Goal: Information Seeking & Learning: Compare options

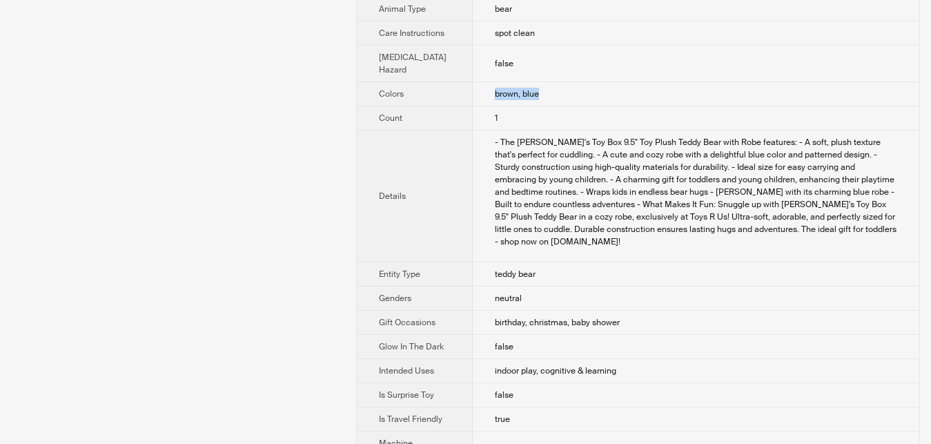
scroll to position [0, 1259]
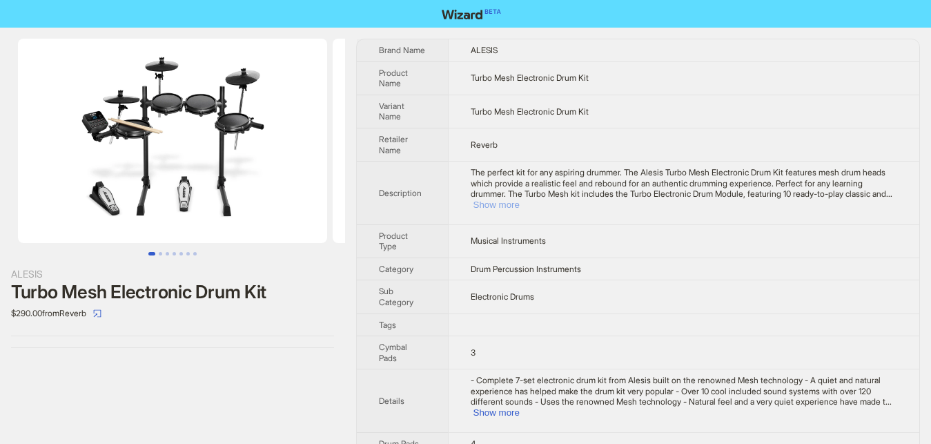
click at [520, 199] on button "Show more" at bounding box center [496, 204] width 46 height 10
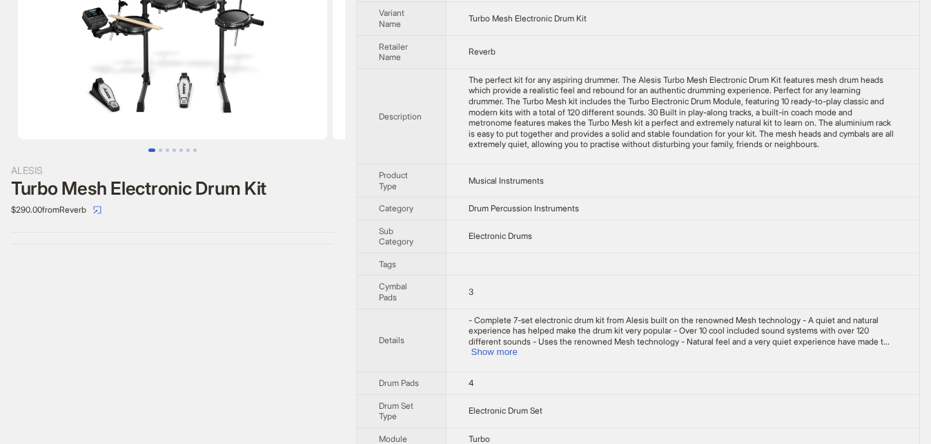
scroll to position [141, 0]
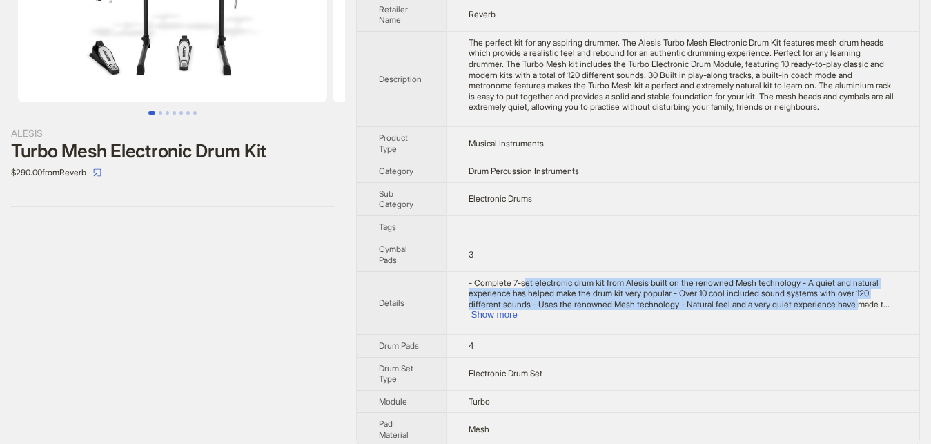
drag, startPoint x: 532, startPoint y: 286, endPoint x: 814, endPoint y: 300, distance: 282.6
click at [814, 300] on span "- Complete 7-set electronic drum kit from Alesis built on the renowned Mesh tec…" at bounding box center [676, 293] width 415 height 32
drag, startPoint x: 872, startPoint y: 306, endPoint x: 860, endPoint y: 311, distance: 13.3
click at [518, 309] on button "Show more" at bounding box center [494, 314] width 46 height 10
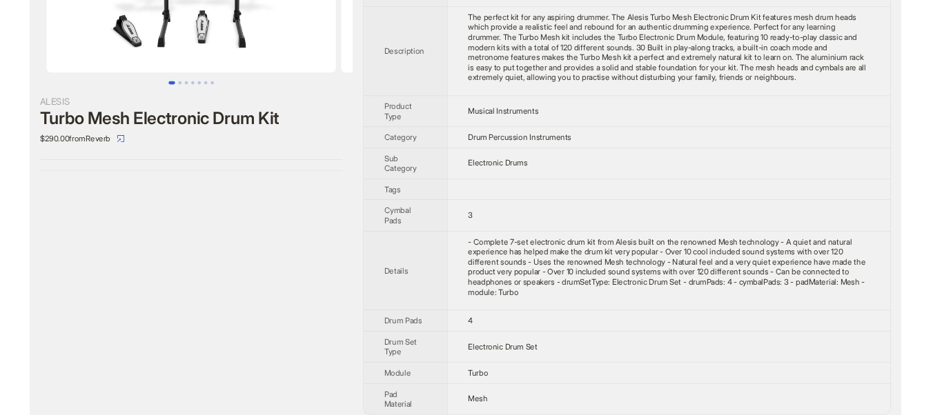
scroll to position [0, 0]
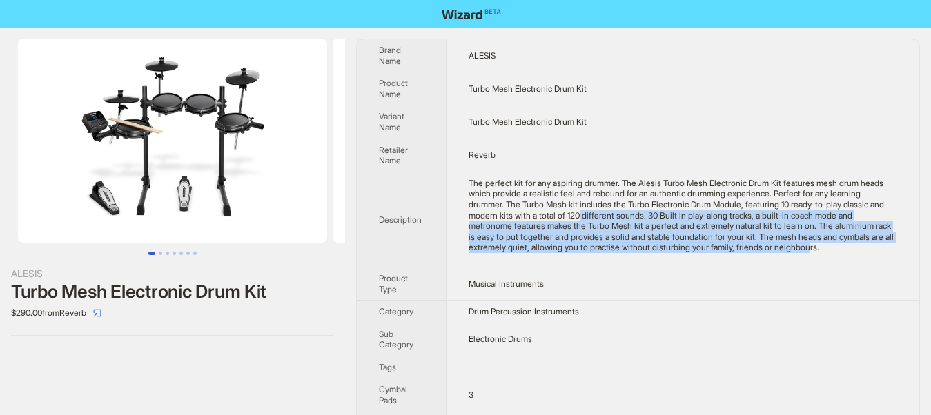
drag, startPoint x: 531, startPoint y: 215, endPoint x: 705, endPoint y: 249, distance: 177.3
click at [705, 249] on div "The perfect kit for any aspiring drummer. The Alesis Turbo Mesh Electronic Drum…" at bounding box center [683, 215] width 429 height 75
click at [578, 248] on div "The perfect kit for any aspiring drummer. The Alesis Turbo Mesh Electronic Drum…" at bounding box center [683, 215] width 429 height 75
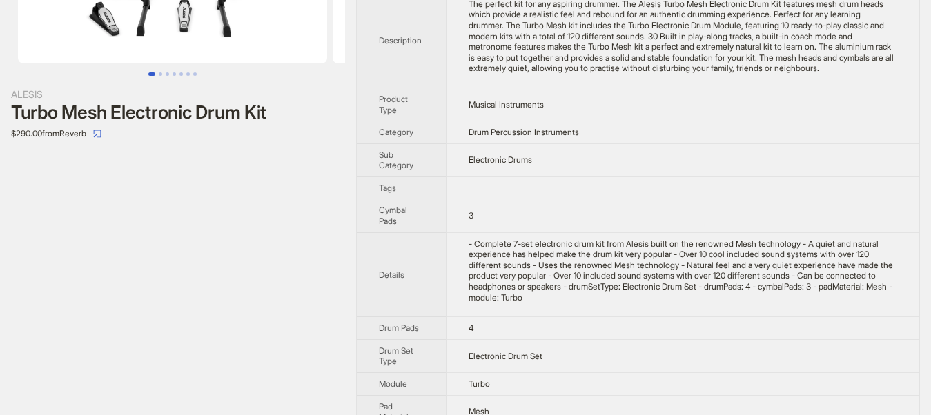
scroll to position [193, 0]
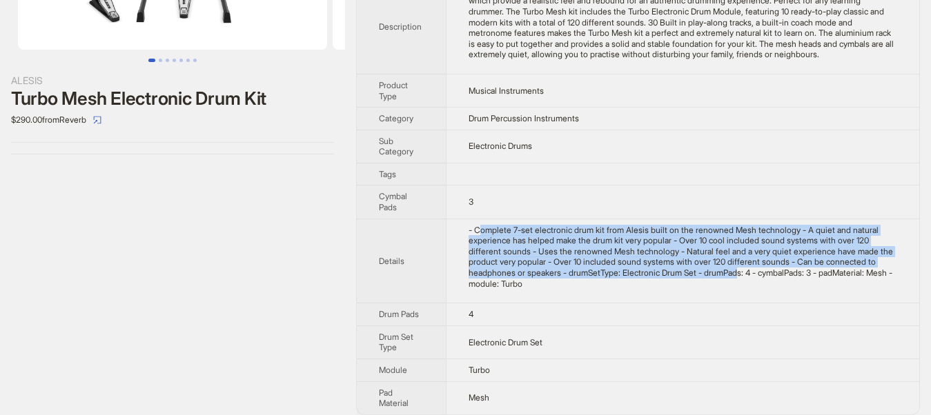
drag, startPoint x: 480, startPoint y: 233, endPoint x: 675, endPoint y: 279, distance: 200.0
click at [675, 279] on td "- Complete 7-set electronic drum kit from Alesis built on the renowned Mesh tec…" at bounding box center [682, 261] width 473 height 85
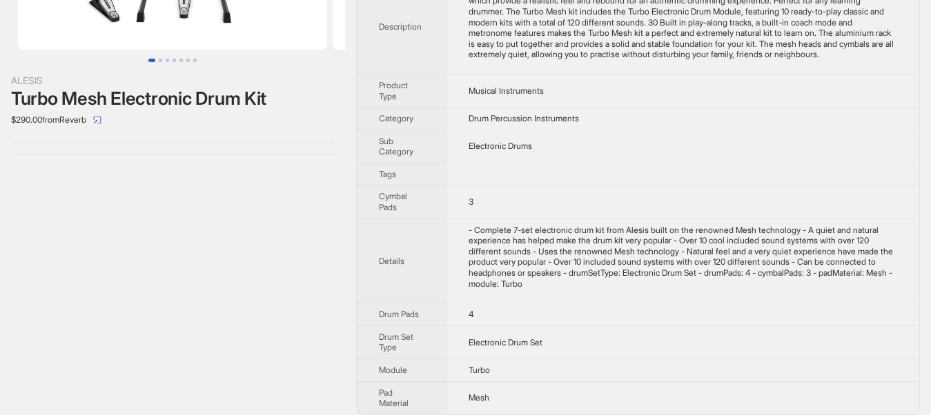
click at [567, 280] on td "- Complete 7-set electronic drum kit from Alesis built on the renowned Mesh tec…" at bounding box center [682, 261] width 473 height 85
click at [572, 275] on div "- Complete 7-set electronic drum kit from Alesis built on the renowned Mesh tec…" at bounding box center [683, 257] width 429 height 65
drag, startPoint x: 572, startPoint y: 275, endPoint x: 670, endPoint y: 275, distance: 98.0
click at [670, 275] on div "- Complete 7-set electronic drum kit from Alesis built on the renowned Mesh tec…" at bounding box center [683, 257] width 429 height 65
click at [681, 272] on div "- Complete 7-set electronic drum kit from Alesis built on the renowned Mesh tec…" at bounding box center [683, 257] width 429 height 65
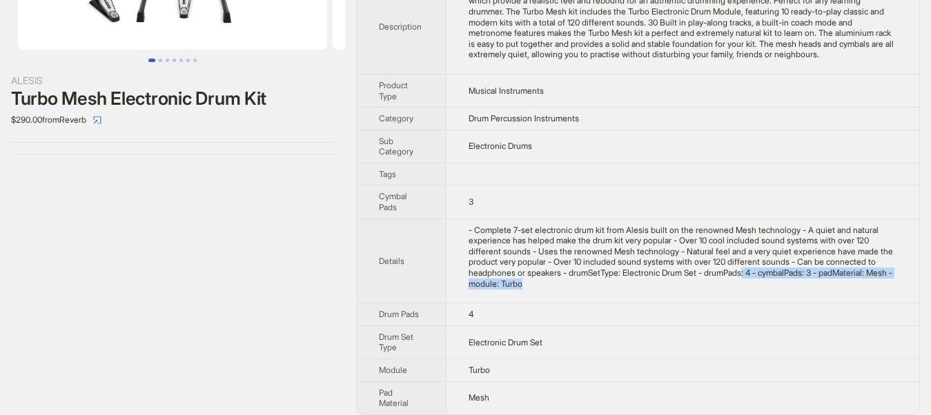
drag, startPoint x: 682, startPoint y: 272, endPoint x: 874, endPoint y: 279, distance: 192.7
click at [874, 279] on td "- Complete 7-set electronic drum kit from Alesis built on the renowned Mesh tec…" at bounding box center [682, 261] width 473 height 85
click at [595, 284] on td "- Complete 7-set electronic drum kit from Alesis built on the renowned Mesh tec…" at bounding box center [682, 261] width 473 height 85
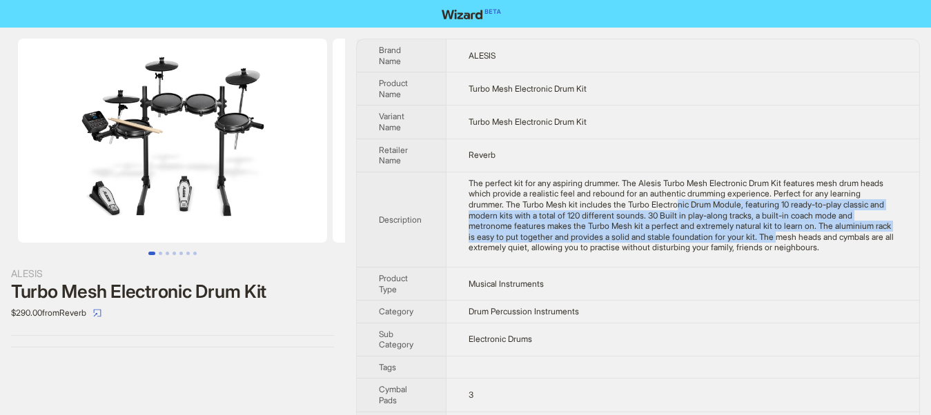
drag, startPoint x: 635, startPoint y: 204, endPoint x: 684, endPoint y: 241, distance: 61.6
click at [684, 241] on div "The perfect kit for any aspiring drummer. The Alesis Turbo Mesh Electronic Drum…" at bounding box center [683, 215] width 429 height 75
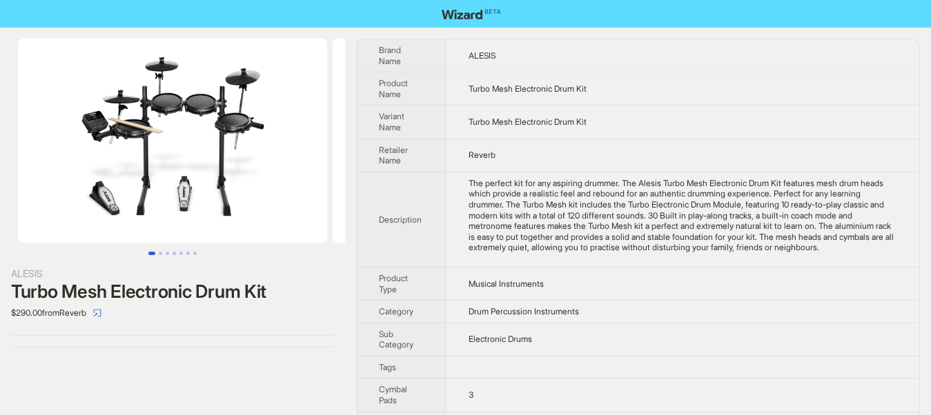
click at [736, 251] on div "The perfect kit for any aspiring drummer. The Alesis Turbo Mesh Electronic Drum…" at bounding box center [683, 215] width 429 height 75
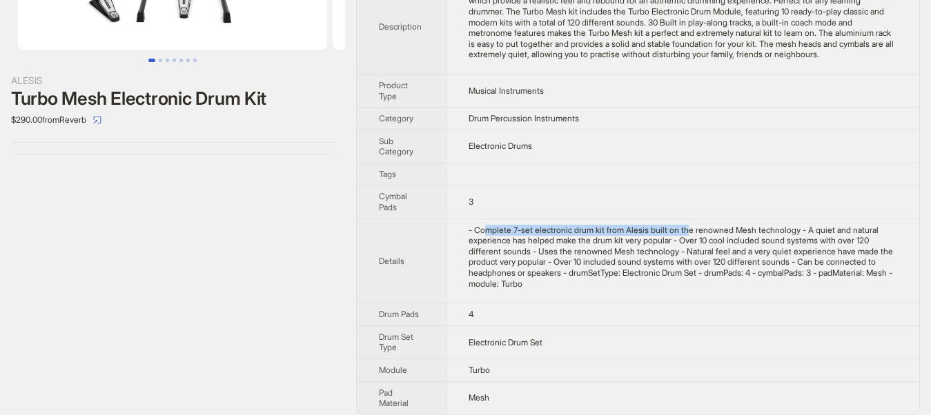
drag, startPoint x: 567, startPoint y: 230, endPoint x: 680, endPoint y: 235, distance: 114.0
click at [680, 235] on div "- Complete 7-set electronic drum kit from Alesis built on the renowned Mesh tec…" at bounding box center [683, 257] width 429 height 65
click at [631, 239] on div "- Complete 7-set electronic drum kit from Alesis built on the renowned Mesh tec…" at bounding box center [683, 257] width 429 height 65
drag, startPoint x: 573, startPoint y: 236, endPoint x: 669, endPoint y: 236, distance: 95.9
click at [669, 236] on div "- Complete 7-set electronic drum kit from Alesis built on the renowned Mesh tec…" at bounding box center [683, 257] width 429 height 65
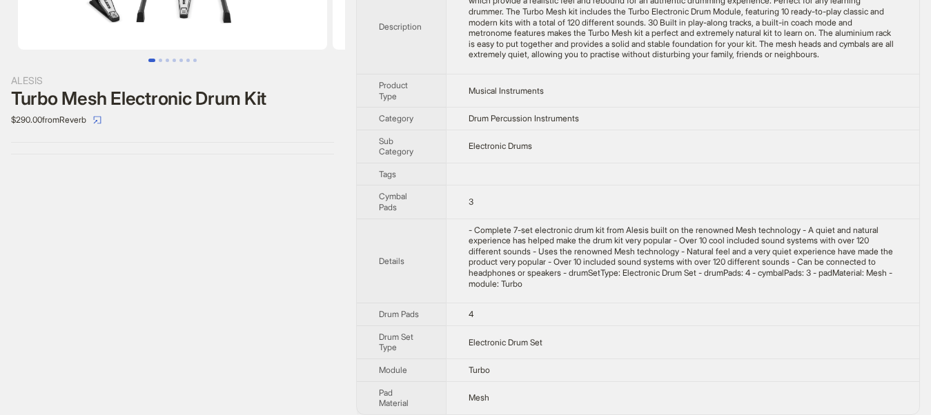
click at [706, 231] on div "- Complete 7-set electronic drum kit from Alesis built on the renowned Mesh tec…" at bounding box center [683, 257] width 429 height 65
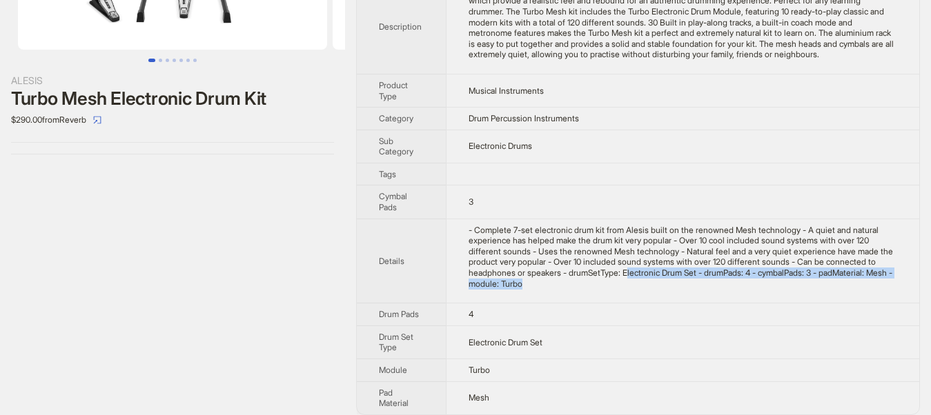
drag, startPoint x: 565, startPoint y: 273, endPoint x: 890, endPoint y: 280, distance: 324.4
click at [890, 280] on td "- Complete 7-set electronic drum kit from Alesis built on the renowned Mesh tec…" at bounding box center [682, 261] width 473 height 85
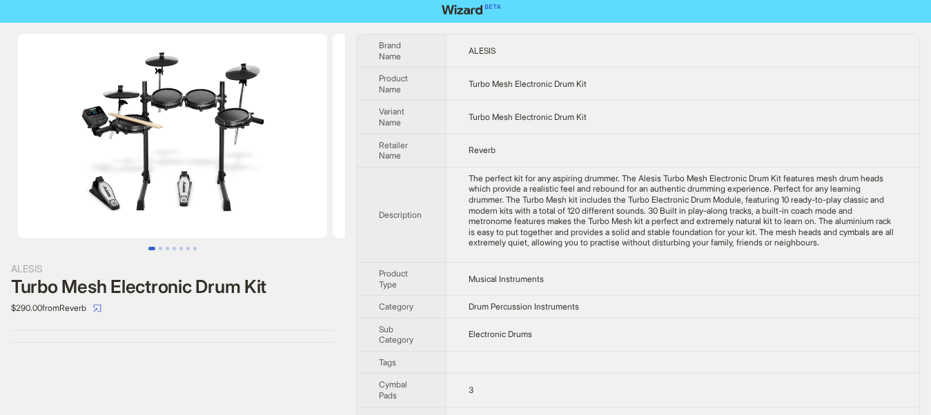
scroll to position [0, 0]
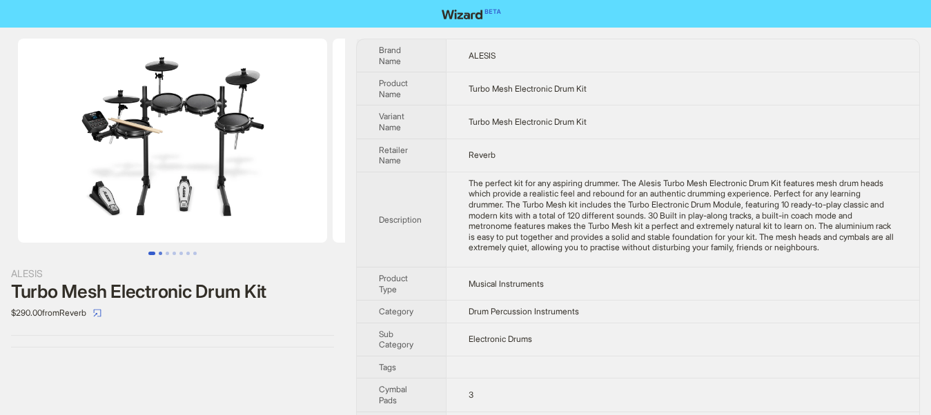
click at [159, 255] on button "Go to slide 2" at bounding box center [160, 253] width 3 height 3
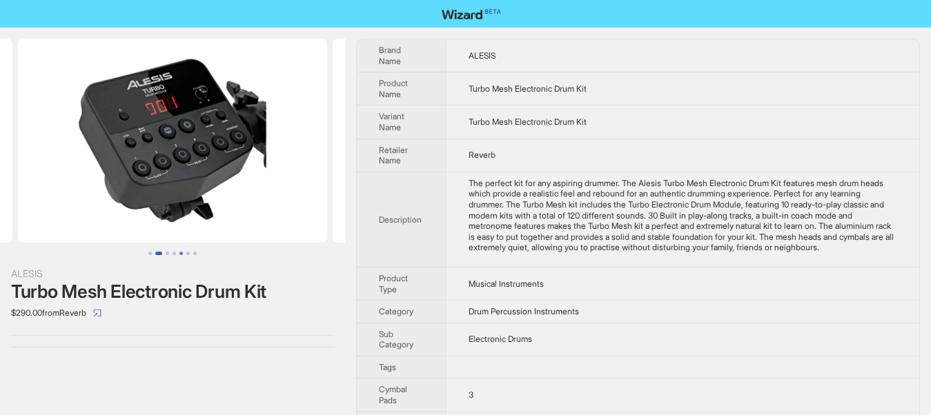
click at [179, 255] on button "Go to slide 5" at bounding box center [180, 253] width 3 height 3
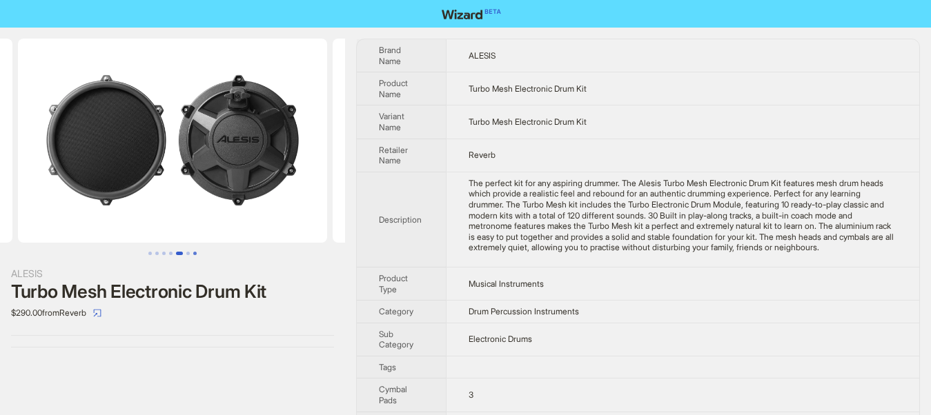
click at [197, 255] on button "Go to slide 7" at bounding box center [194, 253] width 3 height 3
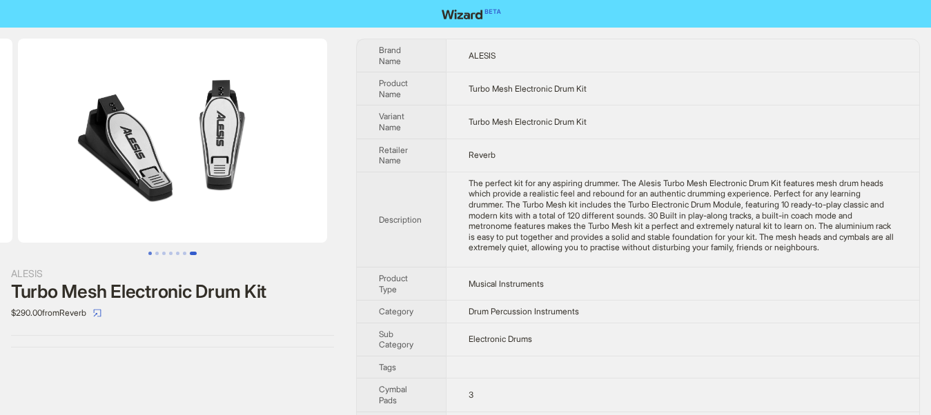
click at [150, 255] on button "Go to slide 1" at bounding box center [149, 253] width 3 height 3
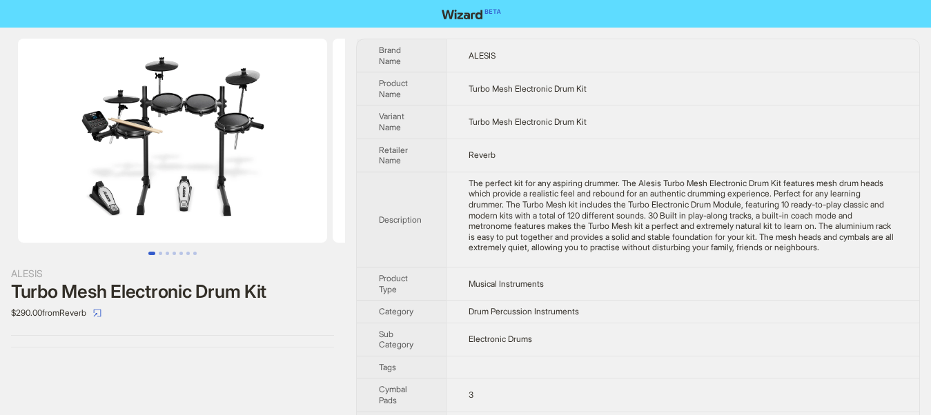
click at [286, 369] on div "ALESIS Turbo Mesh Electronic Drum Kit $290.00 from Reverb" at bounding box center [172, 324] width 345 height 592
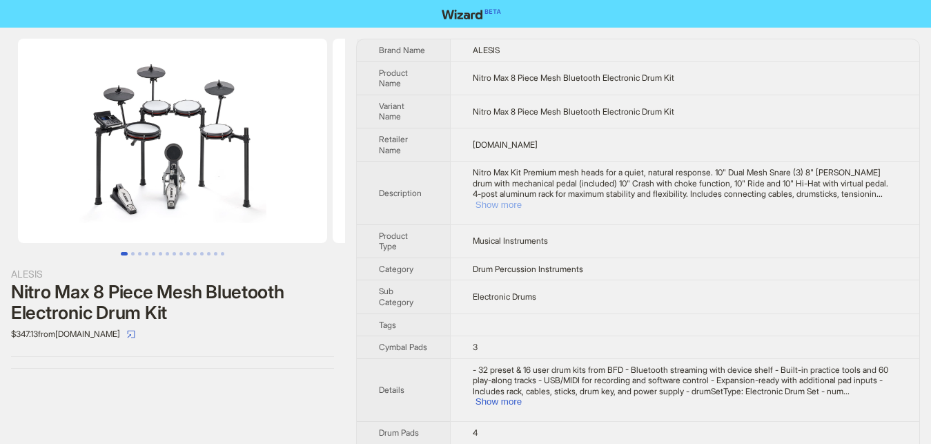
click at [522, 199] on button "Show more" at bounding box center [499, 204] width 46 height 10
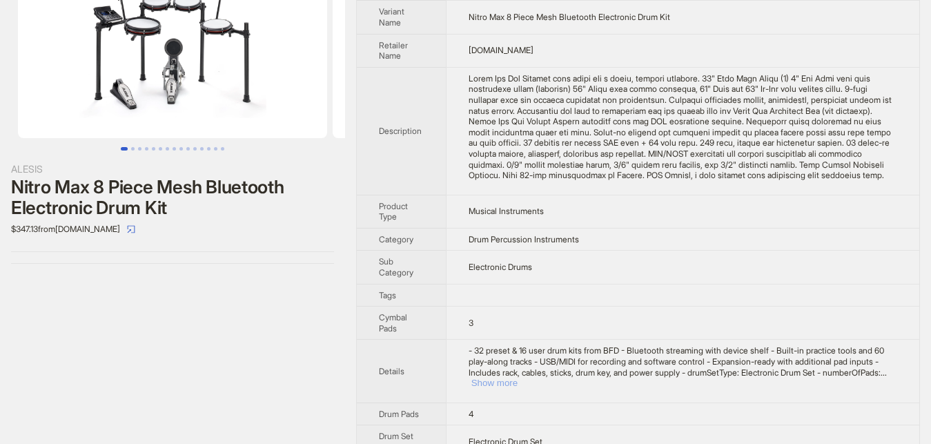
scroll to position [141, 0]
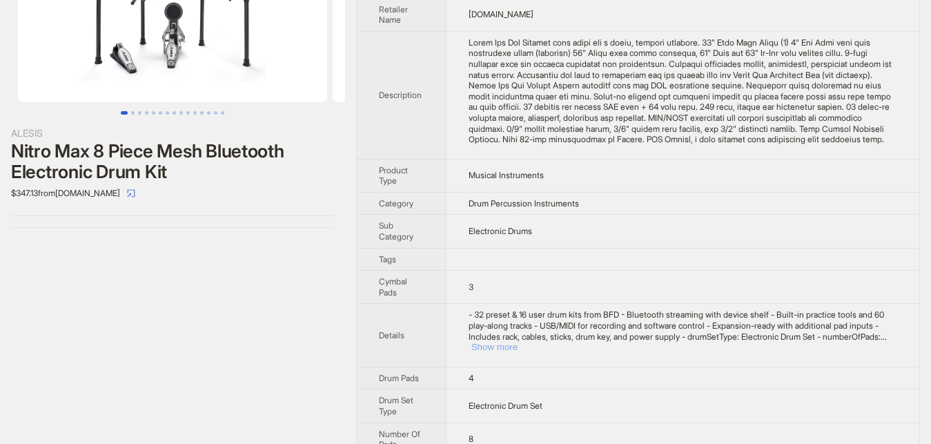
click at [518, 342] on button "Show more" at bounding box center [494, 347] width 46 height 10
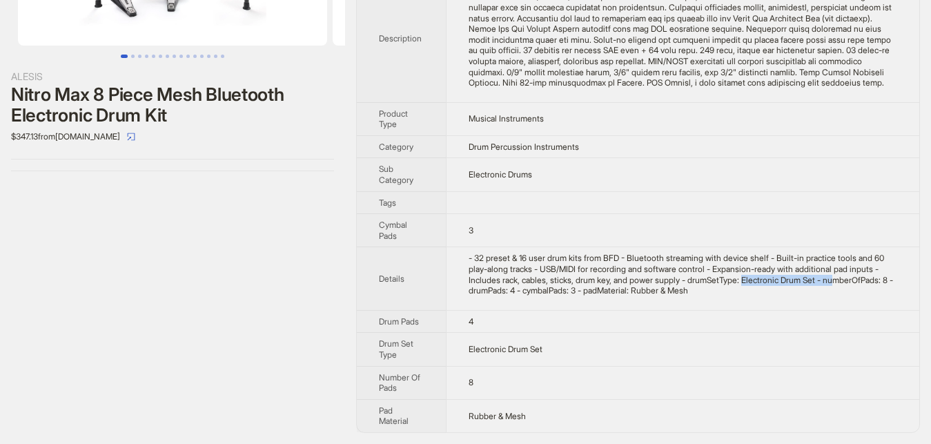
drag, startPoint x: 704, startPoint y: 280, endPoint x: 794, endPoint y: 280, distance: 89.7
click at [794, 280] on div "- 32 preset & 16 user drum kits from BFD - Bluetooth streaming with device shel…" at bounding box center [683, 274] width 429 height 43
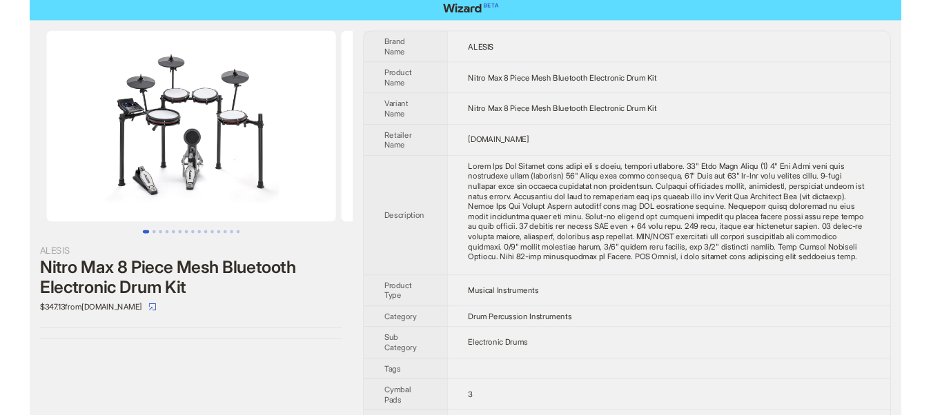
scroll to position [0, 0]
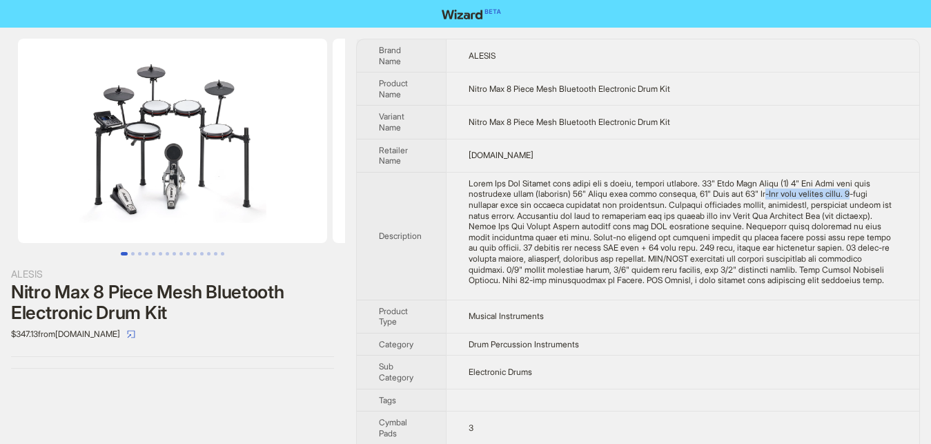
drag, startPoint x: 756, startPoint y: 196, endPoint x: 844, endPoint y: 194, distance: 88.4
click at [844, 194] on div at bounding box center [683, 232] width 429 height 108
drag, startPoint x: 787, startPoint y: 223, endPoint x: 798, endPoint y: 223, distance: 10.4
click at [798, 223] on div at bounding box center [683, 232] width 429 height 108
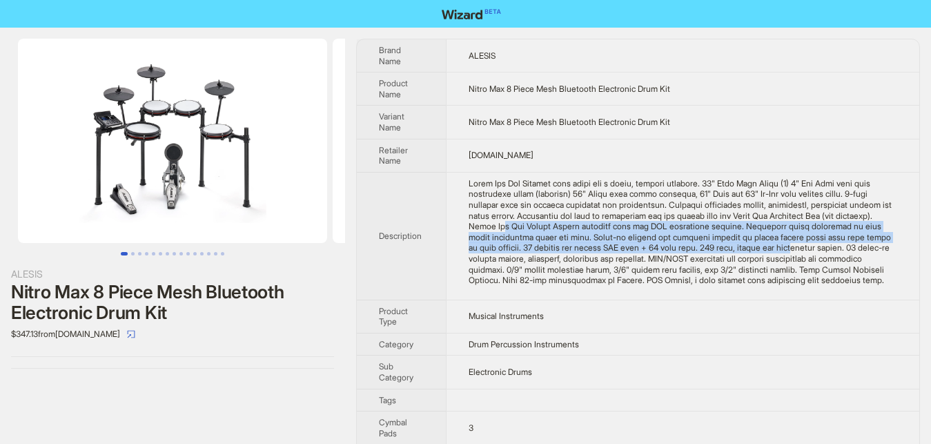
drag, startPoint x: 481, startPoint y: 228, endPoint x: 700, endPoint y: 243, distance: 219.9
click at [700, 243] on div at bounding box center [683, 232] width 429 height 108
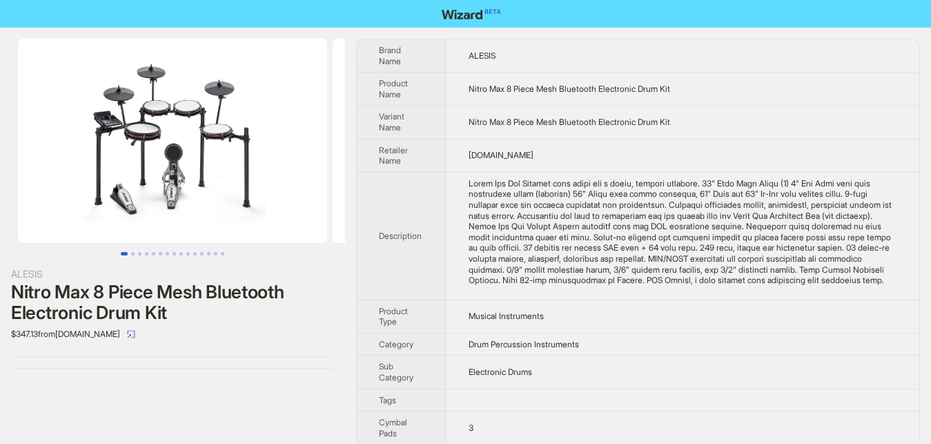
click at [698, 269] on div at bounding box center [683, 232] width 429 height 108
click at [688, 247] on div at bounding box center [683, 232] width 429 height 108
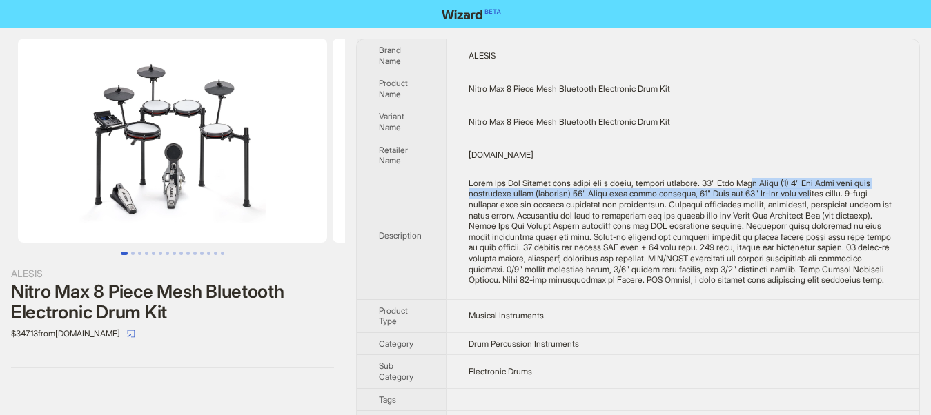
drag, startPoint x: 755, startPoint y: 184, endPoint x: 799, endPoint y: 199, distance: 46.7
click at [799, 199] on div at bounding box center [683, 232] width 429 height 108
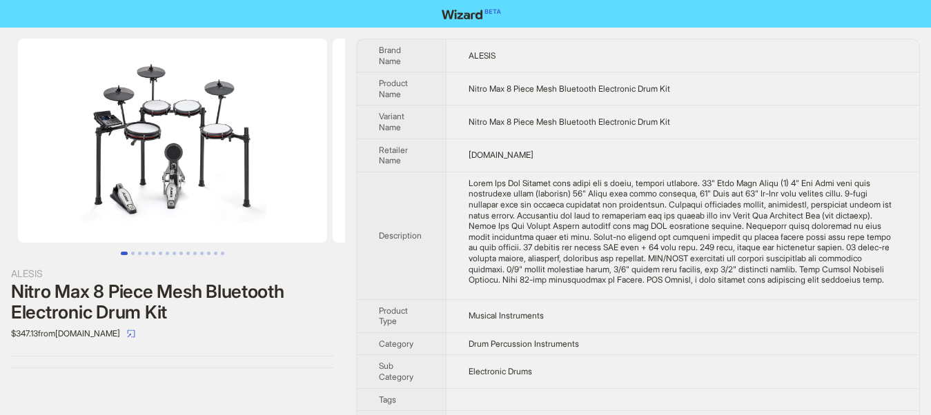
click at [630, 199] on div at bounding box center [683, 232] width 429 height 108
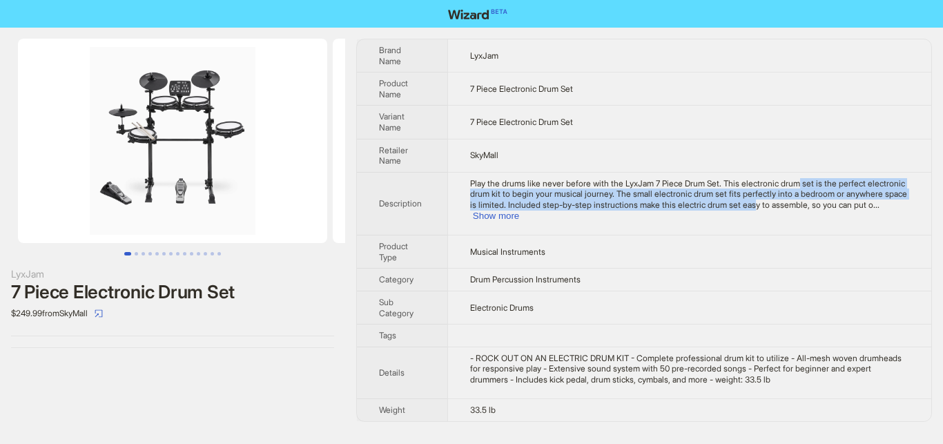
drag, startPoint x: 792, startPoint y: 187, endPoint x: 802, endPoint y: 199, distance: 16.2
click at [743, 199] on div "Play the drums like never before with the LyxJam 7 Piece Drum Set. This electro…" at bounding box center [689, 199] width 439 height 43
click at [519, 210] on button "Show more" at bounding box center [496, 215] width 46 height 10
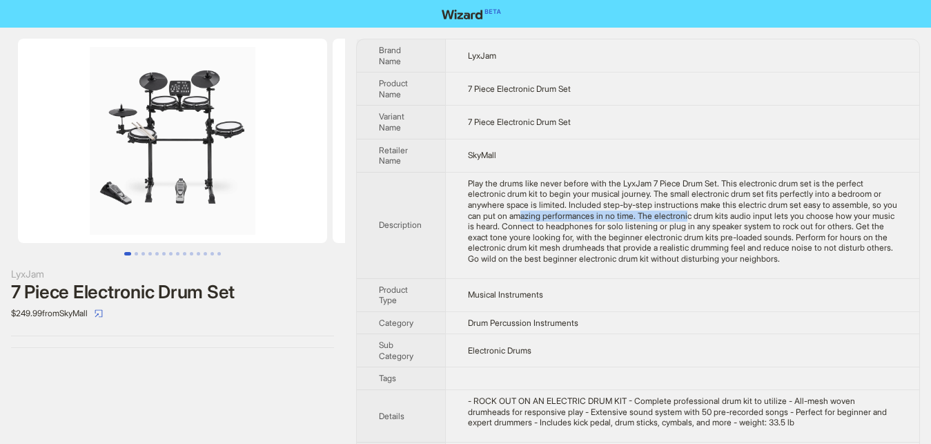
drag, startPoint x: 477, startPoint y: 221, endPoint x: 731, endPoint y: 220, distance: 254.0
click at [641, 220] on div "Play the drums like never before with the LyxJam 7 Piece Drum Set. This electro…" at bounding box center [682, 221] width 429 height 86
click at [740, 220] on div "Play the drums like never before with the LyxJam 7 Piece Drum Set. This electro…" at bounding box center [682, 221] width 429 height 86
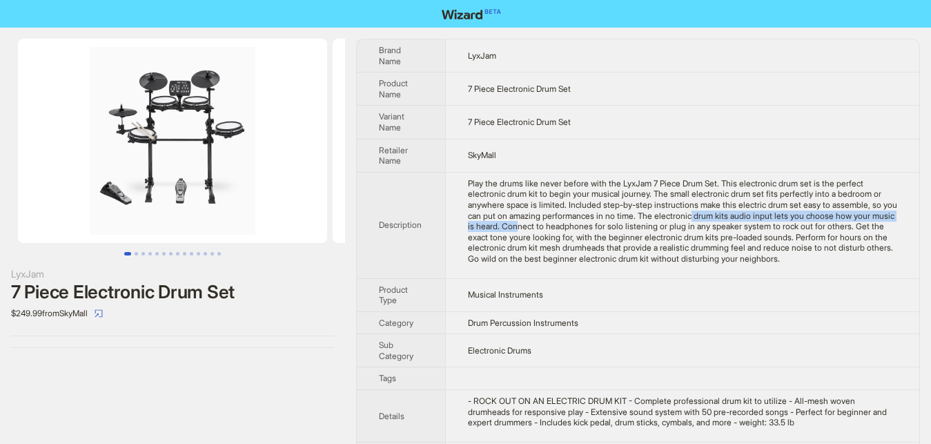
drag, startPoint x: 645, startPoint y: 216, endPoint x: 479, endPoint y: 224, distance: 166.5
click at [479, 224] on div "Play the drums like never before with the LyxJam 7 Piece Drum Set. This electro…" at bounding box center [682, 221] width 429 height 86
click at [466, 231] on td "Play the drums like never before with the LyxJam 7 Piece Drum Set. This electro…" at bounding box center [682, 225] width 474 height 106
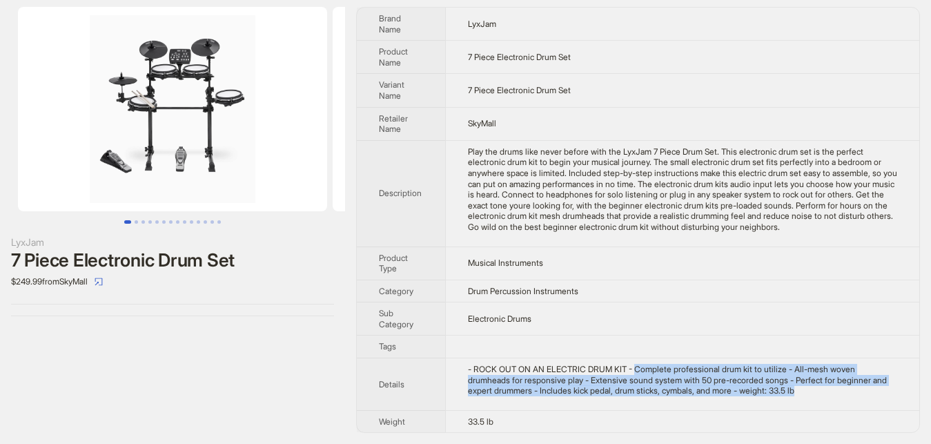
drag, startPoint x: 631, startPoint y: 369, endPoint x: 716, endPoint y: 398, distance: 89.7
click at [770, 397] on td "- ROCK OUT ON AN ELECTRIC DRUM KIT - Complete professional drum kit to utilize …" at bounding box center [682, 384] width 474 height 52
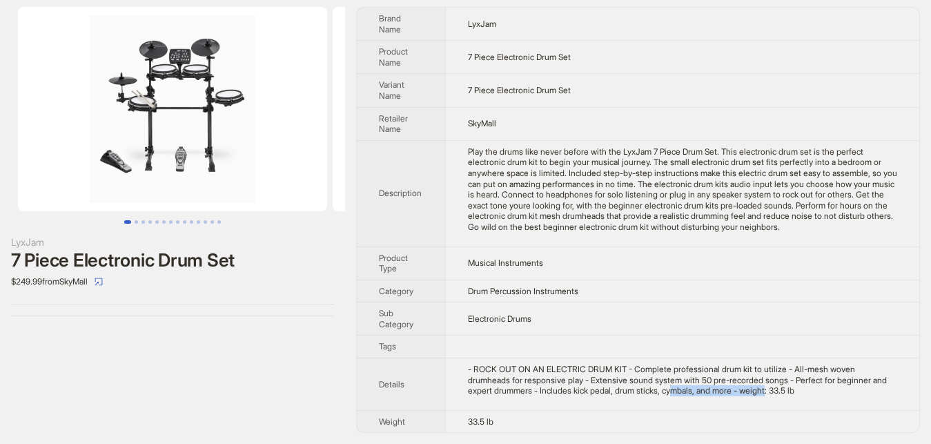
drag, startPoint x: 716, startPoint y: 398, endPoint x: 638, endPoint y: 400, distance: 78.0
click at [640, 400] on td "- ROCK OUT ON AN ELECTRIC DRUM KIT - Complete professional drum kit to utilize …" at bounding box center [682, 384] width 474 height 52
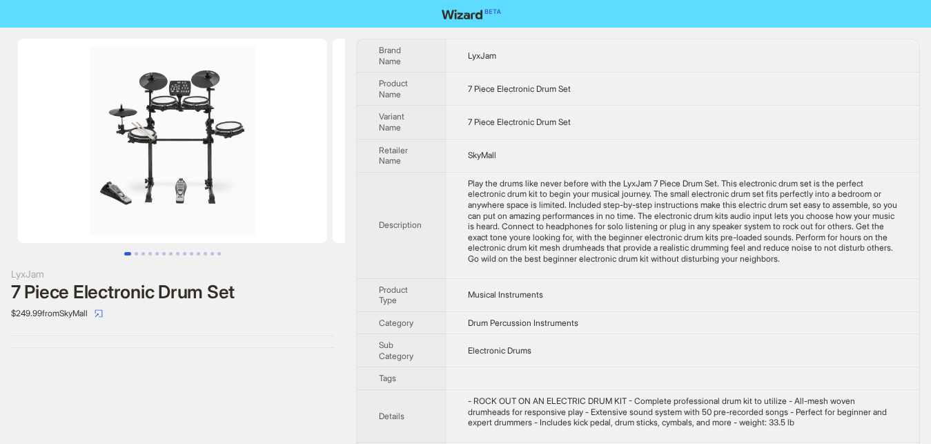
click at [567, 197] on div "Play the drums like never before with the LyxJam 7 Piece Drum Set. This electro…" at bounding box center [682, 221] width 429 height 86
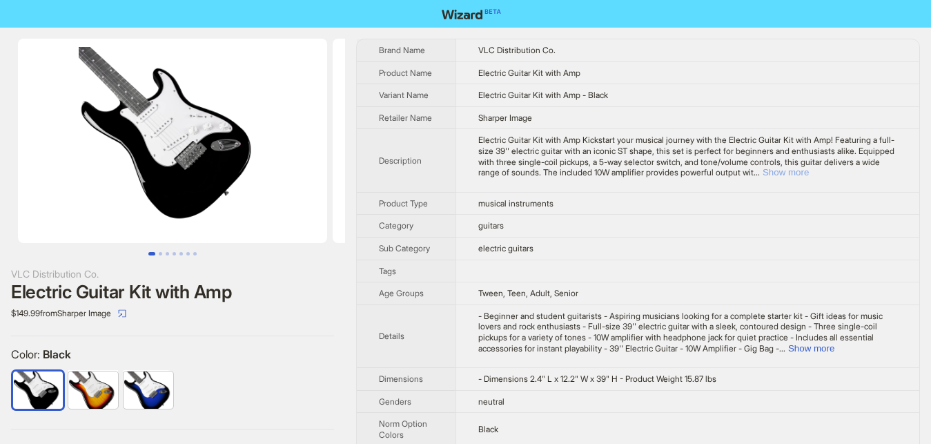
click at [809, 167] on button "Show more" at bounding box center [786, 172] width 46 height 10
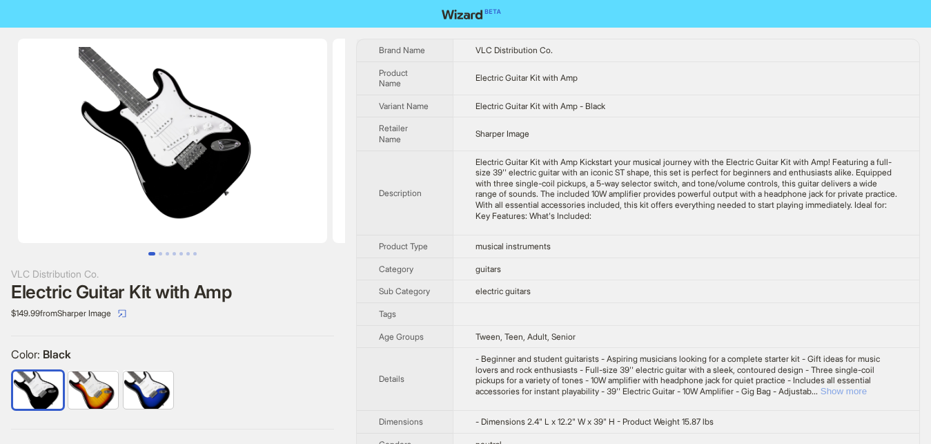
click at [867, 386] on button "Show more" at bounding box center [844, 391] width 46 height 10
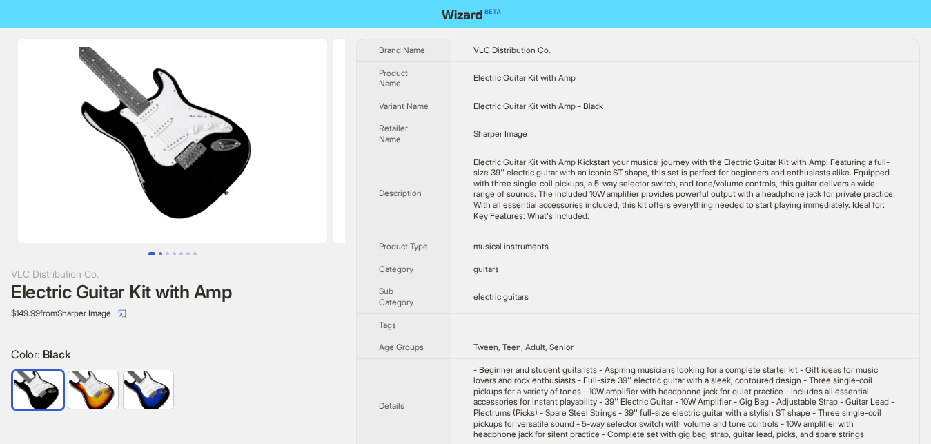
click at [166, 252] on button "Go to slide 3" at bounding box center [167, 253] width 3 height 3
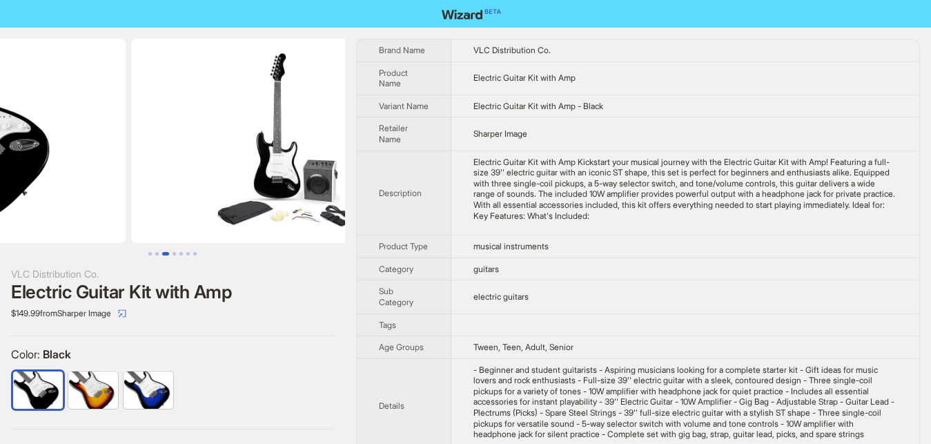
scroll to position [0, 205]
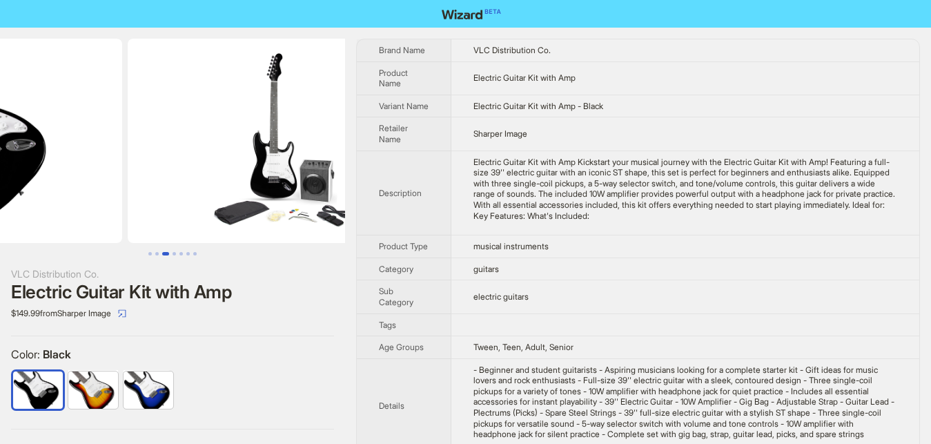
click at [162, 252] on button "Go to slide 3" at bounding box center [165, 253] width 7 height 3
click at [173, 252] on button "Go to slide 4" at bounding box center [174, 253] width 3 height 3
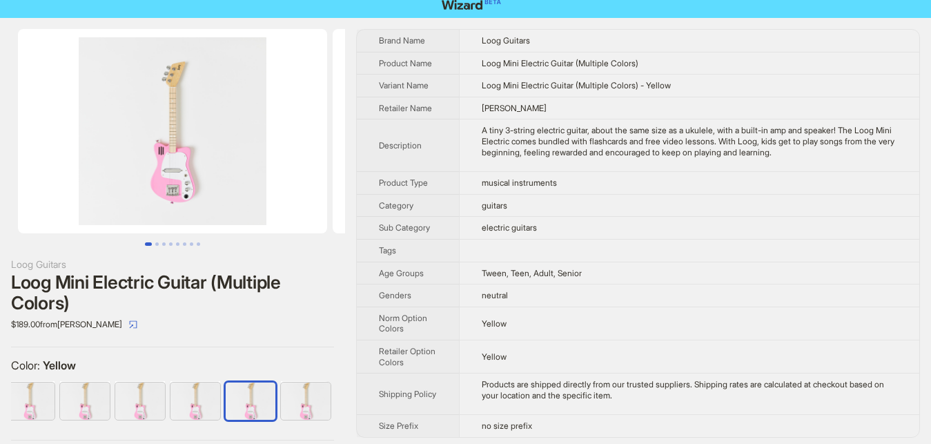
scroll to position [17, 0]
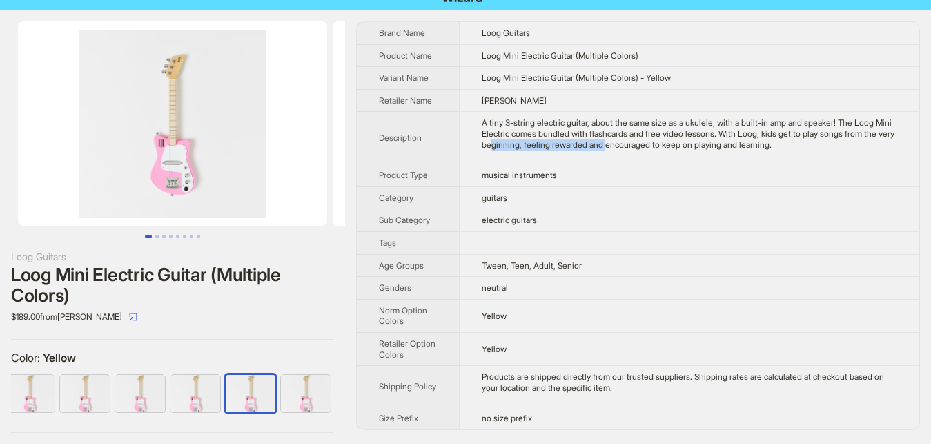
drag, startPoint x: 489, startPoint y: 148, endPoint x: 602, endPoint y: 147, distance: 112.5
click at [602, 147] on div "A tiny 3-string electric guitar, about the same size as a ukulele, with a built…" at bounding box center [689, 133] width 415 height 32
click at [754, 149] on div "A tiny 3-string electric guitar, about the same size as a ukulele, with a built…" at bounding box center [689, 133] width 415 height 32
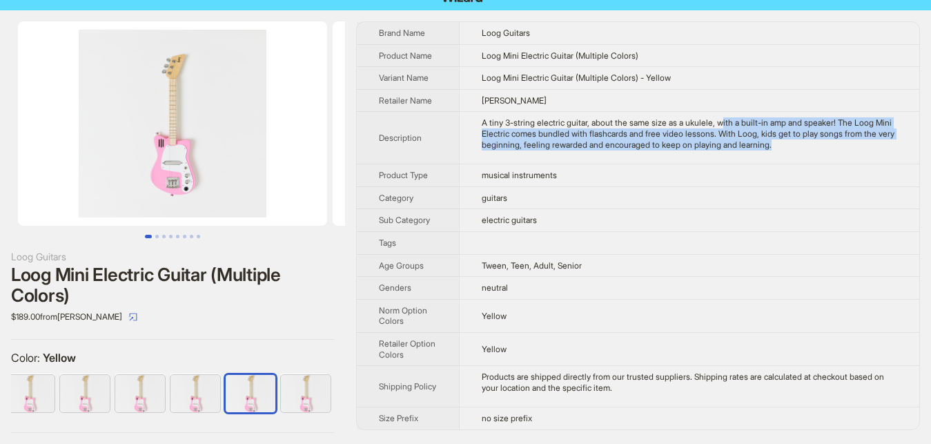
drag, startPoint x: 717, startPoint y: 128, endPoint x: 863, endPoint y: 141, distance: 146.2
click at [863, 141] on div "A tiny 3-string electric guitar, about the same size as a ukulele, with a built…" at bounding box center [689, 133] width 415 height 32
click at [629, 146] on div "A tiny 3-string electric guitar, about the same size as a ukulele, with a built…" at bounding box center [689, 133] width 415 height 32
drag, startPoint x: 766, startPoint y: 145, endPoint x: 479, endPoint y: 121, distance: 288.1
click at [479, 121] on td "A tiny 3-string electric guitar, about the same size as a ukulele, with a built…" at bounding box center [689, 138] width 460 height 52
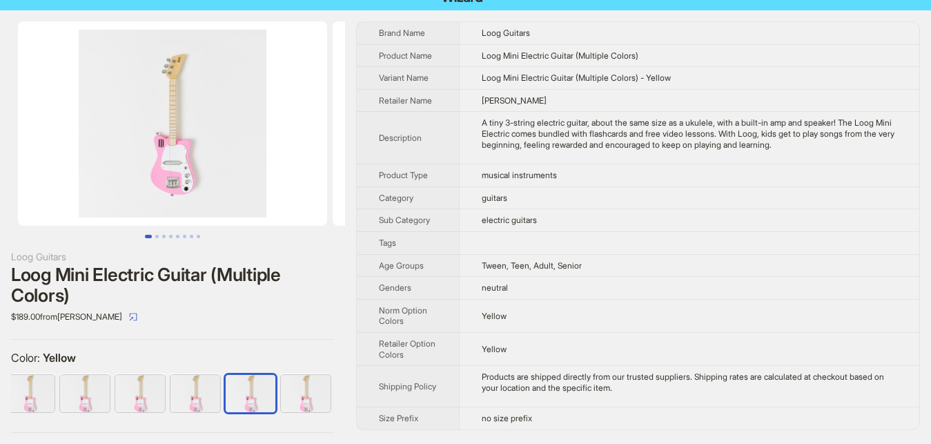
click at [695, 151] on td "A tiny 3-string electric guitar, about the same size as a ukulele, with a built…" at bounding box center [689, 138] width 460 height 52
click at [157, 235] on button "Go to slide 2" at bounding box center [156, 236] width 3 height 3
click at [163, 237] on button "Go to slide 3" at bounding box center [163, 236] width 3 height 3
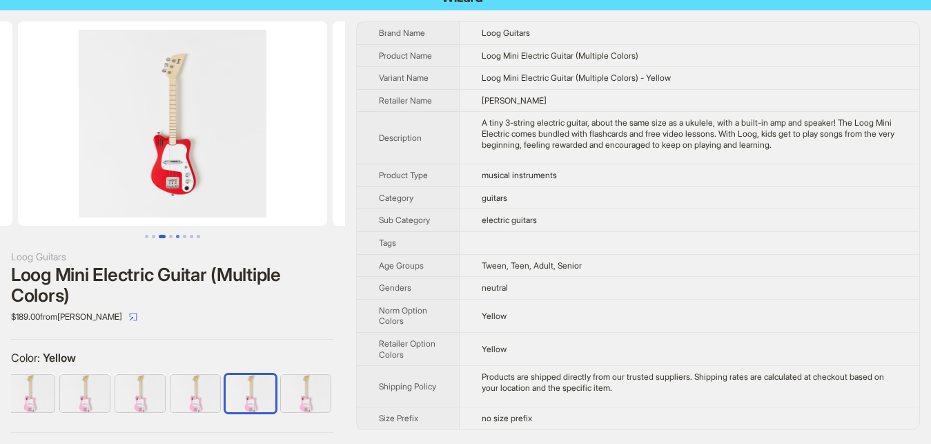
click at [179, 238] on button "Go to slide 5" at bounding box center [177, 236] width 3 height 3
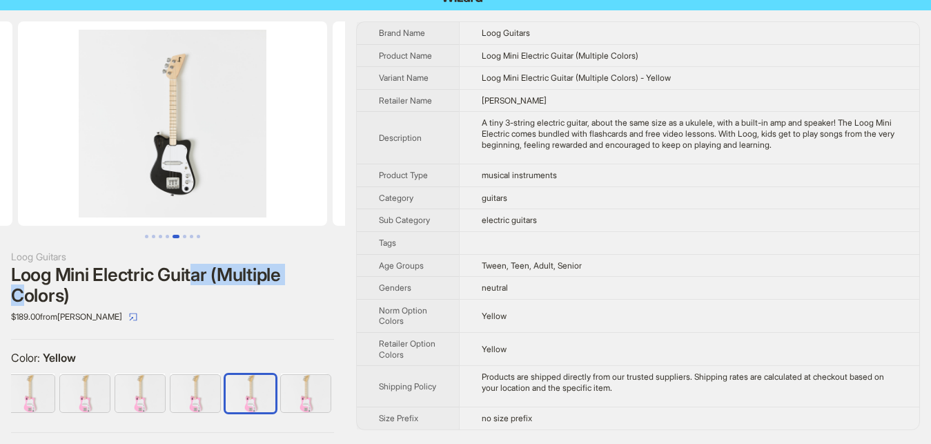
drag, startPoint x: 29, startPoint y: 288, endPoint x: 192, endPoint y: 277, distance: 163.2
click at [192, 277] on div "Loog Mini Electric Guitar (Multiple Colors)" at bounding box center [172, 284] width 323 height 41
click at [644, 271] on td "Tween, Teen, Adult, Senior" at bounding box center [689, 265] width 460 height 23
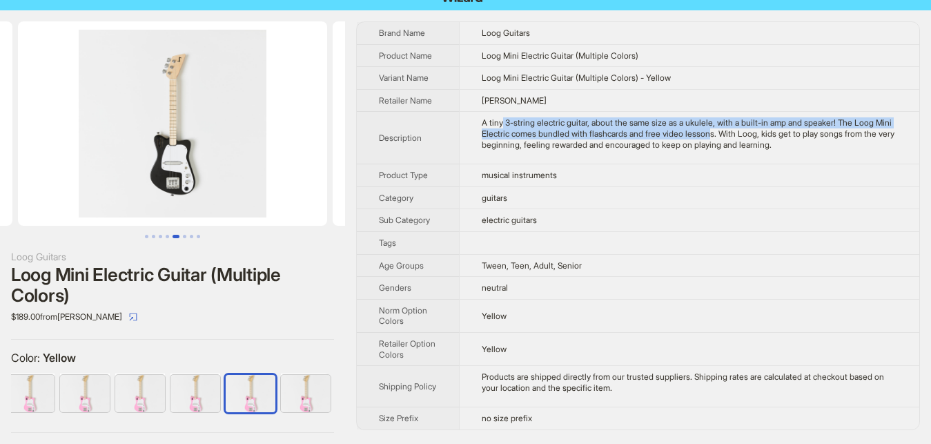
drag, startPoint x: 500, startPoint y: 128, endPoint x: 703, endPoint y: 138, distance: 202.5
click at [703, 138] on div "A tiny 3-string electric guitar, about the same size as a ukulele, with a built…" at bounding box center [689, 133] width 415 height 32
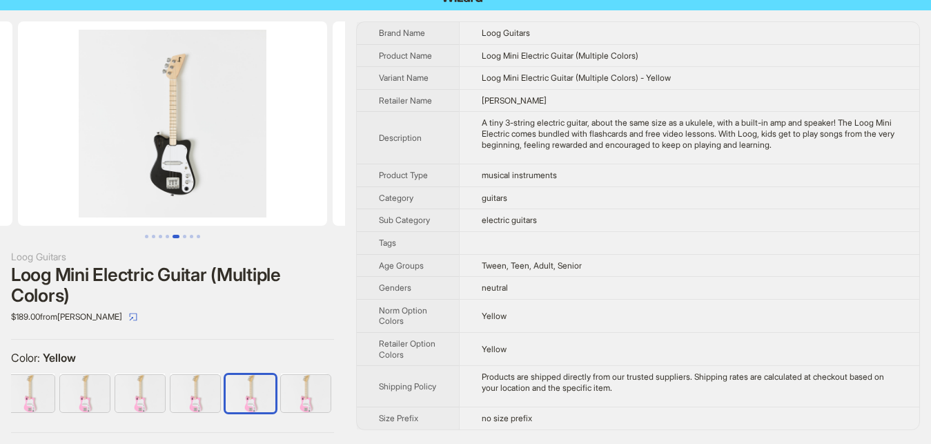
click at [521, 163] on td "A tiny 3-string electric guitar, about the same size as a ukulele, with a built…" at bounding box center [689, 138] width 460 height 52
drag, startPoint x: 509, startPoint y: 146, endPoint x: 775, endPoint y: 145, distance: 266.4
click at [775, 145] on div "A tiny 3-string electric guitar, about the same size as a ukulele, with a built…" at bounding box center [689, 133] width 415 height 32
click at [774, 148] on div "A tiny 3-string electric guitar, about the same size as a ukulele, with a built…" at bounding box center [689, 133] width 415 height 32
drag, startPoint x: 713, startPoint y: 124, endPoint x: 836, endPoint y: 124, distance: 123.5
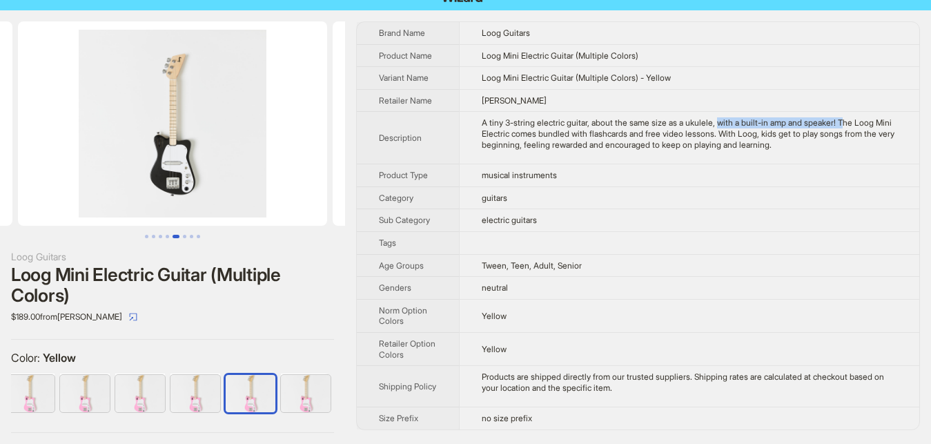
click at [836, 124] on div "A tiny 3-string electric guitar, about the same size as a ukulele, with a built…" at bounding box center [689, 133] width 415 height 32
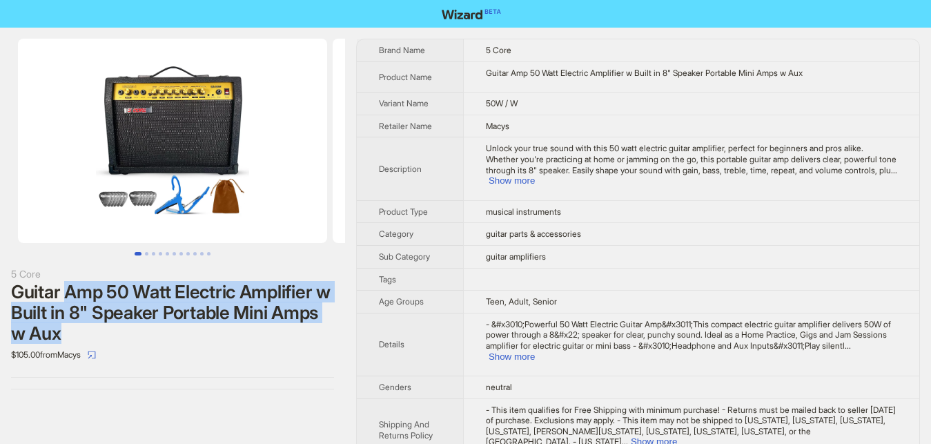
drag, startPoint x: 72, startPoint y: 291, endPoint x: 264, endPoint y: 326, distance: 195.6
click at [264, 326] on div "Guitar Amp 50 Watt Electric Amplifier w Built in 8" Speaker Portable Mini Amps …" at bounding box center [172, 313] width 323 height 62
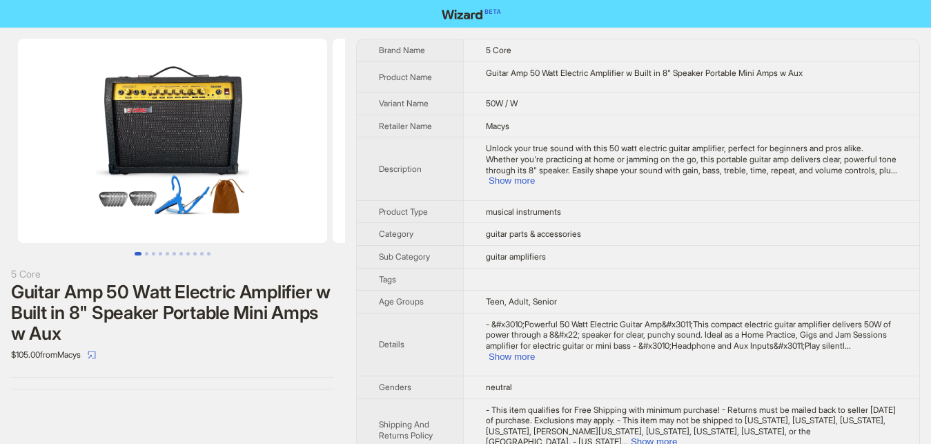
click at [264, 326] on div "Guitar Amp 50 Watt Electric Amplifier w Built in 8" Speaker Portable Mini Amps …" at bounding box center [172, 313] width 323 height 62
drag, startPoint x: 489, startPoint y: 72, endPoint x: 805, endPoint y: 84, distance: 316.3
click at [805, 84] on td "Guitar Amp 50 Watt Electric Amplifier w Built in 8" Speaker Portable Mini Amps …" at bounding box center [691, 76] width 456 height 31
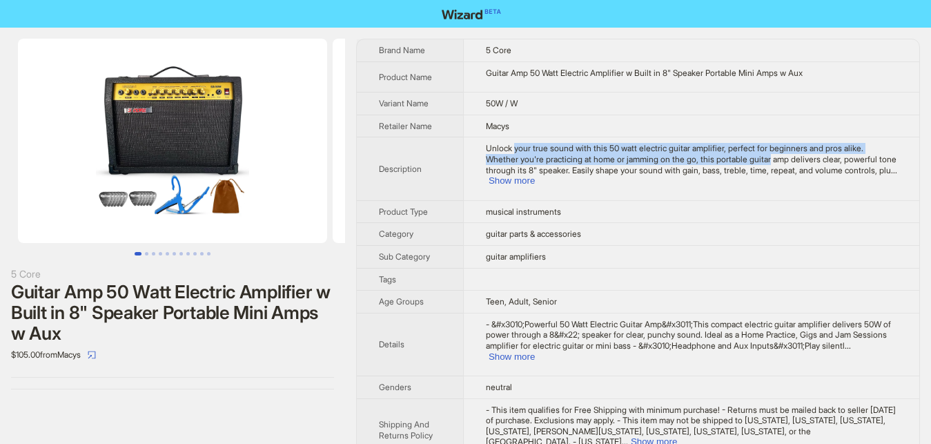
drag, startPoint x: 513, startPoint y: 148, endPoint x: 732, endPoint y: 157, distance: 219.0
click at [732, 157] on span "Unlock your true sound with this 50 watt electric guitar amplifier, perfect for…" at bounding box center [691, 159] width 411 height 32
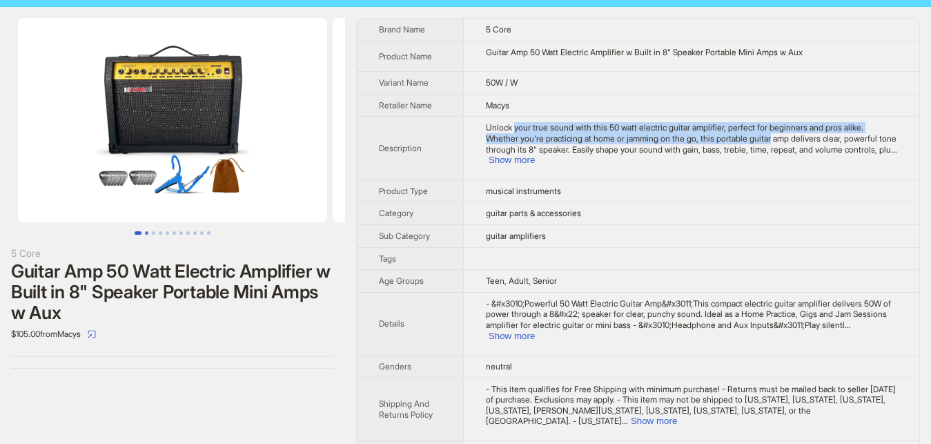
click at [146, 232] on button "Go to slide 2" at bounding box center [146, 232] width 3 height 3
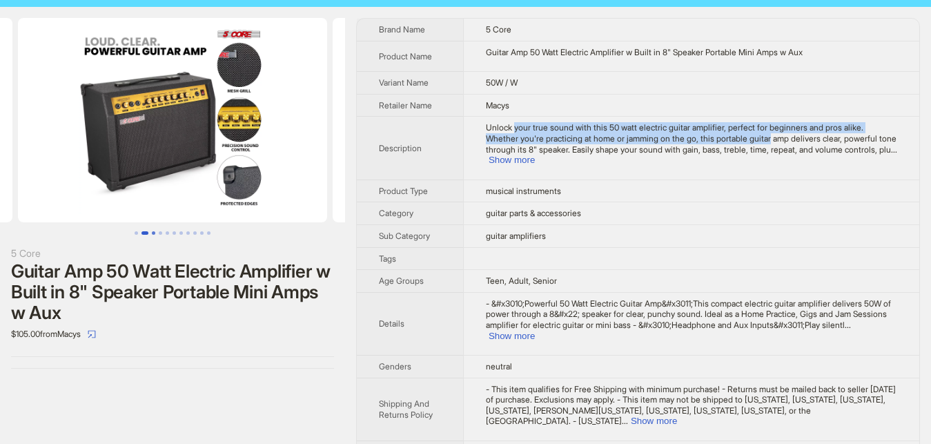
click at [154, 232] on button "Go to slide 3" at bounding box center [153, 232] width 3 height 3
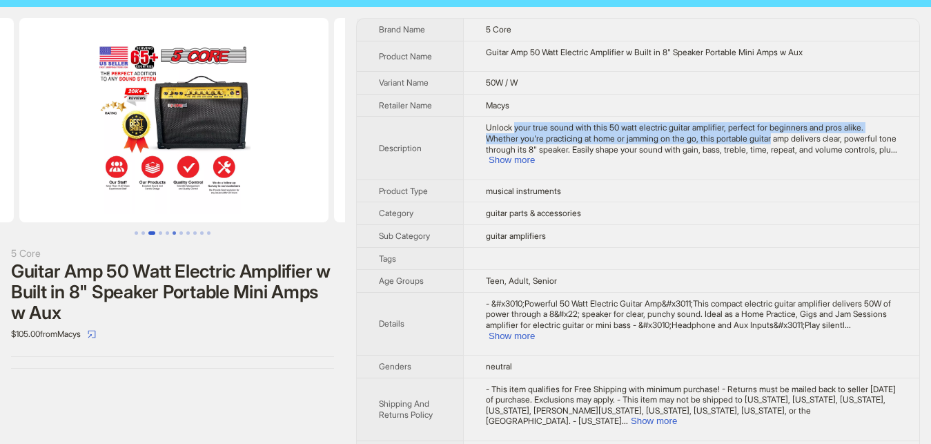
scroll to position [0, 629]
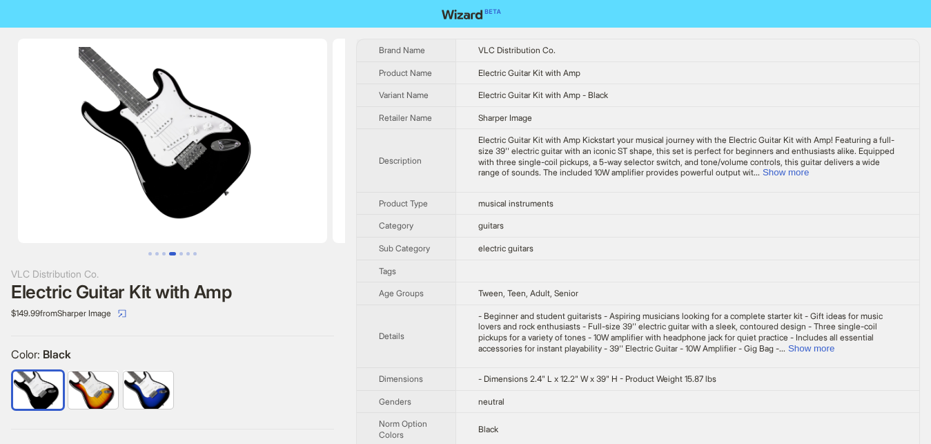
scroll to position [0, 330]
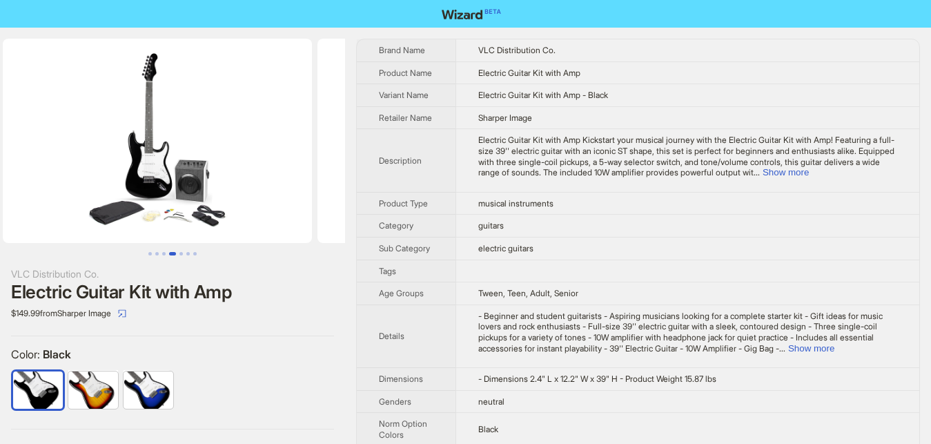
click at [207, 385] on div "VLC Distribution Co. Electric Guitar Kit with Amp $149.99 from Sharper Image Co…" at bounding box center [172, 270] width 345 height 485
click at [834, 343] on button "Show more" at bounding box center [811, 348] width 46 height 10
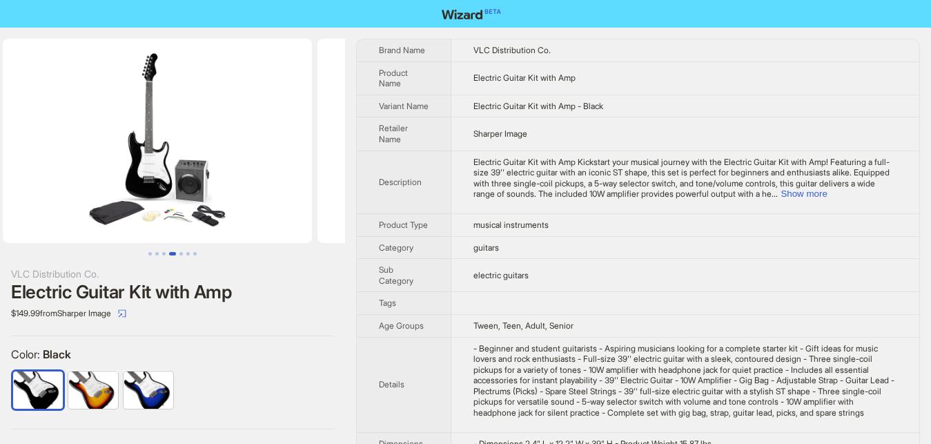
scroll to position [70, 0]
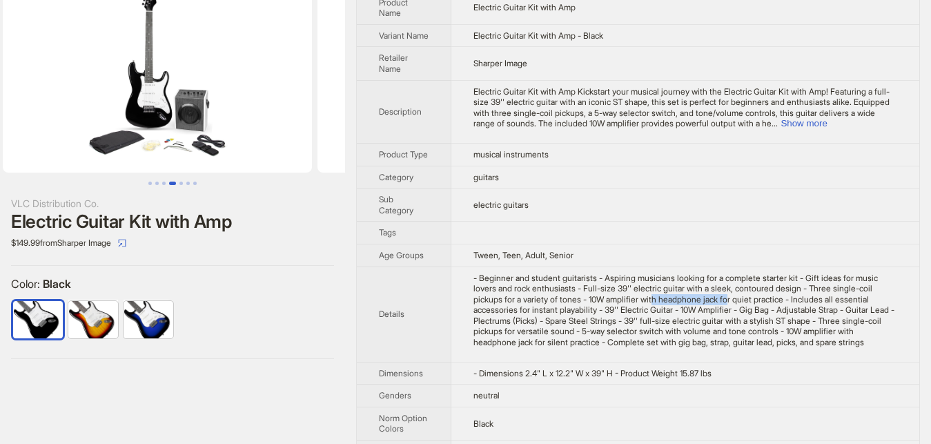
drag, startPoint x: 818, startPoint y: 281, endPoint x: 892, endPoint y: 275, distance: 74.8
click at [892, 275] on div "- Beginner and student guitarists - Aspiring musicians looking for a complete s…" at bounding box center [685, 310] width 424 height 75
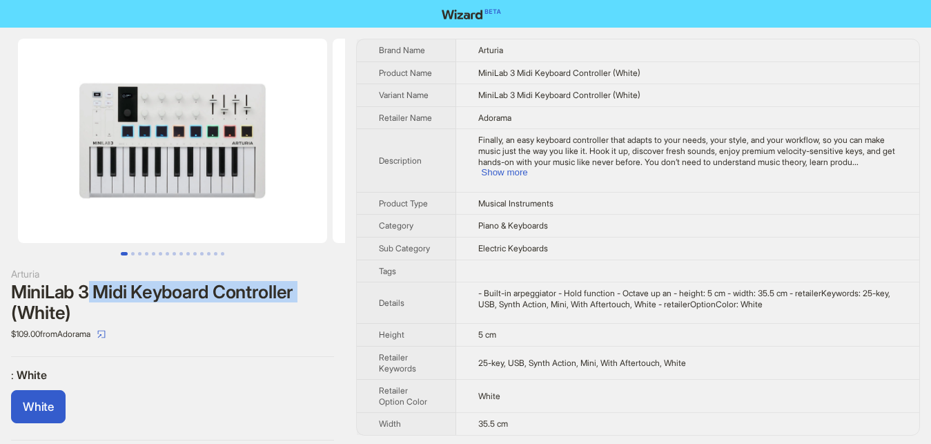
drag, startPoint x: 85, startPoint y: 291, endPoint x: 299, endPoint y: 291, distance: 213.9
click at [299, 291] on div "MiniLab 3 Midi Keyboard Controller (White)" at bounding box center [172, 302] width 323 height 41
click at [287, 322] on div "MiniLab 3 Midi Keyboard Controller (White)" at bounding box center [172, 302] width 323 height 41
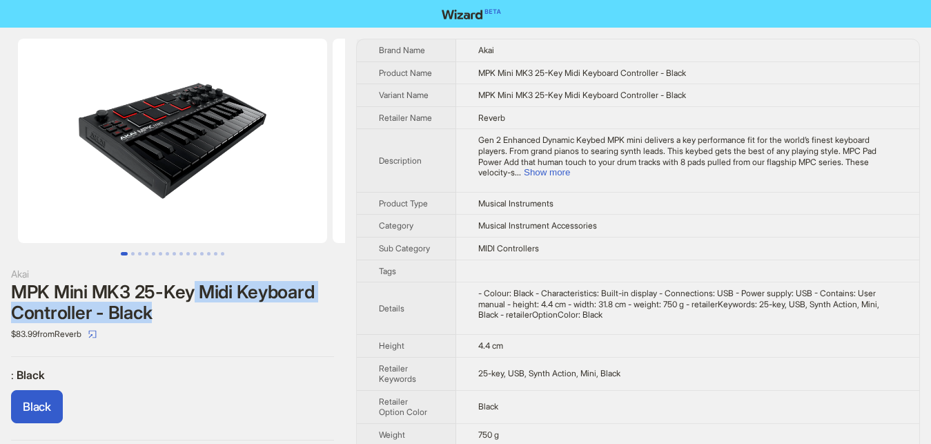
drag, startPoint x: 195, startPoint y: 292, endPoint x: 286, endPoint y: 322, distance: 96.0
click at [286, 322] on div "MPK Mini MK3 25-Key Midi Keyboard Controller - Black" at bounding box center [172, 302] width 323 height 41
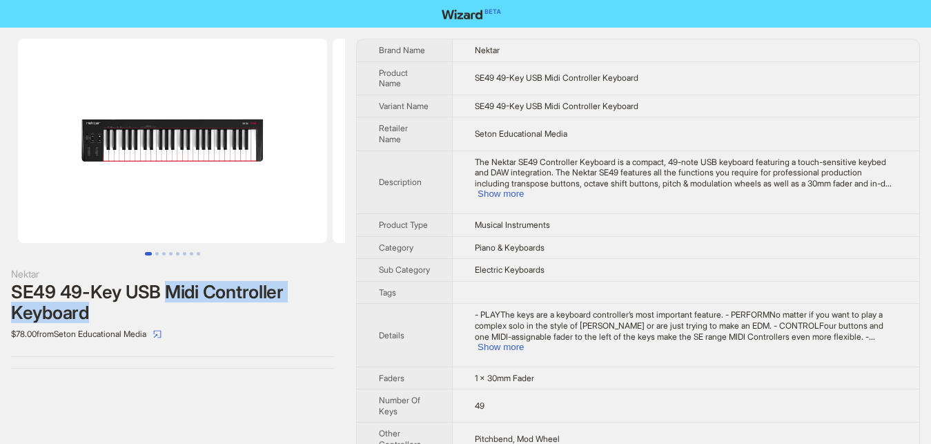
drag, startPoint x: 166, startPoint y: 292, endPoint x: 208, endPoint y: 310, distance: 46.4
click at [208, 310] on div "SE49 49-Key USB Midi Controller Keyboard" at bounding box center [172, 302] width 323 height 41
click at [250, 313] on div "SE49 49-Key USB Midi Controller Keyboard" at bounding box center [172, 302] width 323 height 41
click at [524, 188] on button "Show more" at bounding box center [501, 193] width 46 height 10
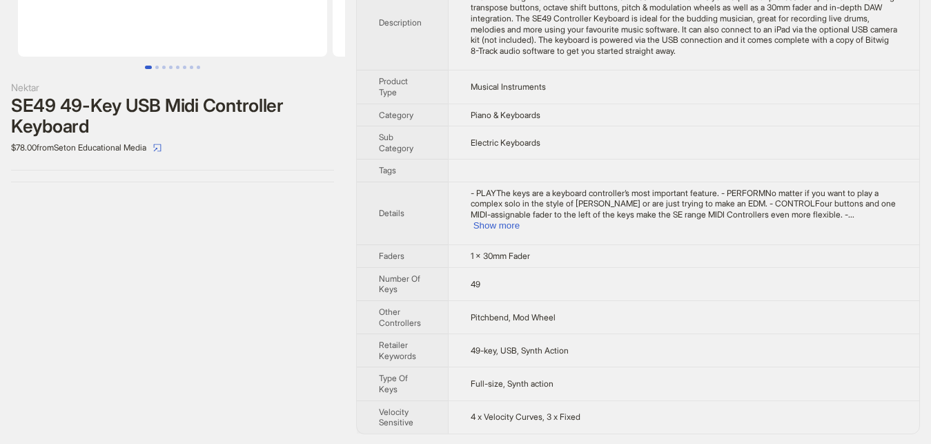
scroll to position [188, 0]
click at [520, 222] on button "Show more" at bounding box center [496, 224] width 46 height 10
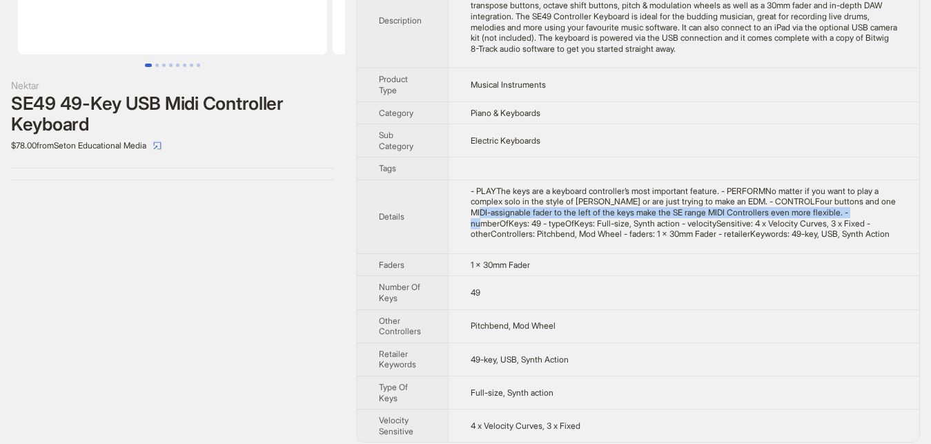
drag, startPoint x: 480, startPoint y: 225, endPoint x: 845, endPoint y: 222, distance: 365.1
click at [845, 222] on div "- PLAYThe keys are a keyboard controller’s most important feature. - PERFORMNo …" at bounding box center [684, 213] width 427 height 54
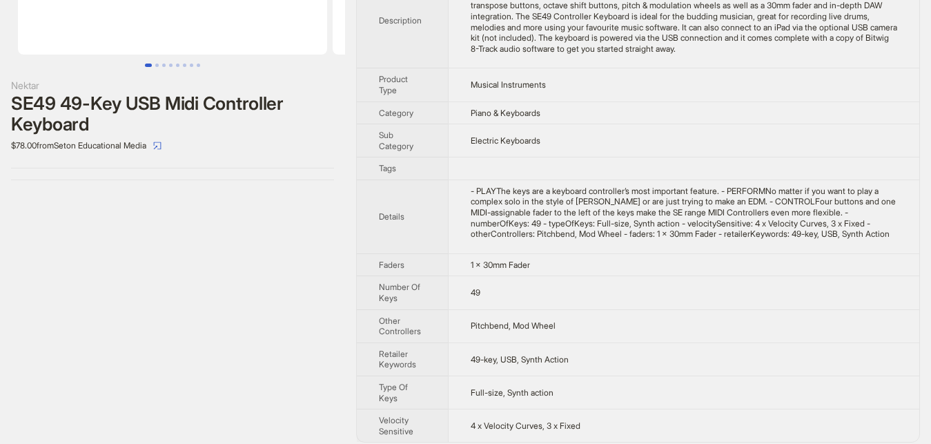
click at [718, 251] on td "- PLAYThe keys are a keyboard controller’s most important feature. - PERFORMNo …" at bounding box center [683, 216] width 471 height 74
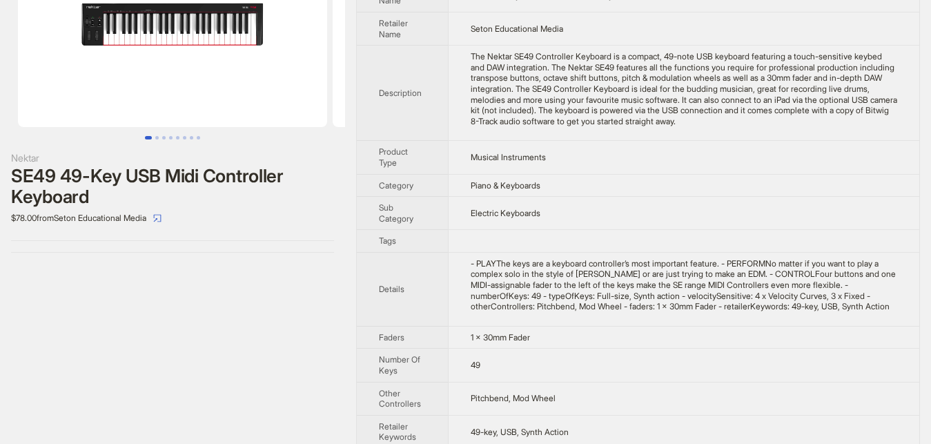
scroll to position [0, 0]
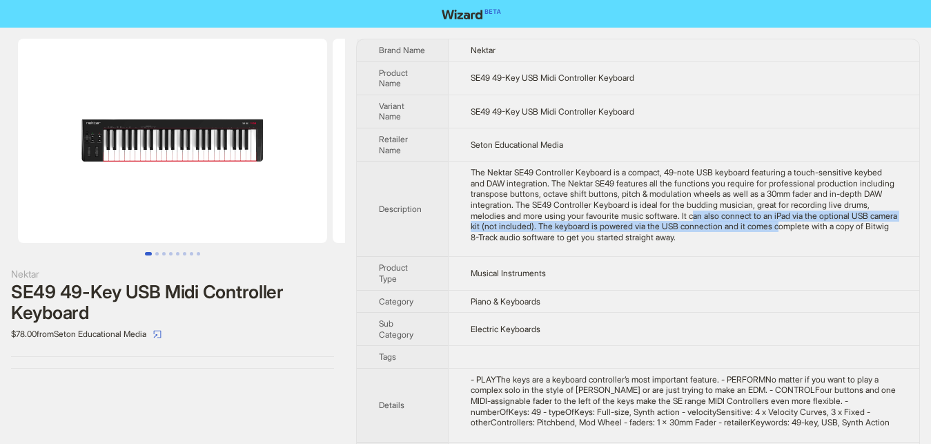
drag, startPoint x: 653, startPoint y: 226, endPoint x: 743, endPoint y: 237, distance: 90.4
click at [743, 237] on div "The Nektar SE49 Controller Keyboard is a compact, 49-note USB keyboard featurin…" at bounding box center [684, 204] width 427 height 75
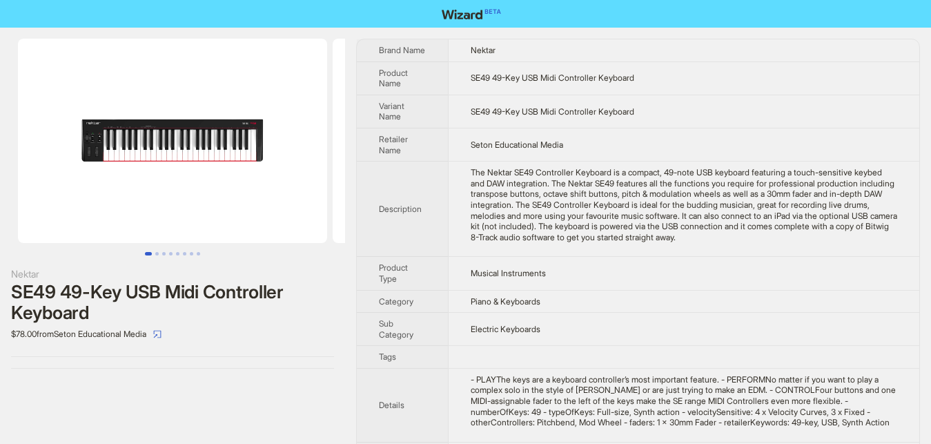
click at [593, 242] on div "The Nektar SE49 Controller Keyboard is a compact, 49-note USB keyboard featurin…" at bounding box center [684, 204] width 427 height 75
drag, startPoint x: 663, startPoint y: 222, endPoint x: 728, endPoint y: 222, distance: 65.6
click at [728, 222] on div "The Nektar SE49 Controller Keyboard is a compact, 49-note USB keyboard featurin…" at bounding box center [684, 204] width 427 height 75
click at [783, 215] on div "The Nektar SE49 Controller Keyboard is a compact, 49-note USB keyboard featurin…" at bounding box center [684, 204] width 427 height 75
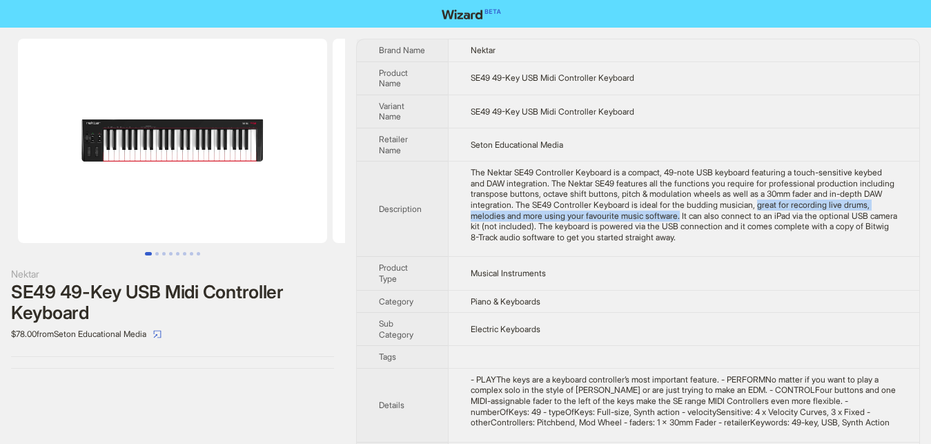
drag, startPoint x: 772, startPoint y: 216, endPoint x: 638, endPoint y: 224, distance: 134.1
click at [638, 224] on div "The Nektar SE49 Controller Keyboard is a compact, 49-note USB keyboard featurin…" at bounding box center [684, 204] width 427 height 75
click at [566, 228] on div "The Nektar SE49 Controller Keyboard is a compact, 49-note USB keyboard featurin…" at bounding box center [684, 204] width 427 height 75
drag, startPoint x: 489, startPoint y: 226, endPoint x: 645, endPoint y: 223, distance: 156.0
click at [645, 223] on div "The Nektar SE49 Controller Keyboard is a compact, 49-note USB keyboard featurin…" at bounding box center [684, 204] width 427 height 75
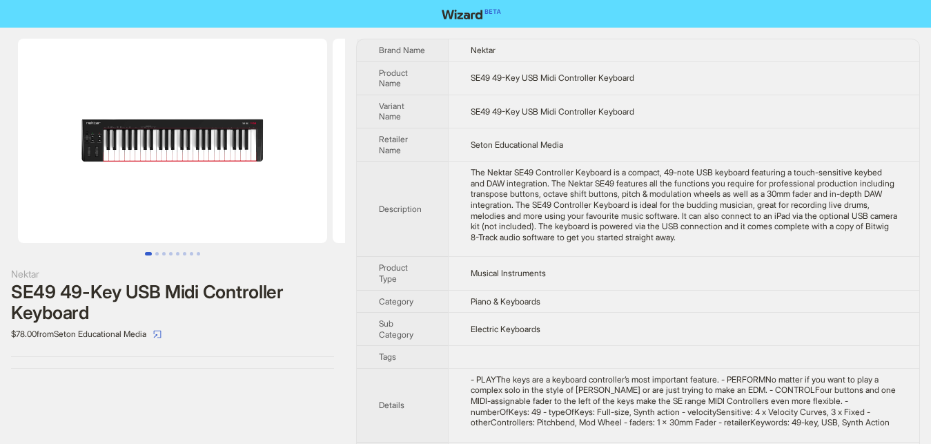
click at [507, 204] on div "The Nektar SE49 Controller Keyboard is a compact, 49-note USB keyboard featurin…" at bounding box center [684, 204] width 427 height 75
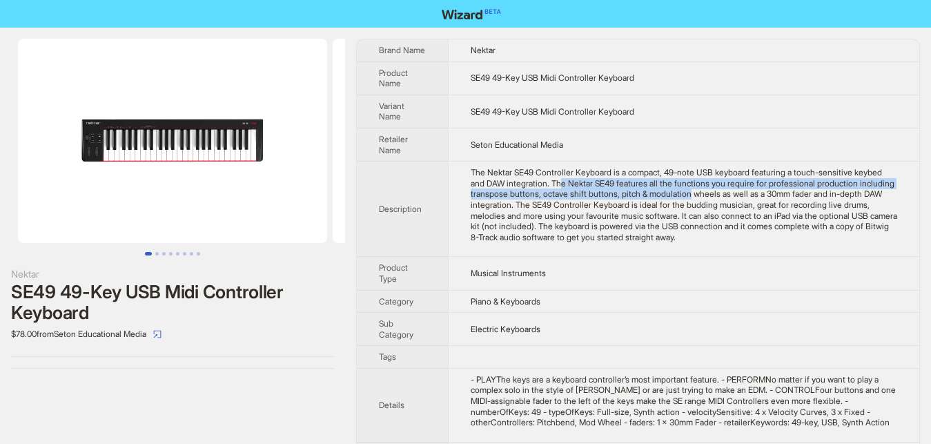
drag, startPoint x: 542, startPoint y: 198, endPoint x: 681, endPoint y: 202, distance: 138.8
click at [681, 202] on div "The Nektar SE49 Controller Keyboard is a compact, 49-note USB keyboard featurin…" at bounding box center [684, 204] width 427 height 75
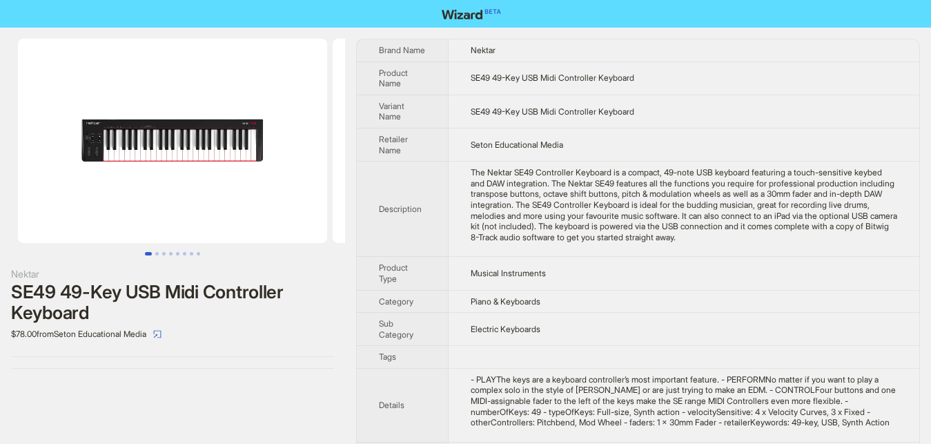
click at [595, 224] on div "The Nektar SE49 Controller Keyboard is a compact, 49-note USB keyboard featurin…" at bounding box center [684, 204] width 427 height 75
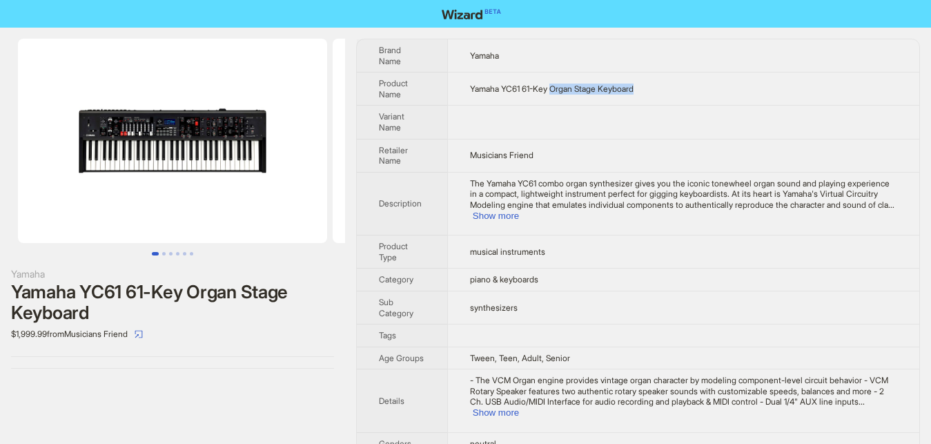
drag, startPoint x: 549, startPoint y: 88, endPoint x: 670, endPoint y: 94, distance: 120.9
click at [670, 94] on td "Yamaha YC61 61-Key Organ Stage Keyboard" at bounding box center [683, 88] width 472 height 33
click at [672, 97] on td "Yamaha YC61 61-Key Organ Stage Keyboard" at bounding box center [683, 88] width 472 height 33
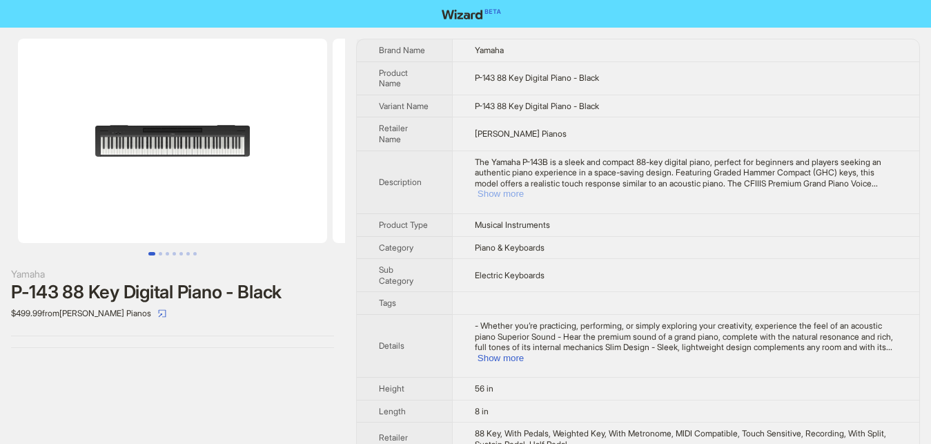
click at [524, 188] on button "Show more" at bounding box center [501, 193] width 46 height 10
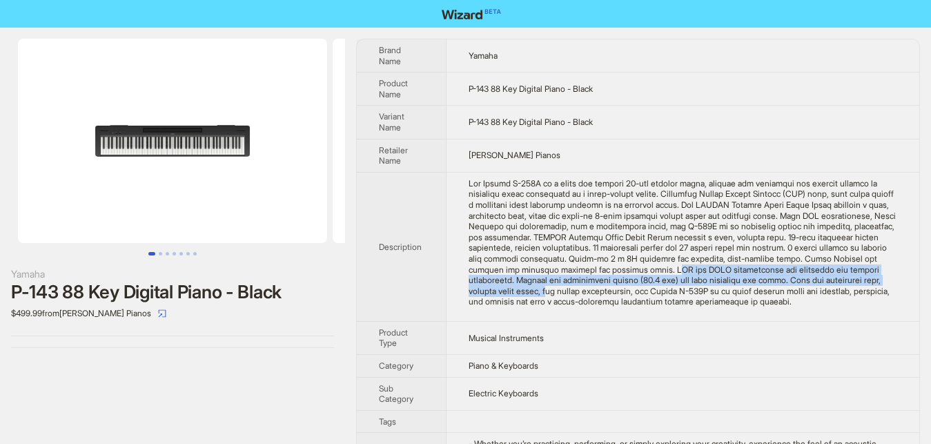
drag, startPoint x: 578, startPoint y: 273, endPoint x: 819, endPoint y: 284, distance: 241.1
click at [819, 284] on div "The Yamaha P-143B is a sleek and compact 88-key digital piano, perfect for begi…" at bounding box center [683, 242] width 429 height 129
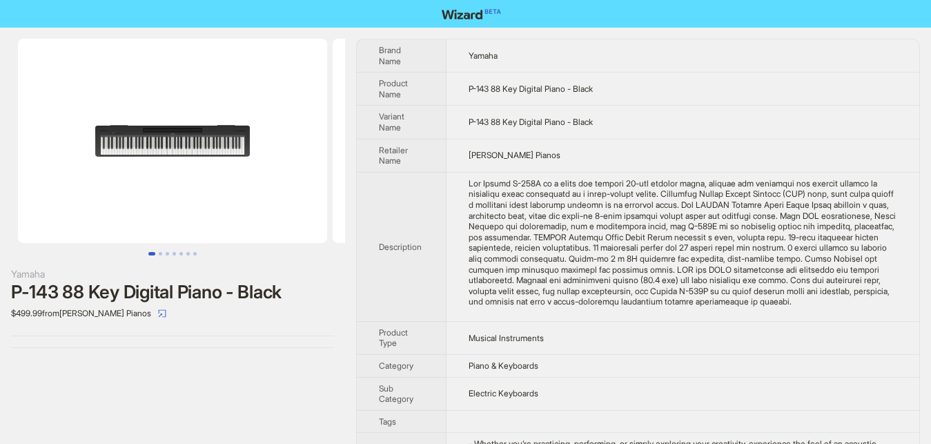
click at [705, 313] on td at bounding box center [683, 246] width 473 height 149
drag, startPoint x: 611, startPoint y: 183, endPoint x: 717, endPoint y: 181, distance: 106.3
click at [717, 181] on div "The Yamaha P-143B is a sleek and compact 88-key digital piano, perfect for begi…" at bounding box center [683, 242] width 429 height 129
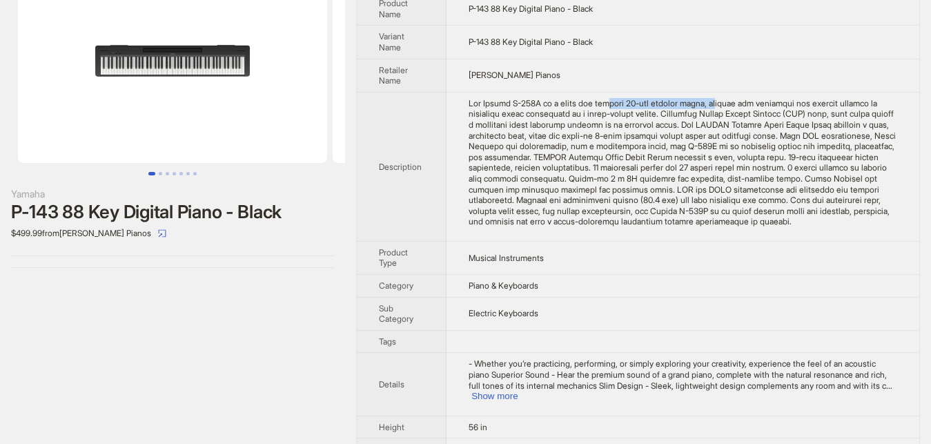
scroll to position [162, 0]
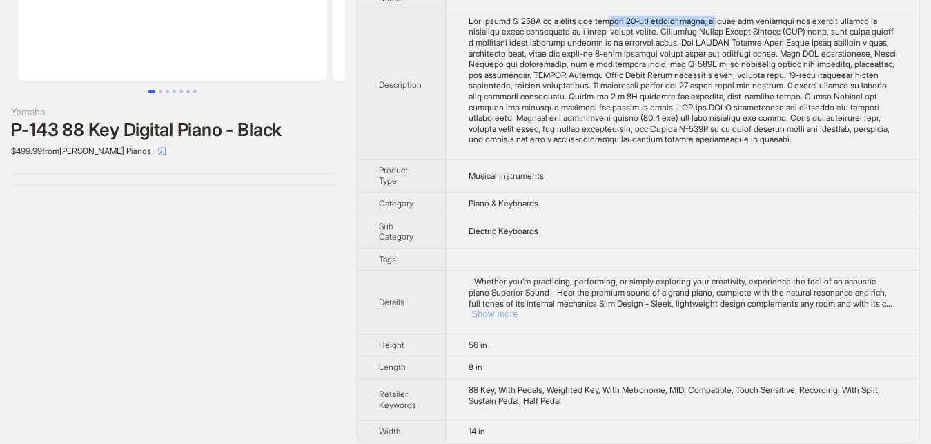
click at [518, 308] on button "Show more" at bounding box center [494, 313] width 46 height 10
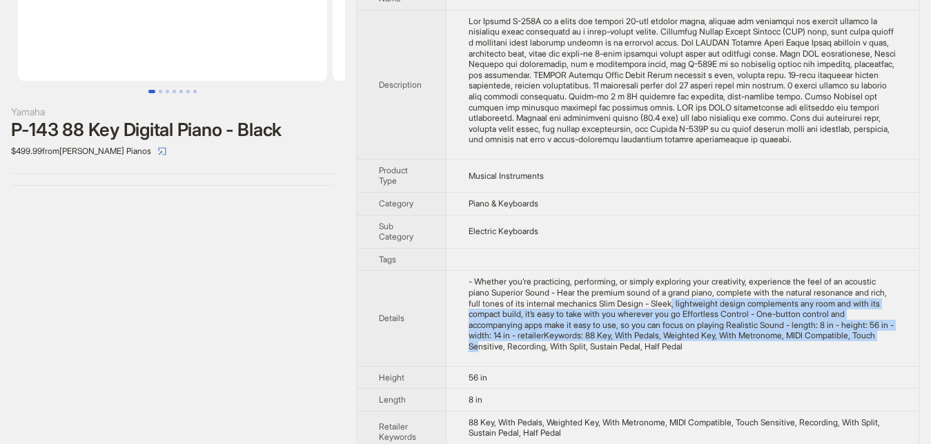
drag, startPoint x: 636, startPoint y: 304, endPoint x: 763, endPoint y: 340, distance: 131.1
click at [763, 340] on div "- Whether you’re practicing, performing, or simply exploring your creativity, e…" at bounding box center [683, 313] width 429 height 75
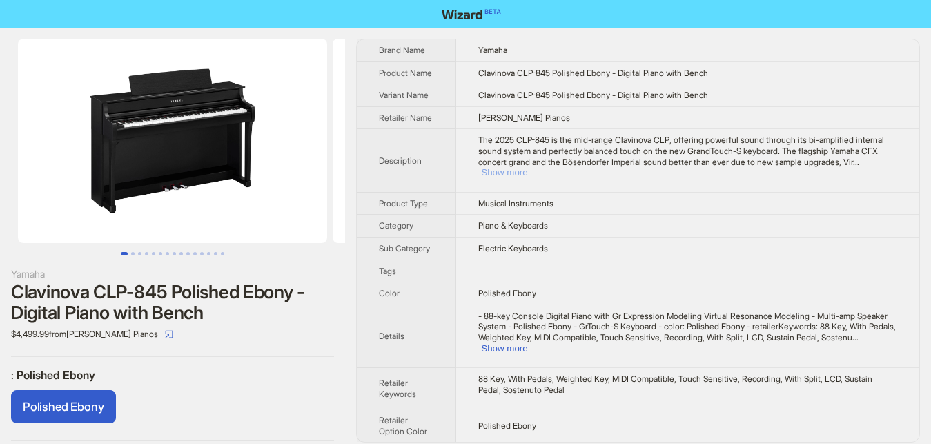
click at [527, 167] on button "Show more" at bounding box center [504, 172] width 46 height 10
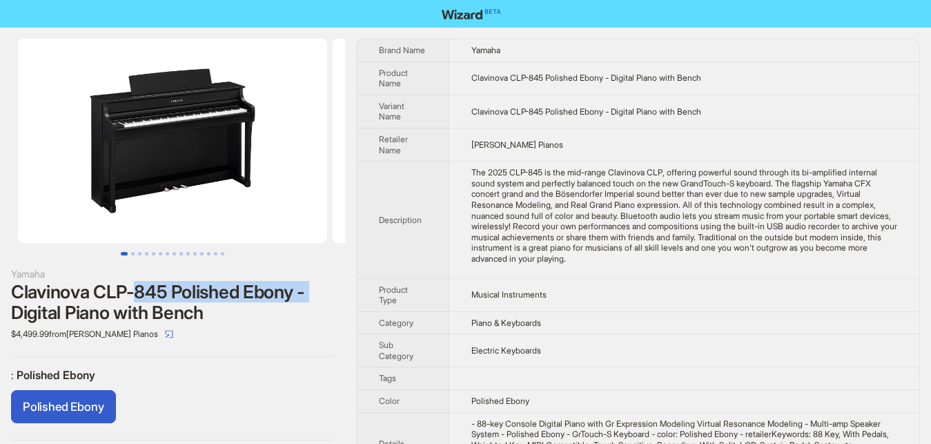
drag, startPoint x: 15, startPoint y: 314, endPoint x: 139, endPoint y: 295, distance: 125.6
click at [139, 295] on div "Clavinova CLP-845 Polished Ebony - Digital Piano with Bench" at bounding box center [172, 302] width 323 height 41
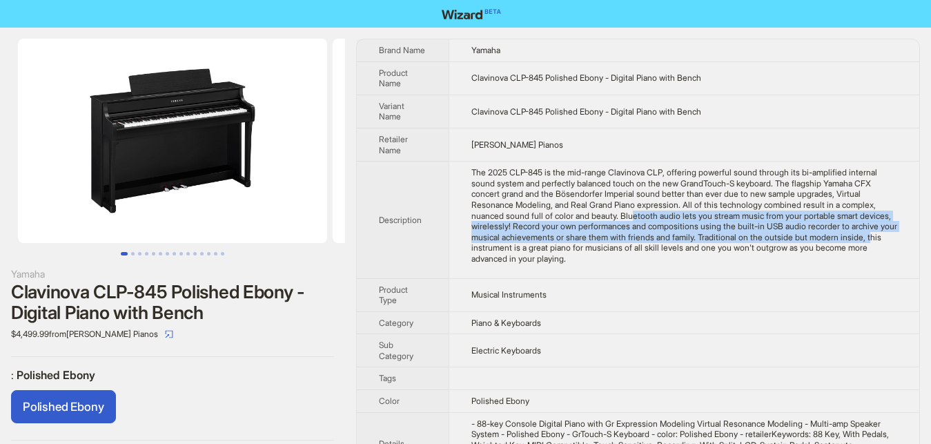
drag, startPoint x: 516, startPoint y: 215, endPoint x: 743, endPoint y: 242, distance: 228.6
click at [743, 242] on div "The 2025 CLP-845 is the mid-range Clavinova CLP, offering powerful sound throug…" at bounding box center [684, 215] width 426 height 97
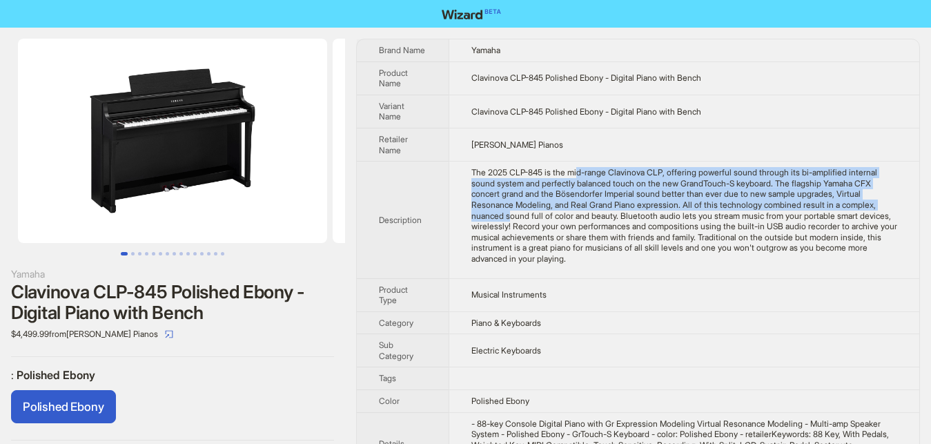
drag, startPoint x: 575, startPoint y: 176, endPoint x: 805, endPoint y: 206, distance: 232.5
click at [805, 206] on div "The 2025 CLP-845 is the mid-range Clavinova CLP, offering powerful sound throug…" at bounding box center [684, 215] width 426 height 97
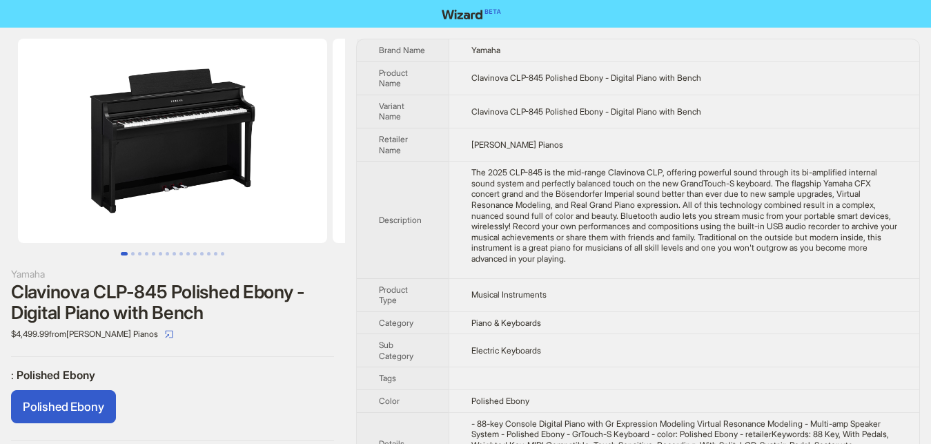
click at [596, 213] on div "The 2025 CLP-845 is the mid-range Clavinova CLP, offering powerful sound throug…" at bounding box center [684, 215] width 426 height 97
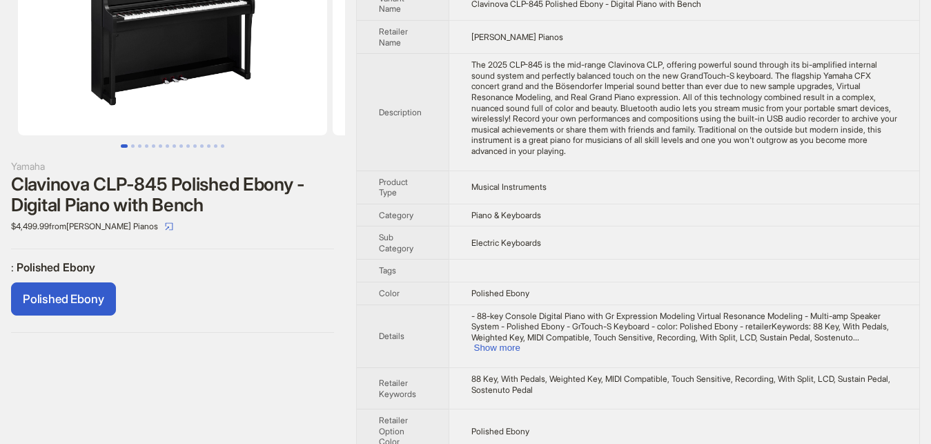
click at [492, 326] on span "- 88-key Console Digital Piano with Gr Expression Modeling Virtual Resonance Mo…" at bounding box center [680, 327] width 418 height 32
click at [494, 326] on span "- 88-key Console Digital Piano with Gr Expression Modeling Virtual Resonance Mo…" at bounding box center [680, 327] width 418 height 32
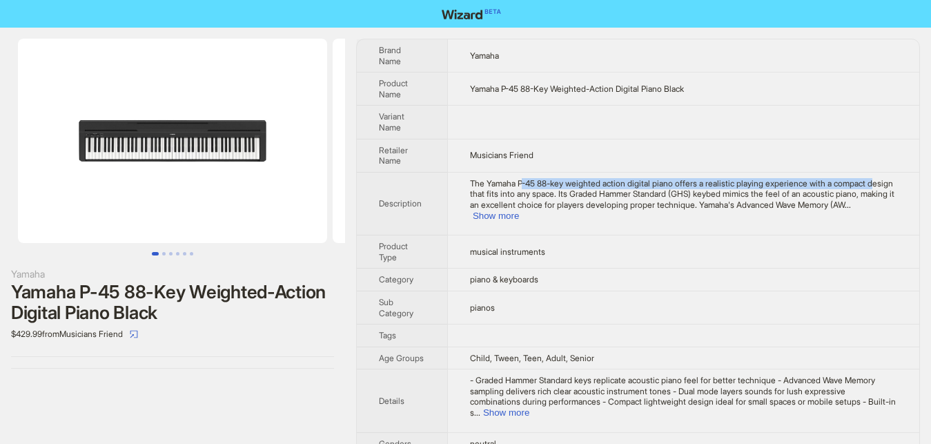
drag, startPoint x: 522, startPoint y: 186, endPoint x: 866, endPoint y: 174, distance: 344.6
click at [865, 174] on td "The Yamaha P-45 88-key weighted action digital piano offers a realistic playing…" at bounding box center [683, 203] width 472 height 63
click at [519, 210] on button "Show more" at bounding box center [496, 215] width 46 height 10
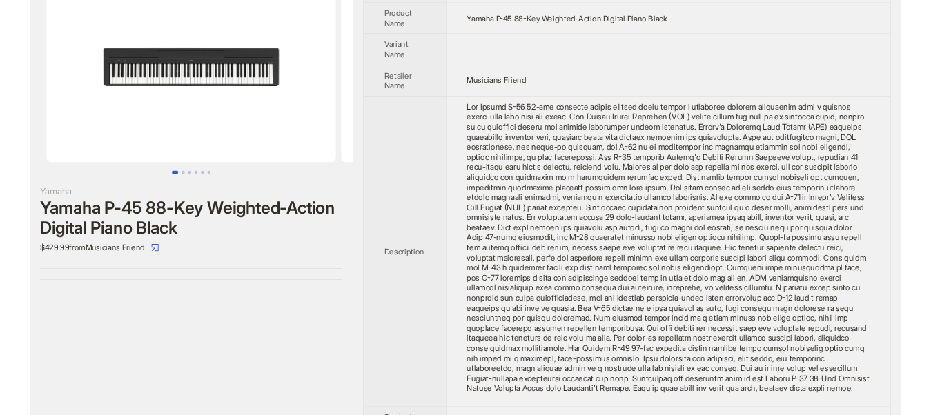
scroll to position [70, 0]
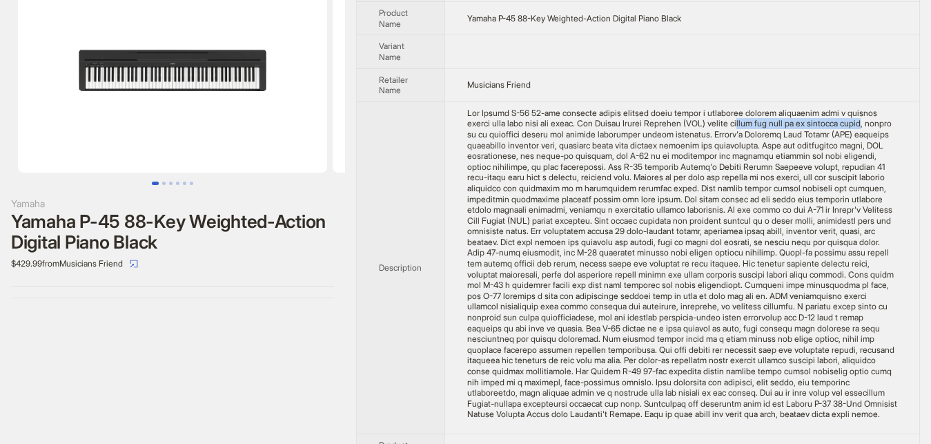
drag, startPoint x: 761, startPoint y: 126, endPoint x: 807, endPoint y: 128, distance: 45.6
click at [842, 126] on div "The Yamaha P-45 88-key weighted action digital piano offers a realistic playing…" at bounding box center [682, 264] width 430 height 312
click at [752, 135] on div "The Yamaha P-45 88-key weighted action digital piano offers a realistic playing…" at bounding box center [682, 264] width 430 height 312
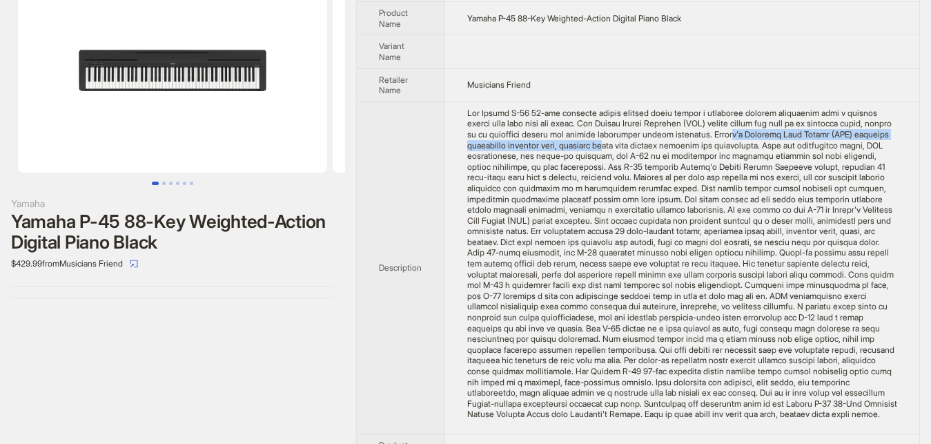
drag, startPoint x: 686, startPoint y: 135, endPoint x: 590, endPoint y: 147, distance: 96.7
click at [590, 147] on div "The Yamaha P-45 88-key weighted action digital piano offers a realistic playing…" at bounding box center [682, 264] width 430 height 312
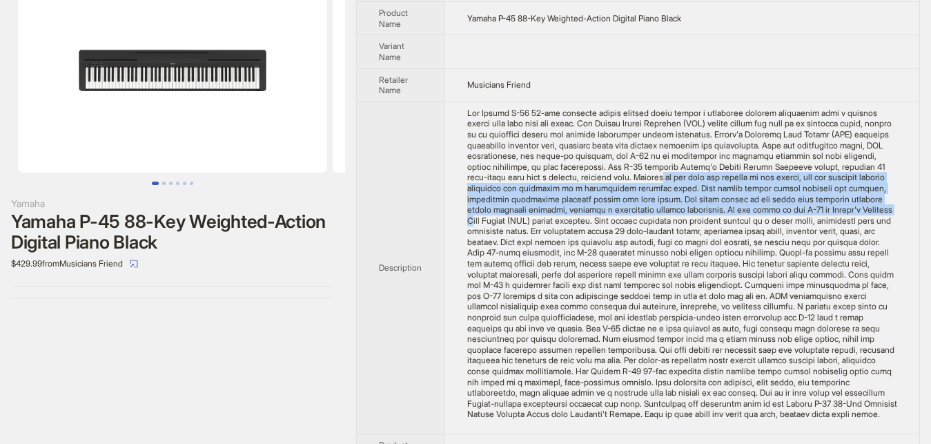
drag, startPoint x: 577, startPoint y: 179, endPoint x: 716, endPoint y: 205, distance: 141.2
click at [716, 205] on div "The Yamaha P-45 88-key weighted action digital piano offers a realistic playing…" at bounding box center [682, 264] width 430 height 312
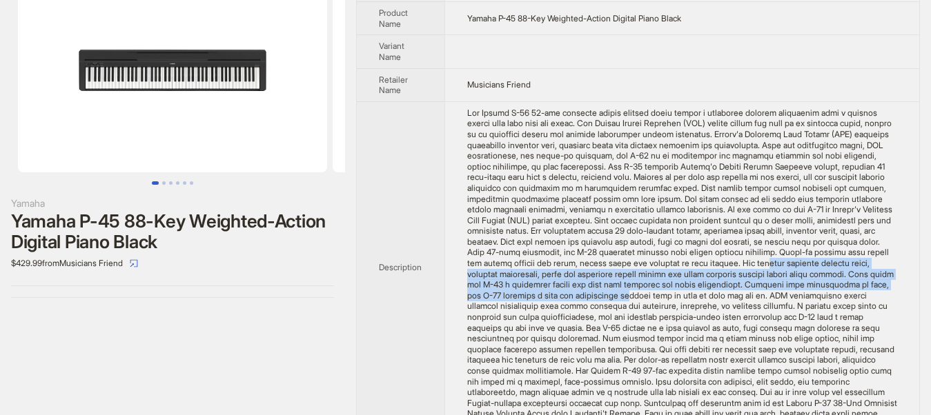
drag, startPoint x: 611, startPoint y: 265, endPoint x: 837, endPoint y: 283, distance: 226.4
click at [837, 283] on div "The Yamaha P-45 88-key weighted action digital piano offers a realistic playing…" at bounding box center [682, 264] width 430 height 312
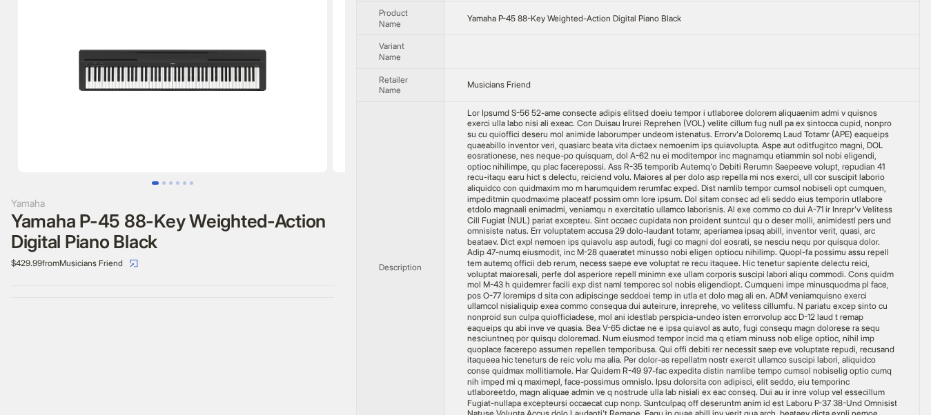
click at [737, 338] on div "The Yamaha P-45 88-key weighted action digital piano offers a realistic playing…" at bounding box center [682, 264] width 430 height 312
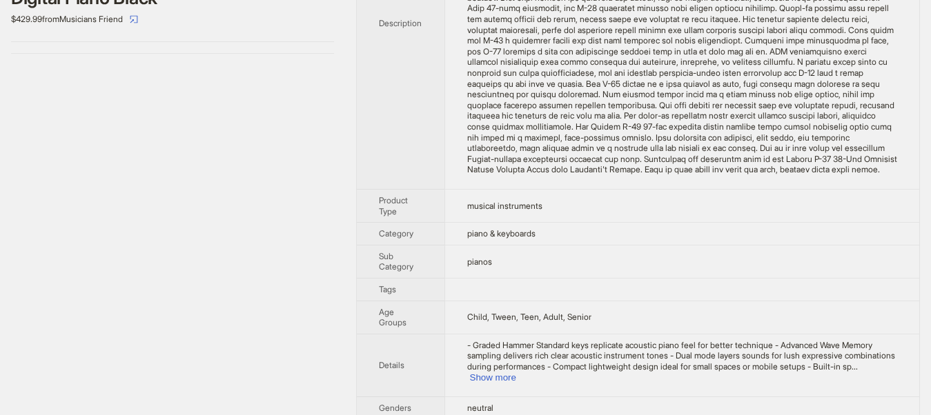
scroll to position [352, 0]
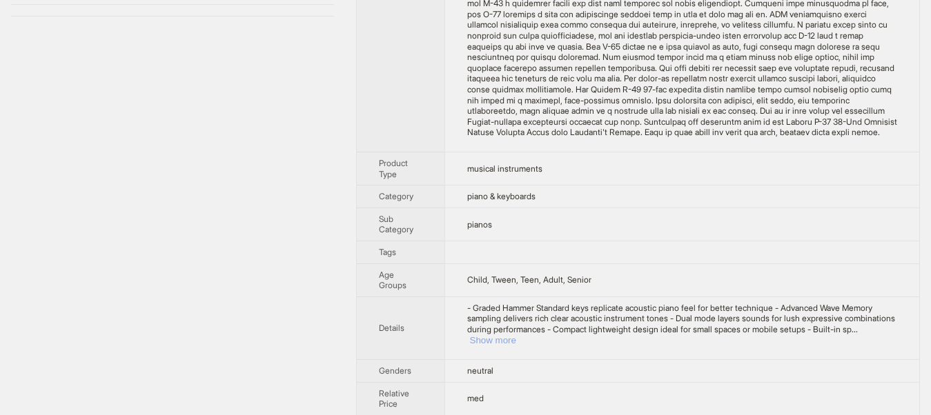
click at [516, 335] on button "Show more" at bounding box center [493, 340] width 46 height 10
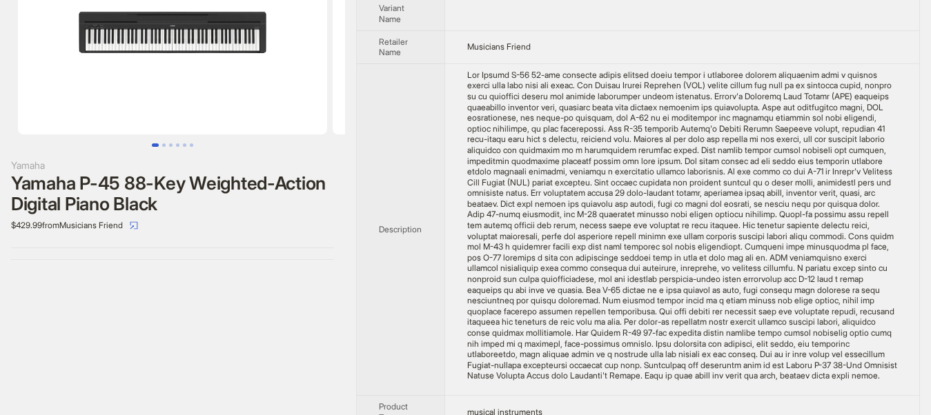
scroll to position [0, 0]
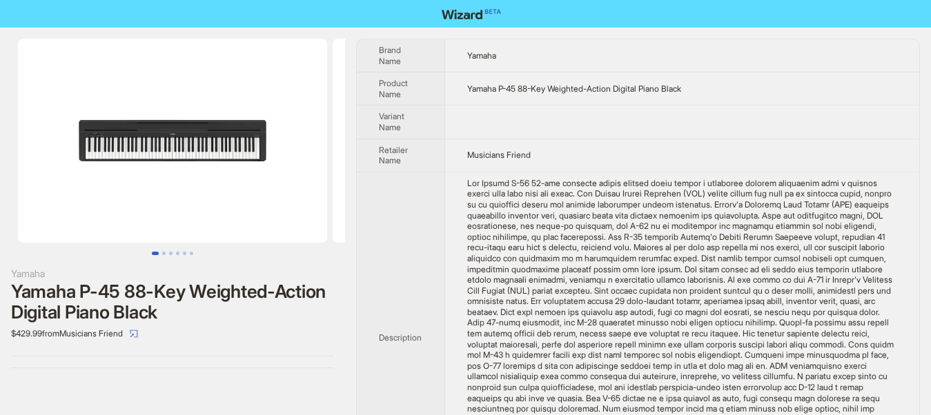
click at [507, 249] on div "The Yamaha P-45 88-key weighted action digital piano offers a realistic playing…" at bounding box center [682, 334] width 430 height 312
drag, startPoint x: 507, startPoint y: 249, endPoint x: 540, endPoint y: 251, distance: 33.2
click at [540, 251] on div "The Yamaha P-45 88-key weighted action digital piano offers a realistic playing…" at bounding box center [682, 334] width 430 height 312
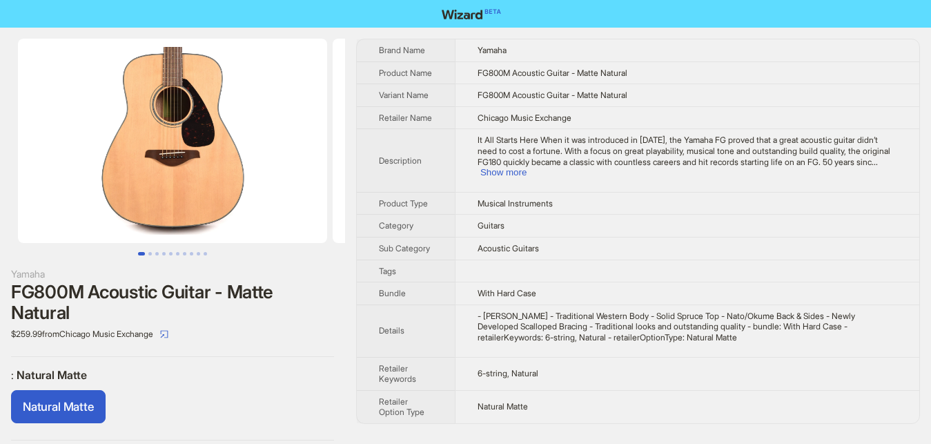
click at [206, 293] on div "FG800M Acoustic Guitar - Matte Natural" at bounding box center [172, 302] width 323 height 41
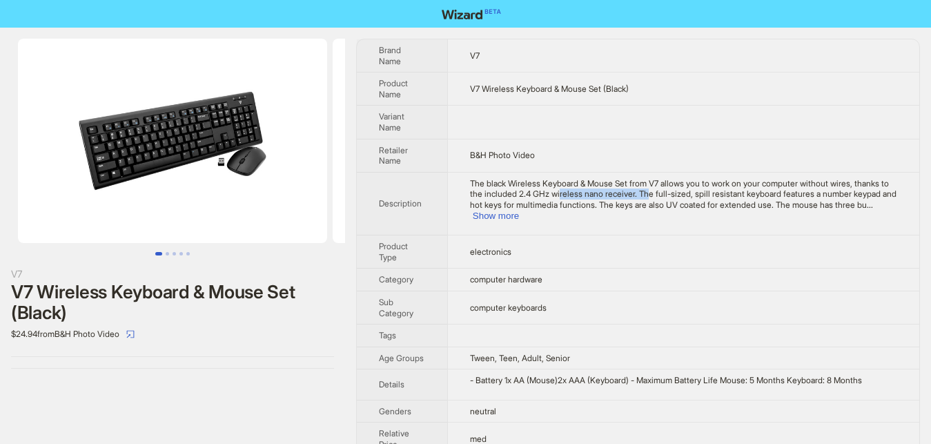
drag, startPoint x: 545, startPoint y: 194, endPoint x: 629, endPoint y: 196, distance: 83.5
click at [629, 196] on span "The black Wireless Keyboard & Mouse Set from V7 allows you to work on your comp…" at bounding box center [683, 194] width 427 height 32
click at [519, 210] on button "Show more" at bounding box center [496, 215] width 46 height 10
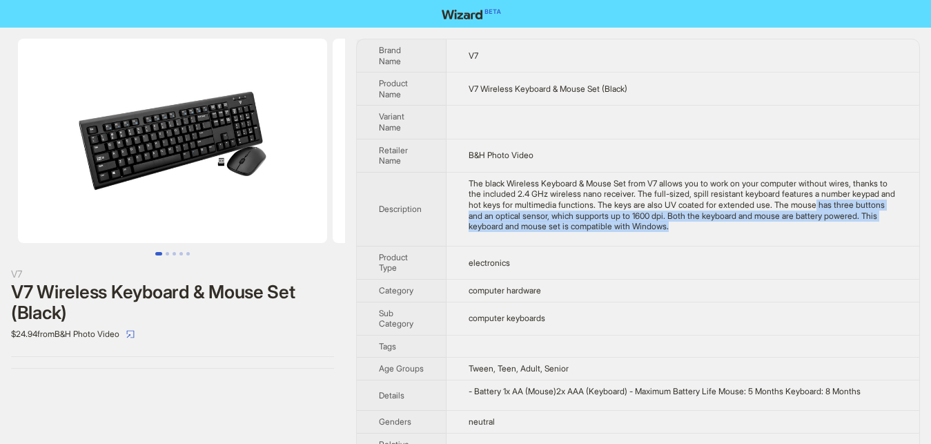
drag, startPoint x: 791, startPoint y: 202, endPoint x: 656, endPoint y: 229, distance: 138.1
click at [656, 229] on div "The black Wireless Keyboard & Mouse Set from V7 allows you to work on your comp…" at bounding box center [683, 205] width 429 height 54
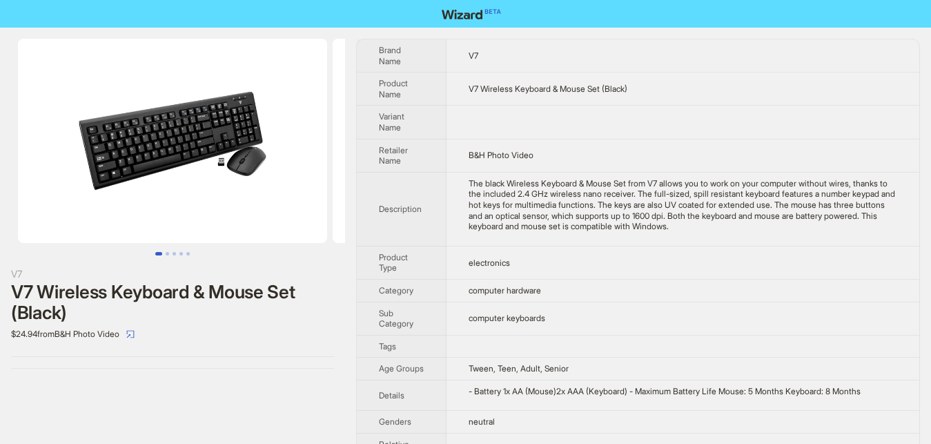
click at [706, 223] on div "The black Wireless Keyboard & Mouse Set from V7 allows you to work on your comp…" at bounding box center [683, 205] width 429 height 54
drag, startPoint x: 763, startPoint y: 217, endPoint x: 830, endPoint y: 217, distance: 66.3
click at [830, 217] on div "The black Wireless Keyboard & Mouse Set from V7 allows you to work on your comp…" at bounding box center [683, 205] width 429 height 54
click at [759, 222] on div "The black Wireless Keyboard & Mouse Set from V7 allows you to work on your comp…" at bounding box center [683, 205] width 429 height 54
drag, startPoint x: 493, startPoint y: 231, endPoint x: 680, endPoint y: 232, distance: 187.7
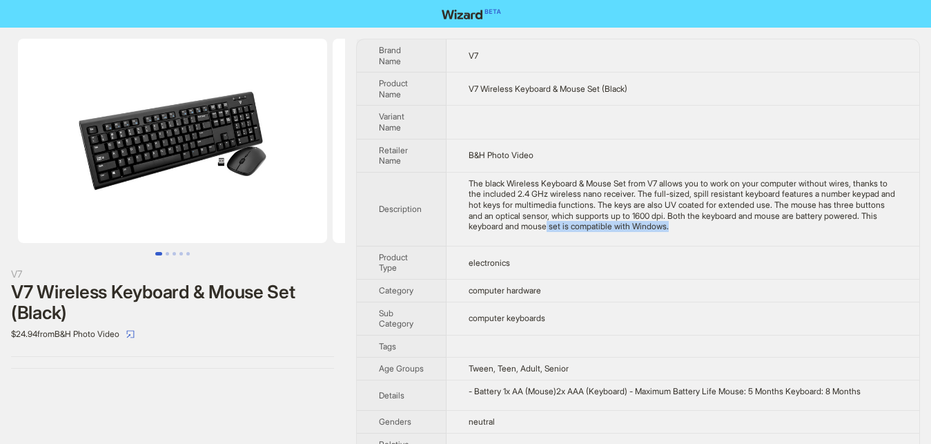
click at [680, 232] on td "The black Wireless Keyboard & Mouse Set from V7 allows you to work on your comp…" at bounding box center [683, 209] width 473 height 74
click at [583, 326] on td "computer keyboards" at bounding box center [683, 318] width 473 height 33
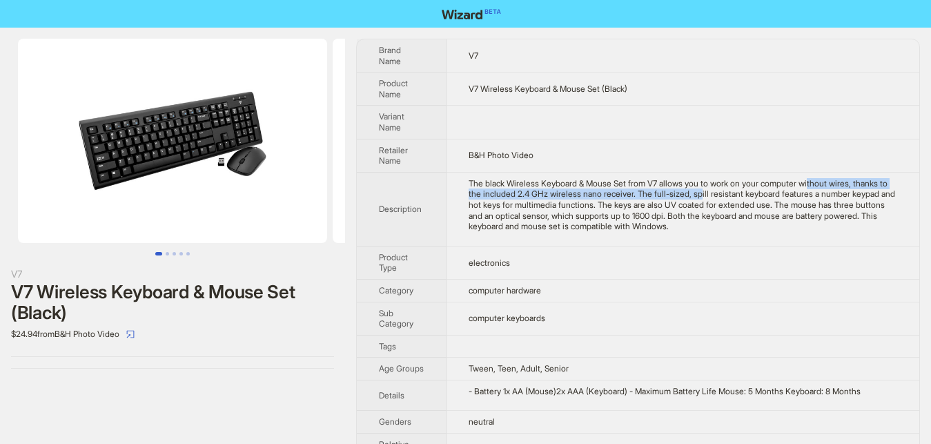
drag, startPoint x: 801, startPoint y: 183, endPoint x: 681, endPoint y: 190, distance: 119.6
click at [681, 190] on div "The black Wireless Keyboard & Mouse Set from V7 allows you to work on your comp…" at bounding box center [683, 205] width 429 height 54
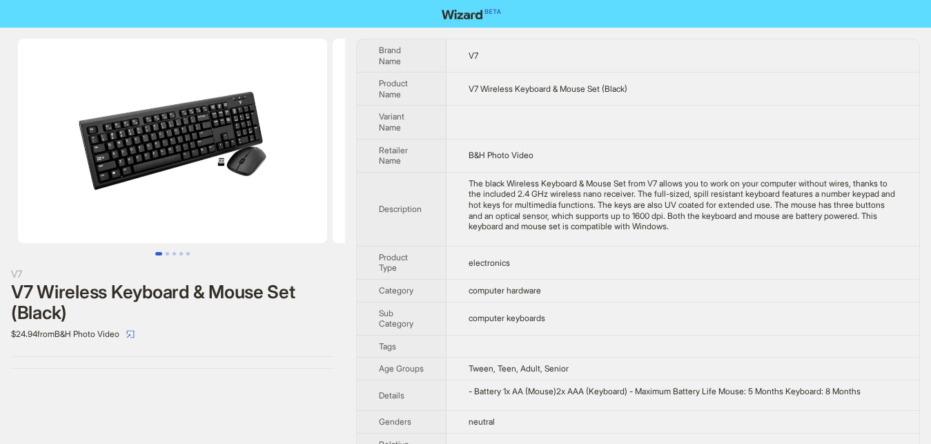
click at [606, 210] on div "The black Wireless Keyboard & Mouse Set from V7 allows you to work on your comp…" at bounding box center [683, 205] width 429 height 54
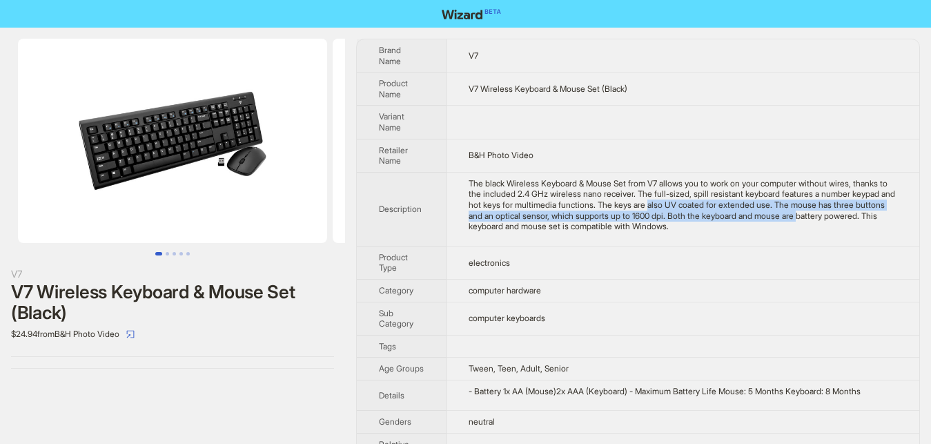
drag, startPoint x: 635, startPoint y: 204, endPoint x: 765, endPoint y: 215, distance: 130.2
click at [765, 215] on div "The black Wireless Keyboard & Mouse Set from V7 allows you to work on your comp…" at bounding box center [683, 205] width 429 height 54
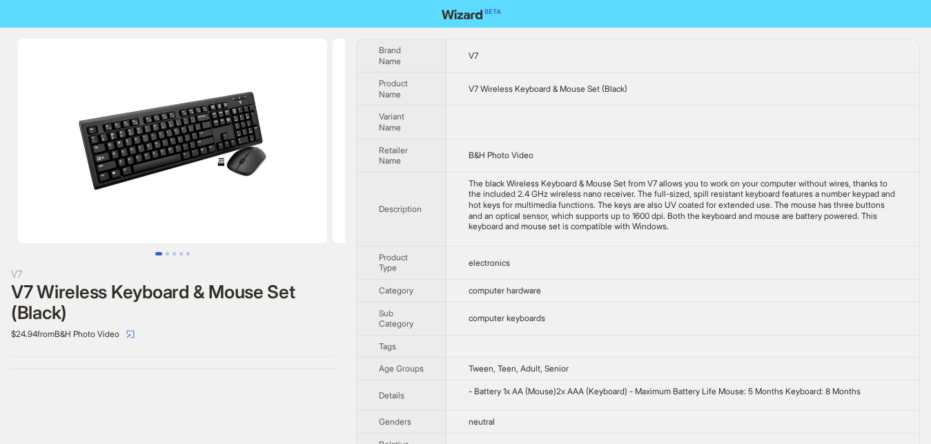
click at [810, 210] on div "The black Wireless Keyboard & Mouse Set from V7 allows you to work on your comp…" at bounding box center [683, 205] width 429 height 54
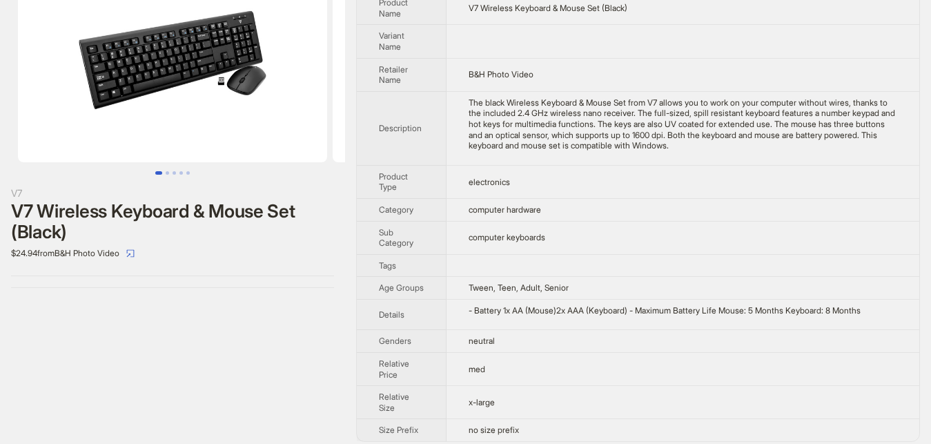
scroll to position [90, 0]
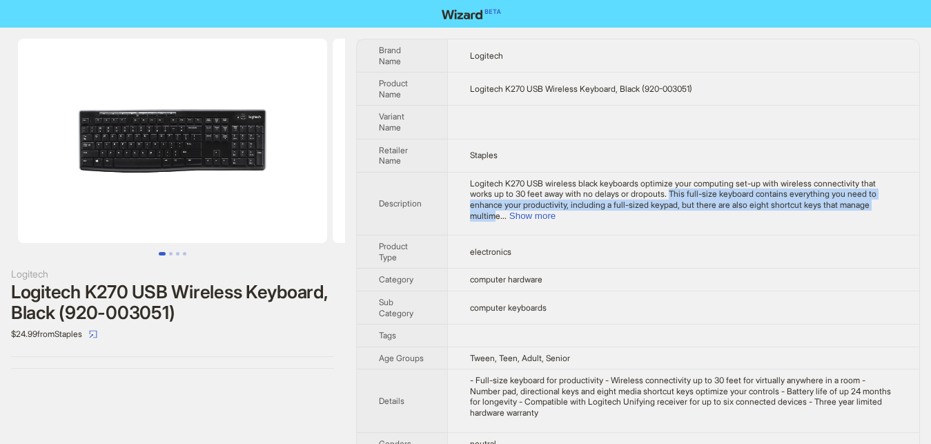
drag, startPoint x: 643, startPoint y: 196, endPoint x: 832, endPoint y: 202, distance: 189.2
click at [832, 202] on span "Logitech K270 USB wireless black keyboards optimize your computing set-up with …" at bounding box center [673, 199] width 406 height 43
click at [864, 191] on span "Logitech K270 USB wireless black keyboards optimize your computing set-up with …" at bounding box center [673, 199] width 406 height 43
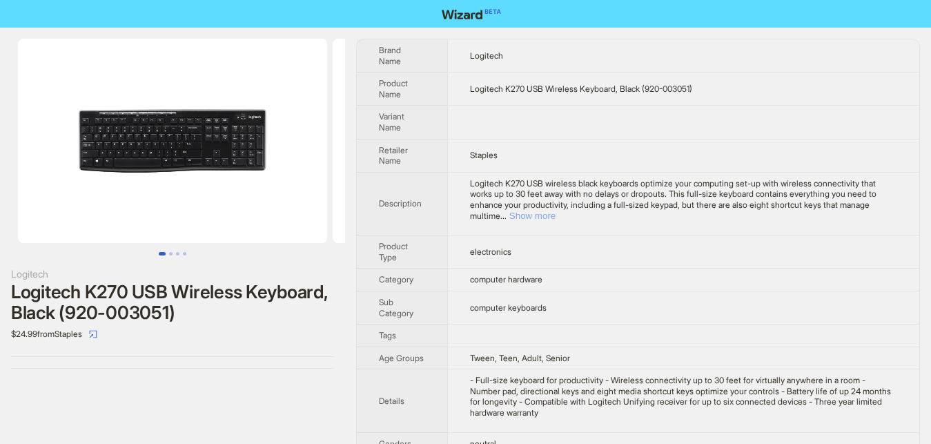
click at [556, 210] on button "Show more" at bounding box center [532, 215] width 46 height 10
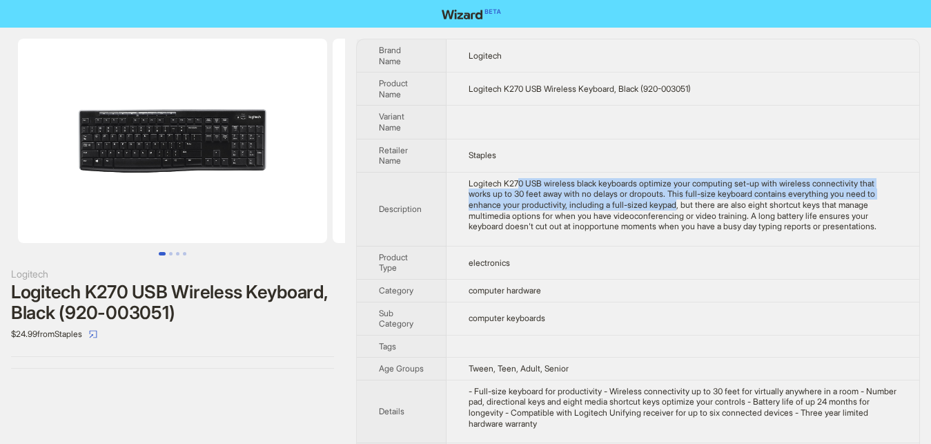
drag, startPoint x: 517, startPoint y: 181, endPoint x: 618, endPoint y: 204, distance: 104.0
click at [618, 204] on div "Logitech K270 USB wireless black keyboards optimize your computing set-up with …" at bounding box center [683, 205] width 429 height 54
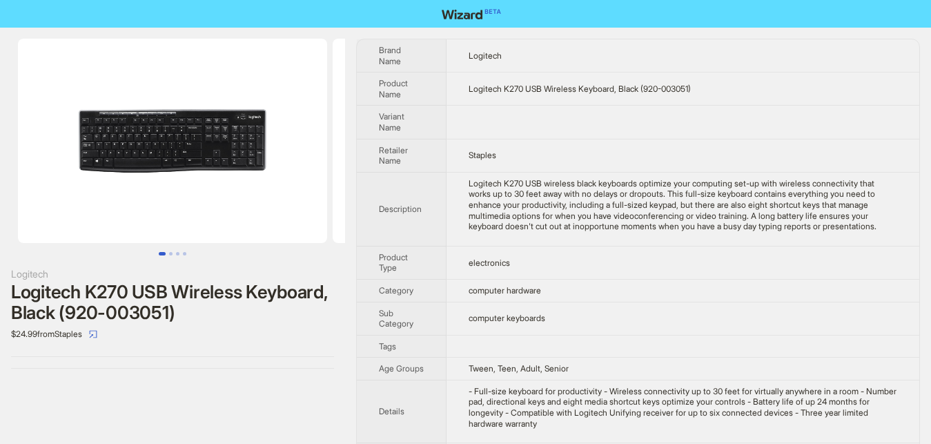
click at [581, 216] on div "Logitech K270 USB wireless black keyboards optimize your computing set-up with …" at bounding box center [683, 205] width 429 height 54
drag, startPoint x: 511, startPoint y: 175, endPoint x: 711, endPoint y: 188, distance: 200.5
click at [711, 188] on td "Logitech K270 USB wireless black keyboards optimize your computing set-up with …" at bounding box center [683, 209] width 473 height 74
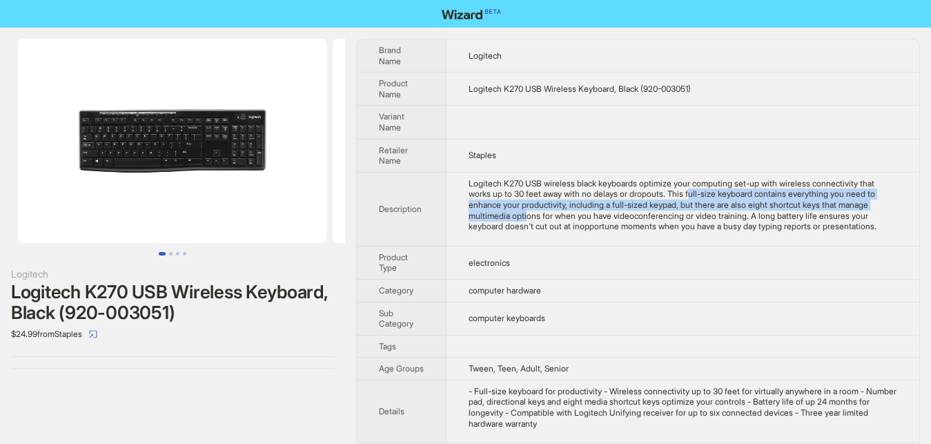
drag, startPoint x: 658, startPoint y: 193, endPoint x: 867, endPoint y: 209, distance: 209.0
click at [867, 209] on div "Logitech K270 USB wireless black keyboards optimize your computing set-up with …" at bounding box center [683, 205] width 429 height 54
click at [587, 210] on div "Logitech K270 USB wireless black keyboards optimize your computing set-up with …" at bounding box center [683, 205] width 429 height 54
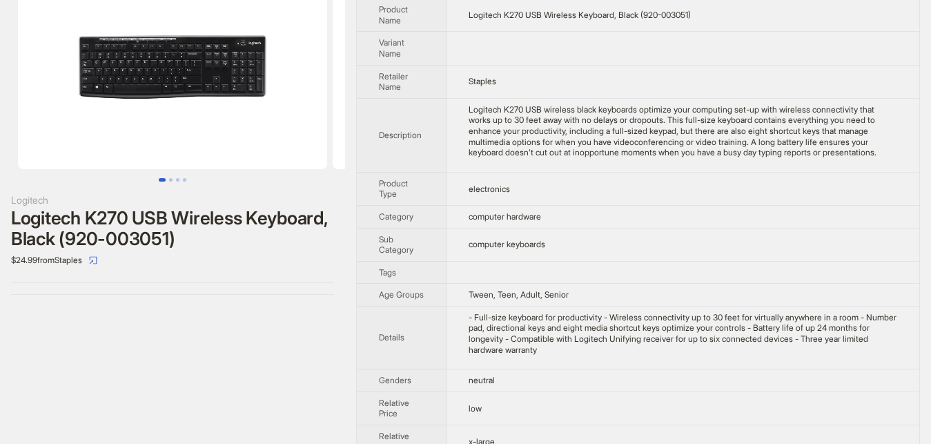
scroll to position [111, 0]
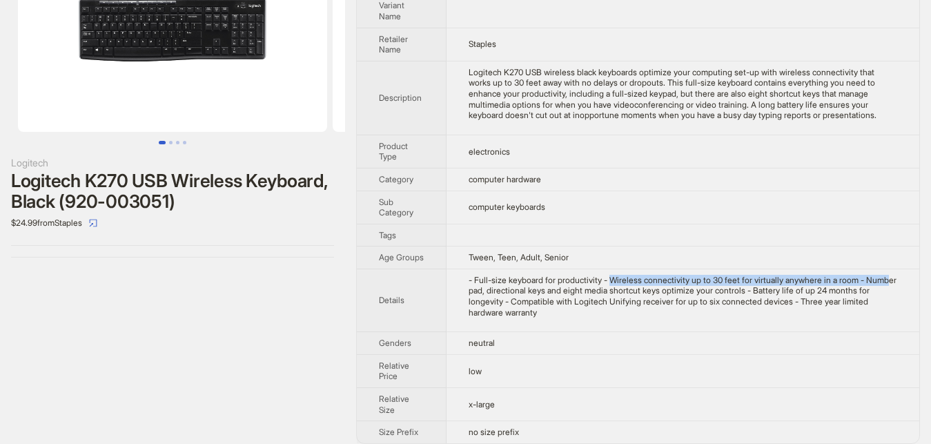
drag, startPoint x: 608, startPoint y: 280, endPoint x: 882, endPoint y: 280, distance: 274.0
click at [882, 280] on div "- Full-size keyboard for productivity - Wireless connectivity up to 30 feet for…" at bounding box center [683, 296] width 429 height 43
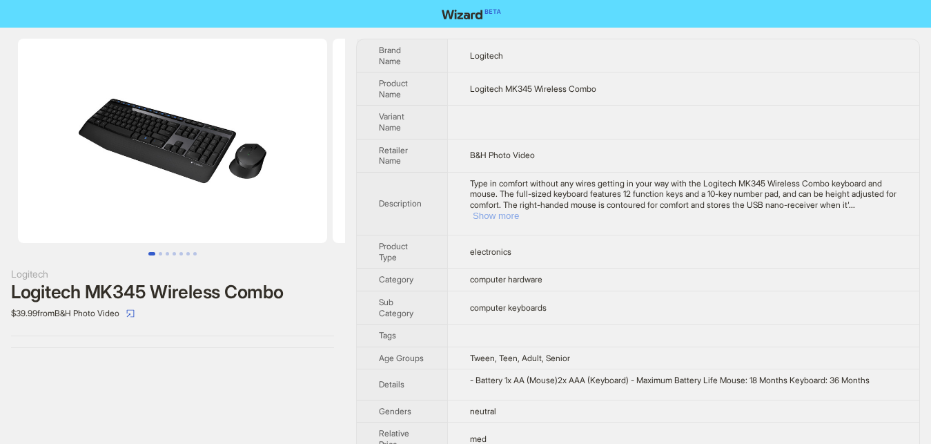
click at [519, 210] on button "Show more" at bounding box center [496, 215] width 46 height 10
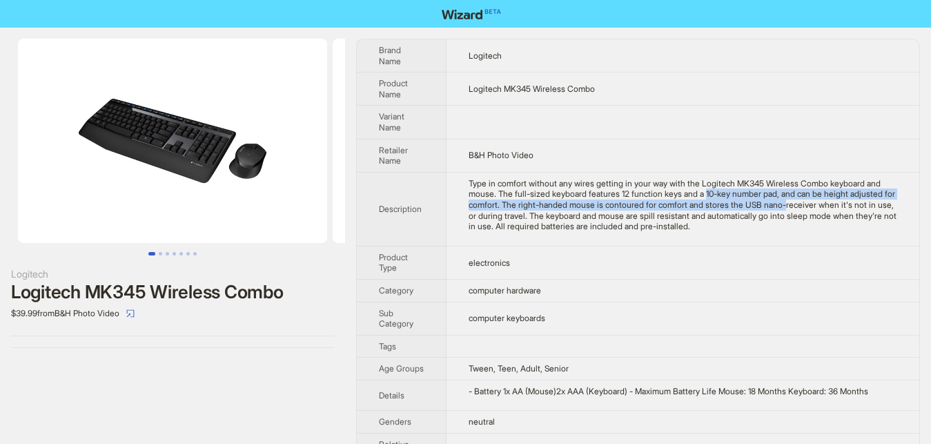
drag, startPoint x: 701, startPoint y: 193, endPoint x: 780, endPoint y: 208, distance: 80.3
click at [780, 208] on div "Type in comfort without any wires getting in your way with the Logitech MK345 W…" at bounding box center [683, 205] width 429 height 54
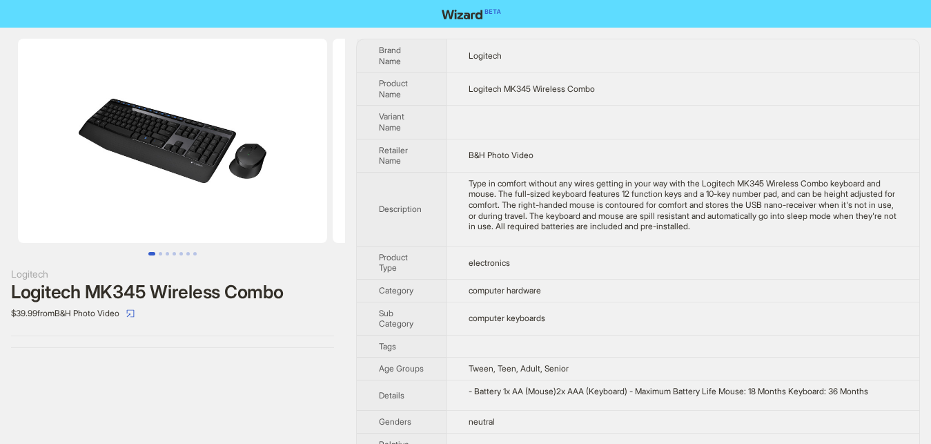
click at [235, 380] on div "Logitech Logitech MK345 Wireless Combo $39.99 from B&H Photo Video" at bounding box center [172, 281] width 345 height 506
drag, startPoint x: 511, startPoint y: 182, endPoint x: 749, endPoint y: 182, distance: 238.1
click at [749, 182] on div "Type in comfort without any wires getting in your way with the Logitech MK345 W…" at bounding box center [683, 205] width 429 height 54
click at [667, 221] on div "Type in comfort without any wires getting in your way with the Logitech MK345 W…" at bounding box center [683, 205] width 429 height 54
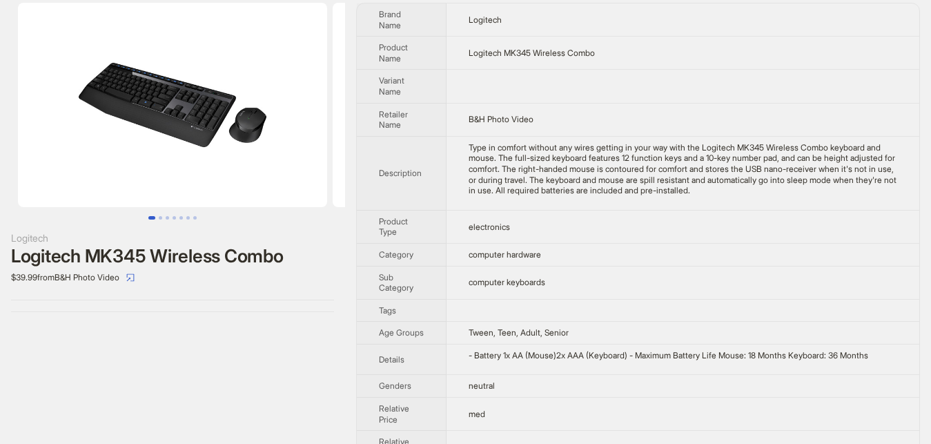
scroll to position [90, 0]
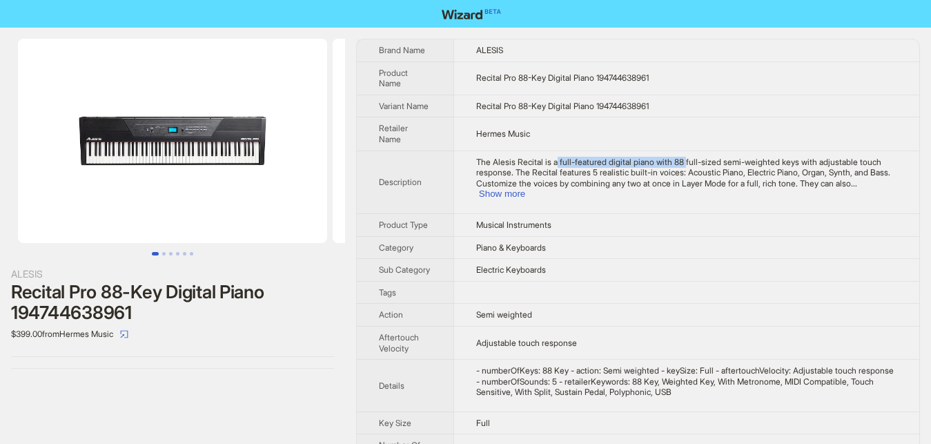
drag, startPoint x: 554, startPoint y: 157, endPoint x: 680, endPoint y: 166, distance: 126.0
click at [680, 166] on span "The Alesis Recital is a full-featured digital piano with 88 full-sized semi-wei…" at bounding box center [683, 173] width 414 height 32
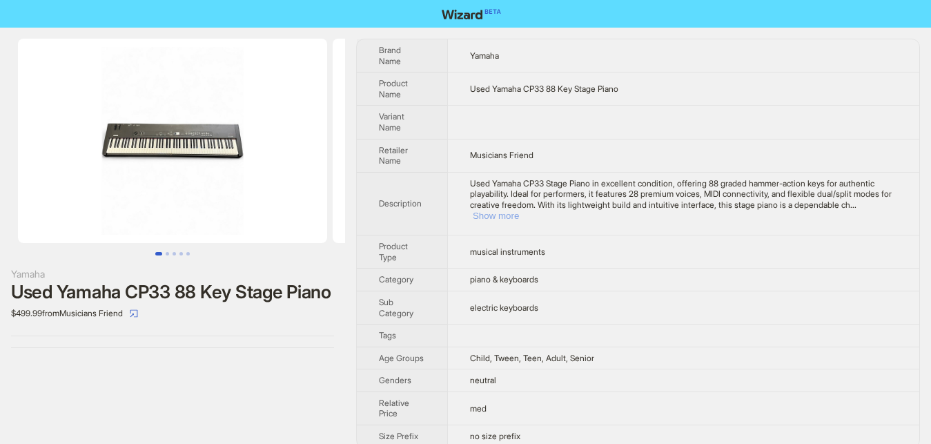
click at [519, 210] on button "Show more" at bounding box center [496, 215] width 46 height 10
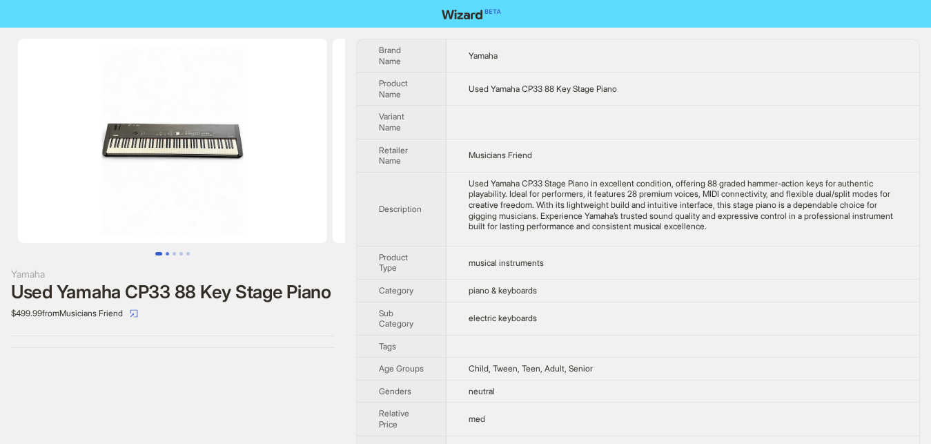
click at [168, 252] on button "Go to slide 2" at bounding box center [167, 253] width 3 height 3
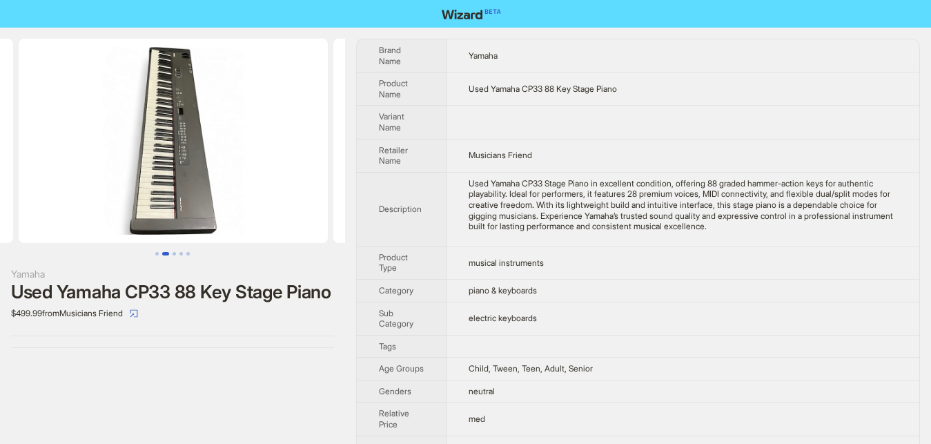
scroll to position [0, 315]
click at [151, 254] on ul at bounding box center [172, 253] width 345 height 3
click at [158, 253] on button "Go to slide 1" at bounding box center [156, 253] width 3 height 3
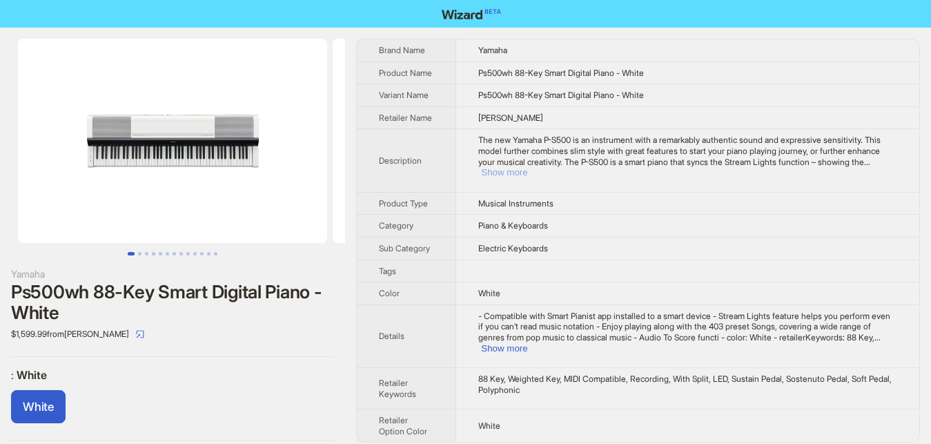
click at [527, 167] on button "Show more" at bounding box center [504, 172] width 46 height 10
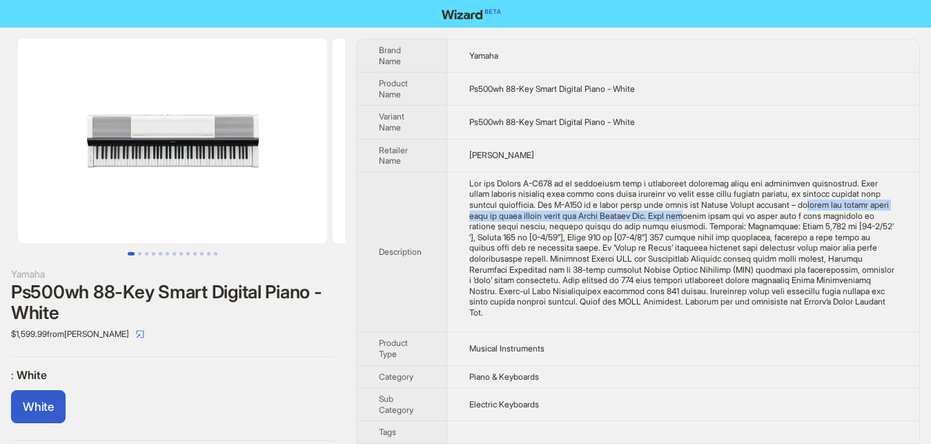
drag, startPoint x: 765, startPoint y: 201, endPoint x: 650, endPoint y: 220, distance: 116.2
click at [650, 220] on App "The new Yamaha P-S500 is an instrument with a remarkably authentic sound and ex…" at bounding box center [683, 248] width 428 height 140
click at [631, 239] on App "The new Yamaha P-S500 is an instrument with a remarkably authentic sound and ex…" at bounding box center [683, 248] width 428 height 140
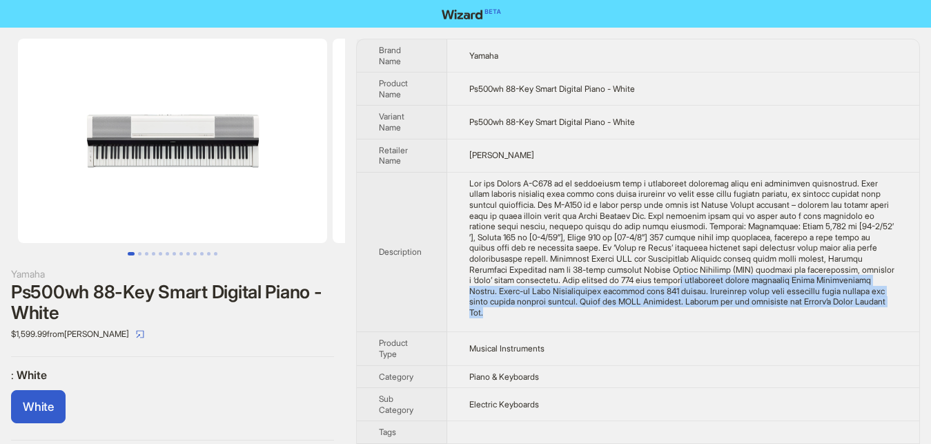
drag, startPoint x: 736, startPoint y: 300, endPoint x: 560, endPoint y: 277, distance: 177.5
click at [560, 277] on App "The new Yamaha P-S500 is an instrument with a remarkably authentic sound and ex…" at bounding box center [683, 248] width 428 height 140
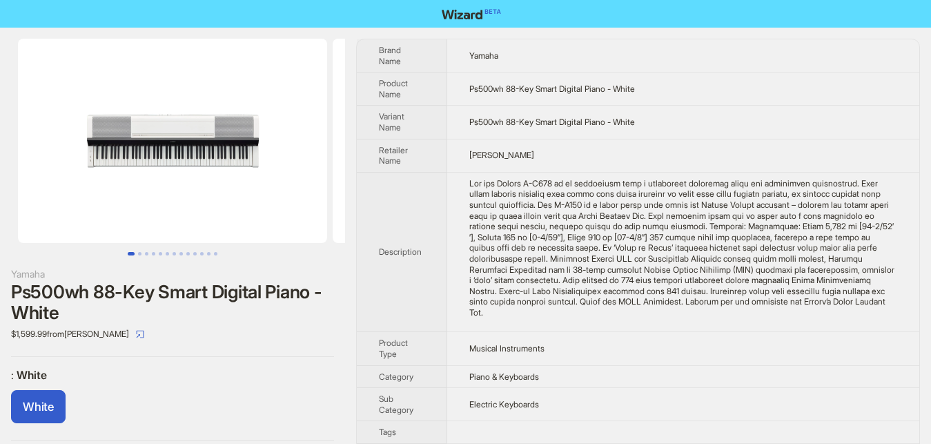
click at [628, 197] on App "The new Yamaha P-S500 is an instrument with a remarkably authentic sound and ex…" at bounding box center [683, 248] width 428 height 140
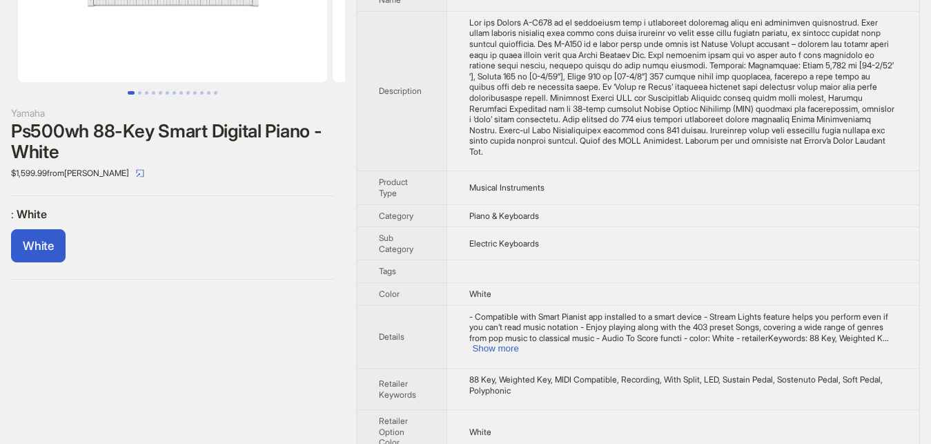
scroll to position [161, 0]
click at [518, 342] on button "Show more" at bounding box center [495, 347] width 46 height 10
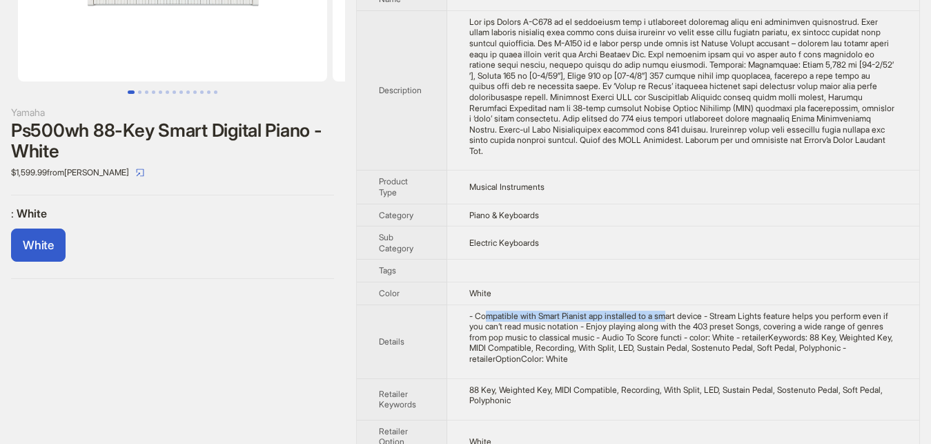
drag, startPoint x: 494, startPoint y: 305, endPoint x: 663, endPoint y: 305, distance: 169.1
click at [663, 311] on div "- Compatible with Smart Pianist app installed to a smart device - Stream Lights…" at bounding box center [683, 338] width 428 height 54
click at [569, 322] on div "- Compatible with Smart Pianist app installed to a smart device - Stream Lights…" at bounding box center [683, 338] width 428 height 54
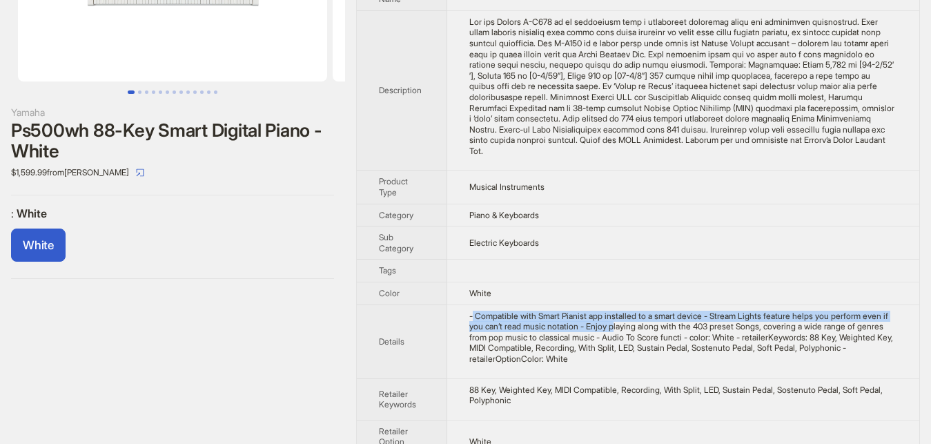
drag, startPoint x: 471, startPoint y: 304, endPoint x: 596, endPoint y: 319, distance: 125.2
click at [596, 319] on div "- Compatible with Smart Pianist app installed to a smart device - Stream Lights…" at bounding box center [683, 338] width 428 height 54
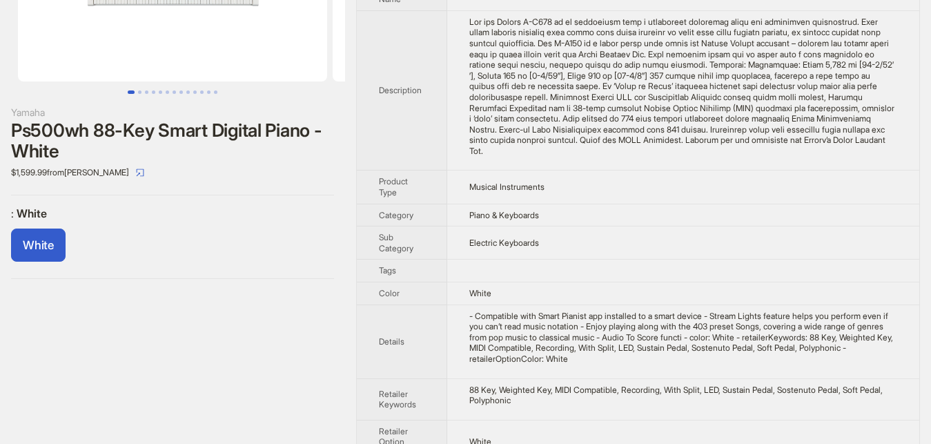
click at [555, 346] on div "- Compatible with Smart Pianist app installed to a smart device - Stream Lights…" at bounding box center [683, 338] width 428 height 54
click at [627, 384] on div "88 Key, Weighted Key, MIDI Compatible, Recording, With Split, LED, Sustain Peda…" at bounding box center [683, 394] width 428 height 21
click at [694, 386] on div "88 Key, Weighted Key, MIDI Compatible, Recording, With Split, LED, Sustain Peda…" at bounding box center [683, 394] width 428 height 21
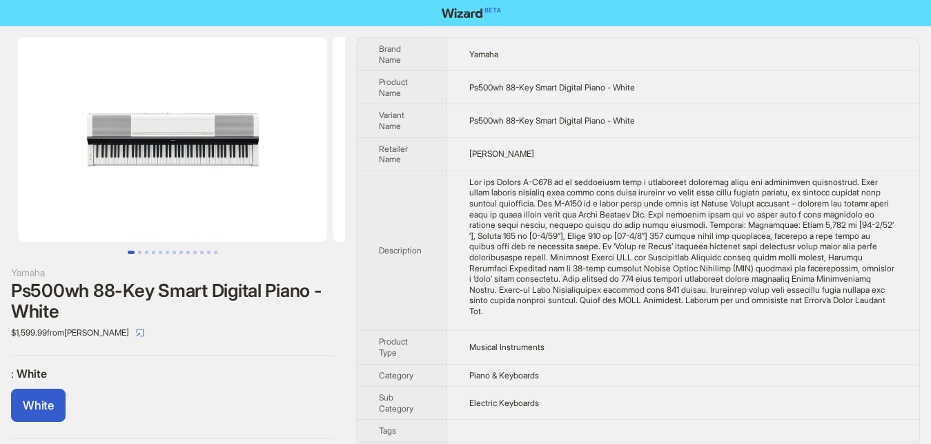
scroll to position [0, 0]
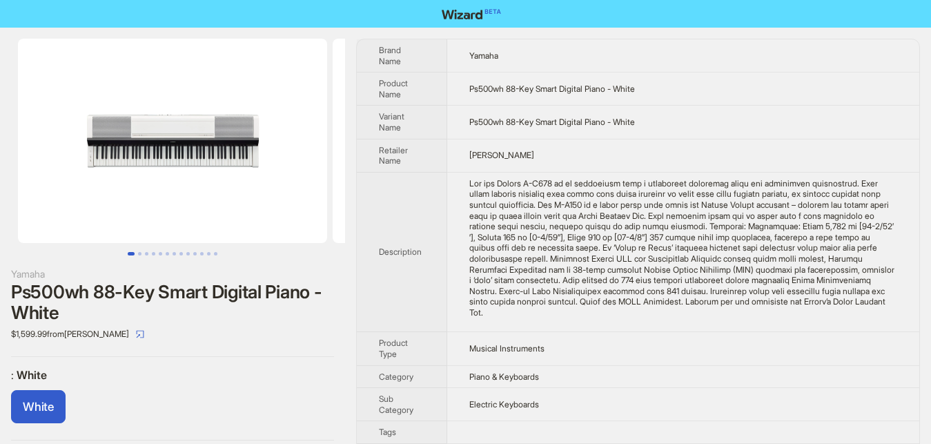
click at [135, 252] on button "Go to slide 1" at bounding box center [131, 253] width 7 height 3
click at [139, 252] on button "Go to slide 2" at bounding box center [139, 253] width 3 height 3
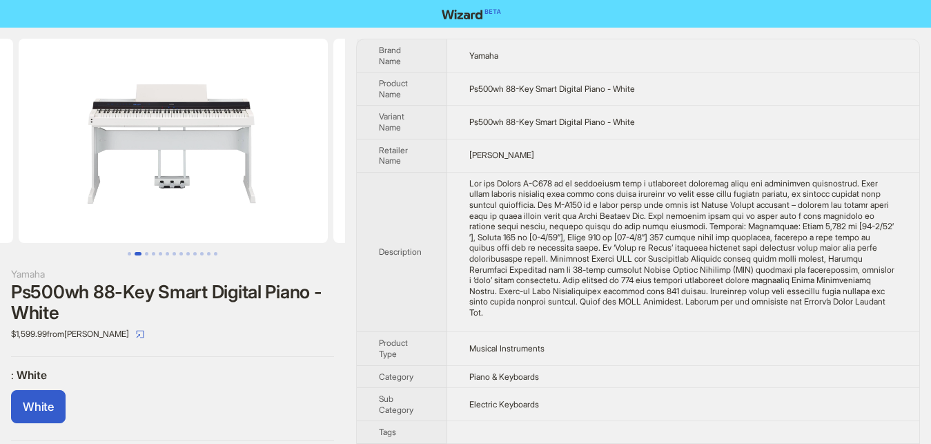
scroll to position [0, 315]
click at [119, 259] on div "Yamaha Ps500wh 88-Key Smart Digital Piano - White $1,599.99 from [PERSON_NAME] …" at bounding box center [172, 240] width 345 height 424
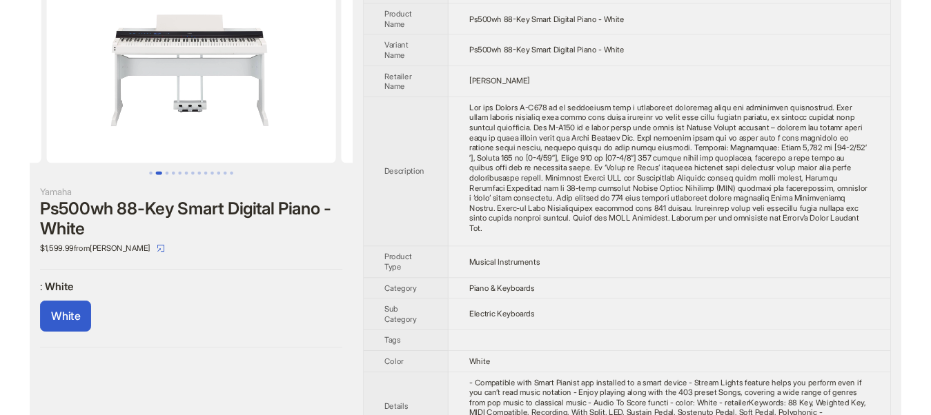
scroll to position [141, 0]
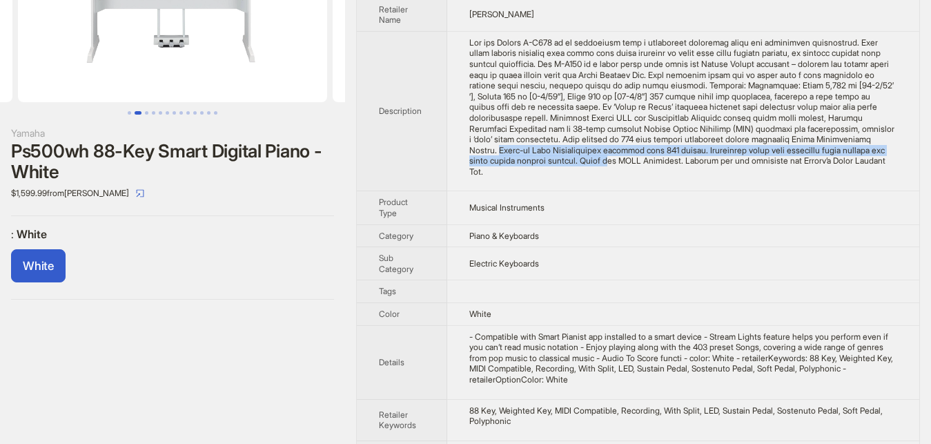
drag, startPoint x: 765, startPoint y: 138, endPoint x: 885, endPoint y: 151, distance: 120.8
click at [885, 151] on App "The new Yamaha P-S500 is an instrument with a remarkably authentic sound and ex…" at bounding box center [683, 107] width 428 height 140
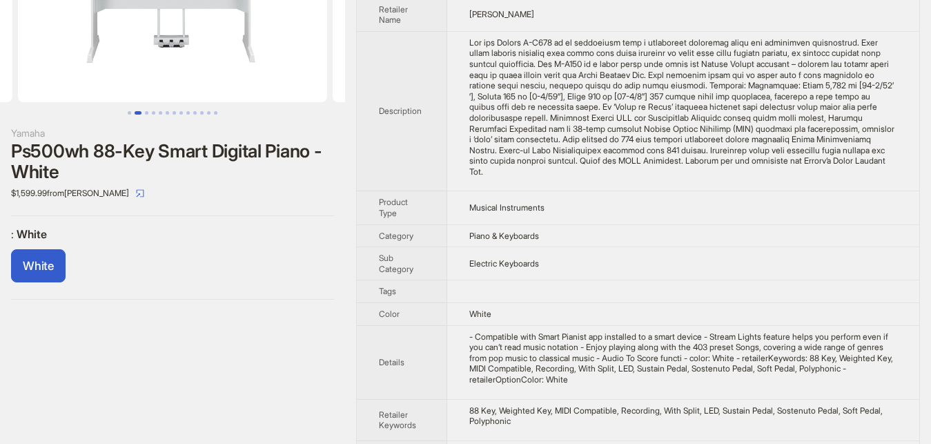
click at [824, 161] on App "The new Yamaha P-S500 is an instrument with a remarkably authentic sound and ex…" at bounding box center [683, 107] width 428 height 140
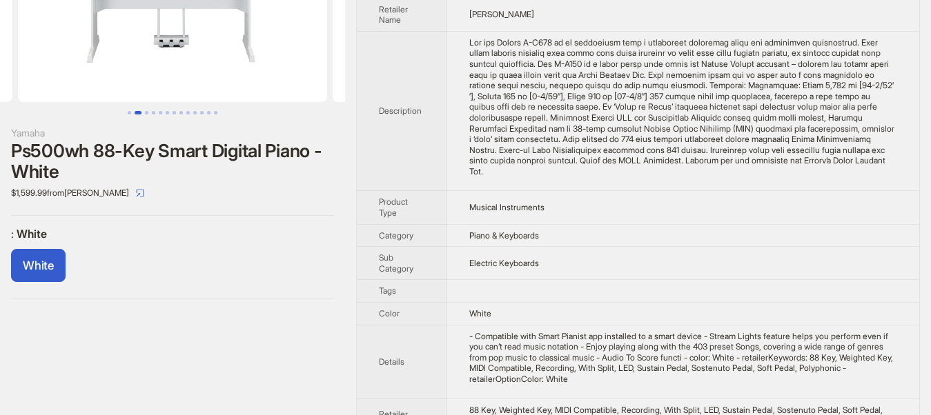
scroll to position [0, 0]
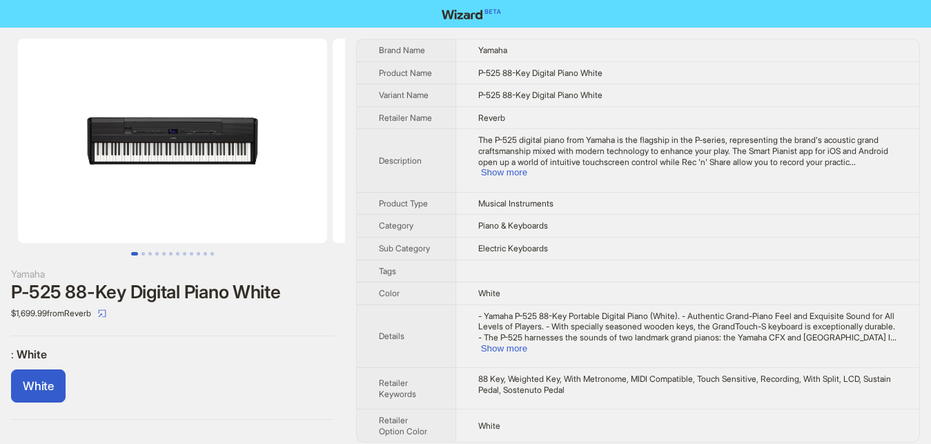
click at [851, 334] on td "- Yamaha P-525 88-Key Portable Digital Piano (White). - Authentic Grand-Piano F…" at bounding box center [687, 335] width 464 height 63
click at [858, 333] on td "- Yamaha P-525 88-Key Portable Digital Piano (White). - Authentic Grand-Piano F…" at bounding box center [687, 335] width 464 height 63
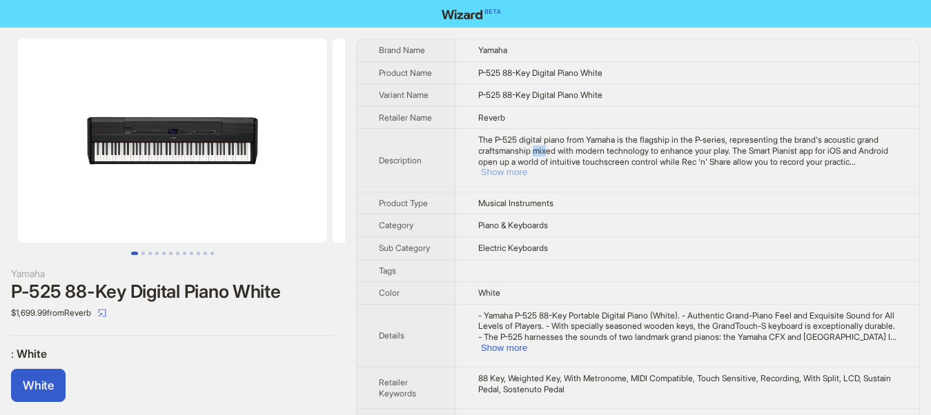
click at [527, 167] on button "Show more" at bounding box center [504, 172] width 46 height 10
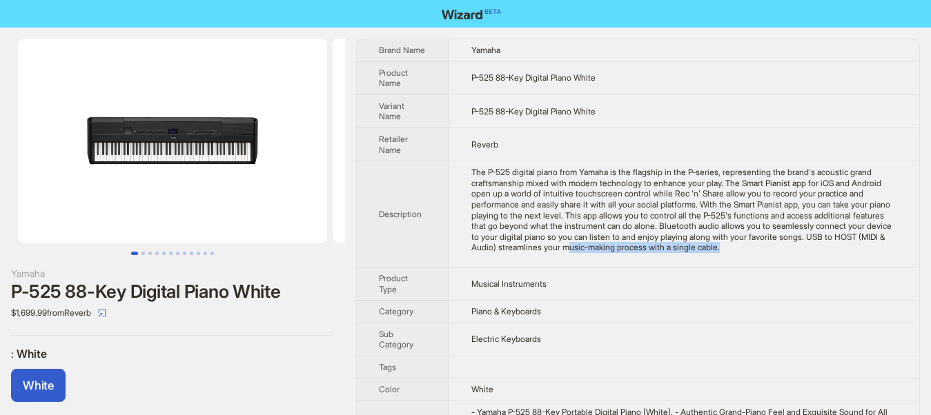
drag, startPoint x: 498, startPoint y: 251, endPoint x: 631, endPoint y: 249, distance: 132.5
click at [631, 249] on td "The P-525 digital piano from Yamaha is the flagship in the P-series, representi…" at bounding box center [684, 214] width 470 height 106
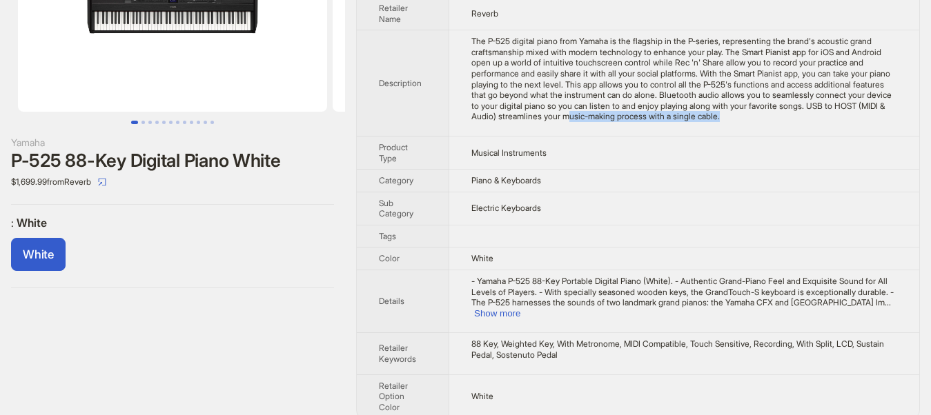
scroll to position [136, 0]
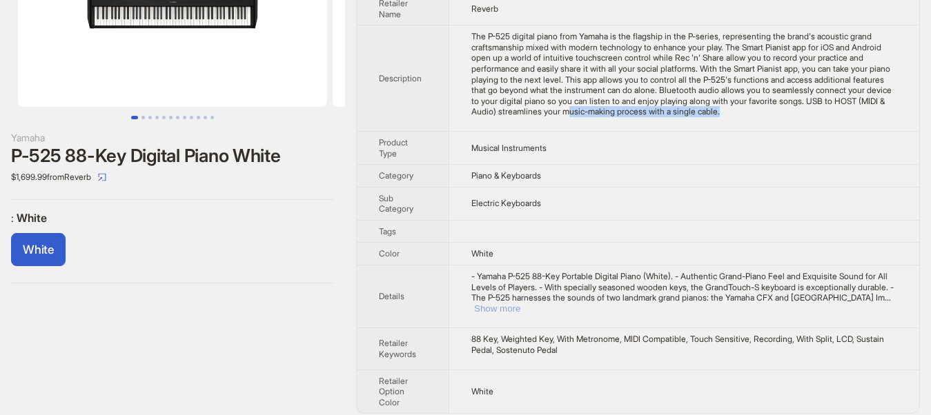
click at [520, 304] on button "Show more" at bounding box center [497, 309] width 46 height 10
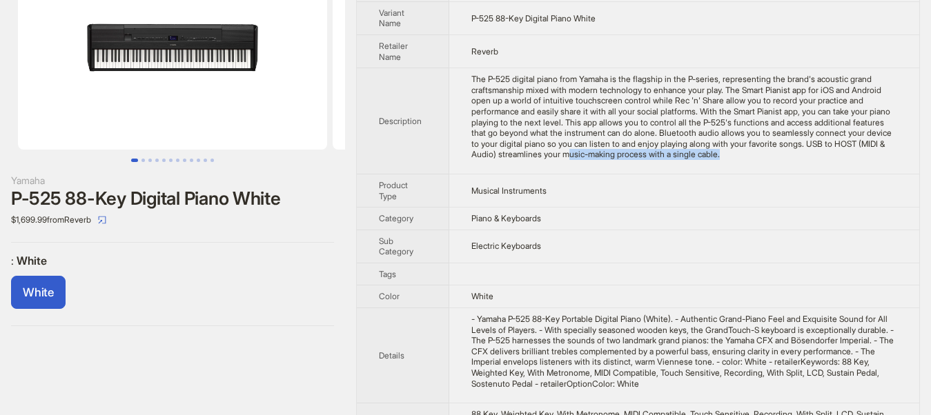
scroll to position [70, 0]
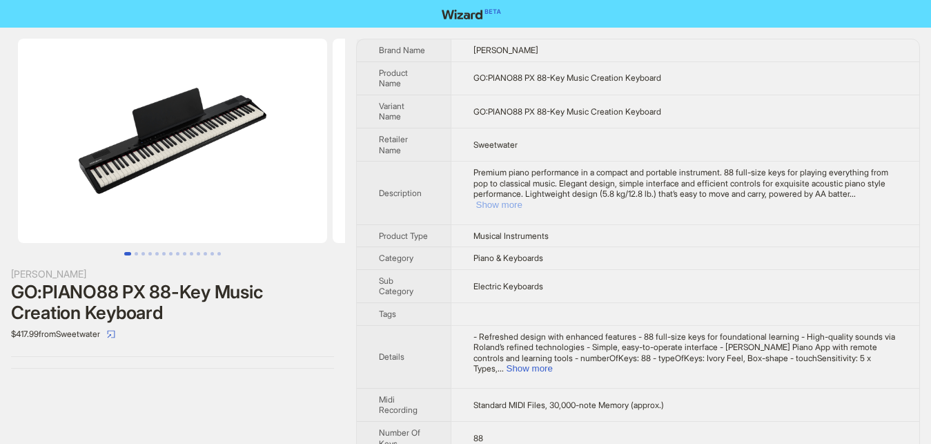
click at [522, 199] on button "Show more" at bounding box center [499, 204] width 46 height 10
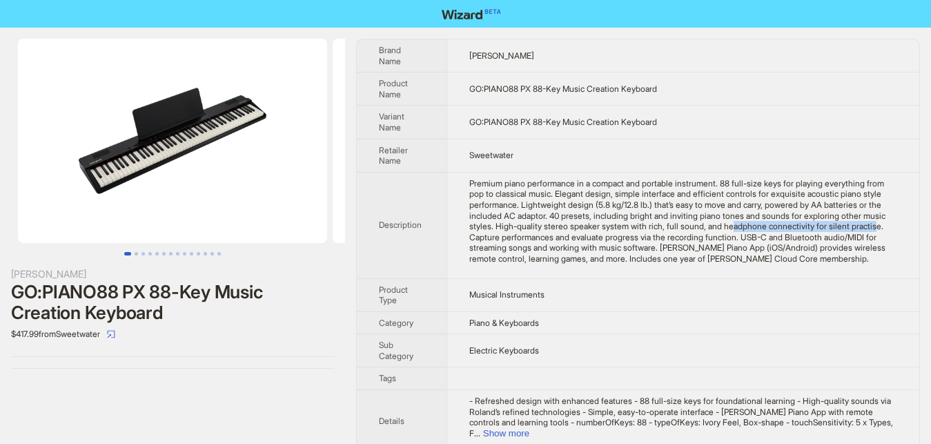
drag, startPoint x: 747, startPoint y: 226, endPoint x: 865, endPoint y: 226, distance: 117.3
click at [865, 226] on div "Premium piano performance in a compact and portable instrument. 88 full-size ke…" at bounding box center [683, 221] width 428 height 86
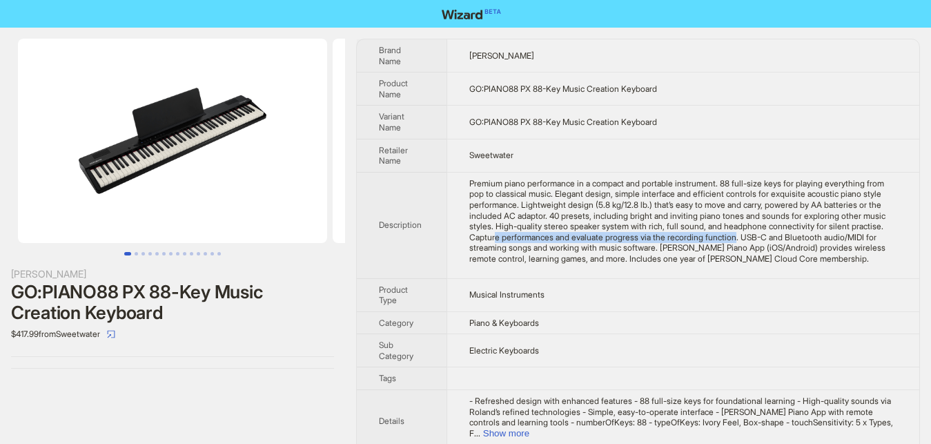
drag, startPoint x: 494, startPoint y: 237, endPoint x: 730, endPoint y: 242, distance: 236.1
click at [730, 242] on div "Premium piano performance in a compact and portable instrument. 88 full-size ke…" at bounding box center [683, 221] width 428 height 86
click at [541, 237] on div "Premium piano performance in a compact and portable instrument. 88 full-size ke…" at bounding box center [683, 221] width 428 height 86
drag, startPoint x: 725, startPoint y: 239, endPoint x: 652, endPoint y: 237, distance: 72.5
click at [633, 239] on div "Premium piano performance in a compact and portable instrument. 88 full-size ke…" at bounding box center [683, 221] width 428 height 86
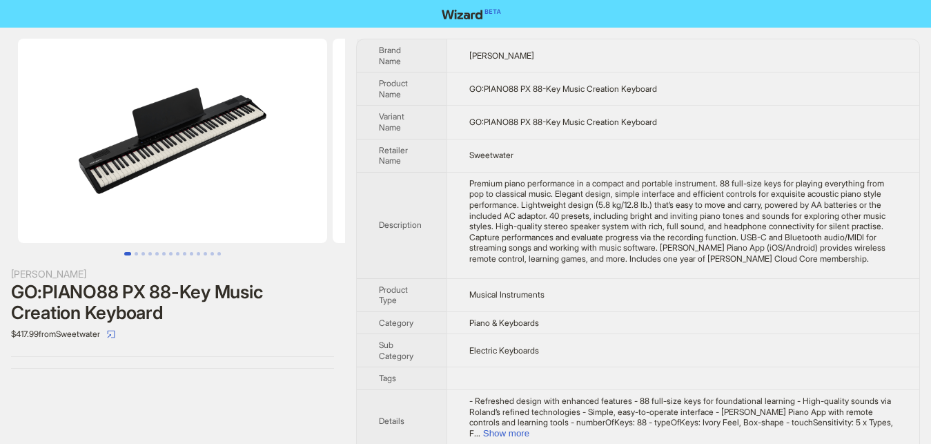
click at [649, 251] on div "Premium piano performance in a compact and portable instrument. 88 full-size ke…" at bounding box center [683, 221] width 428 height 86
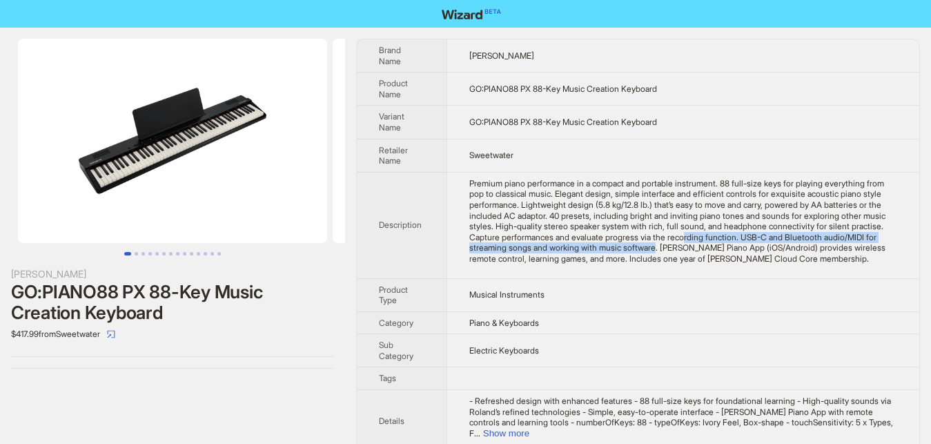
drag, startPoint x: 651, startPoint y: 249, endPoint x: 678, endPoint y: 233, distance: 30.7
click at [678, 233] on div "Premium piano performance in a compact and portable instrument. 88 full-size ke…" at bounding box center [683, 221] width 428 height 86
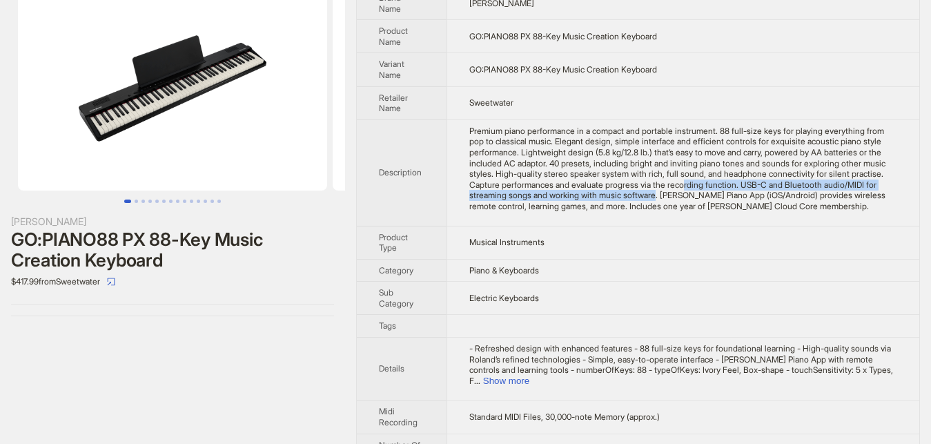
scroll to position [166, 0]
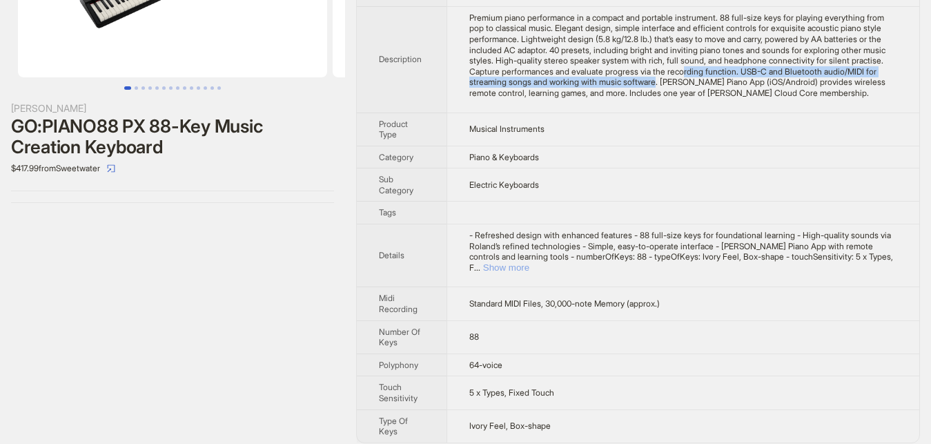
click at [529, 262] on button "Show more" at bounding box center [506, 267] width 46 height 10
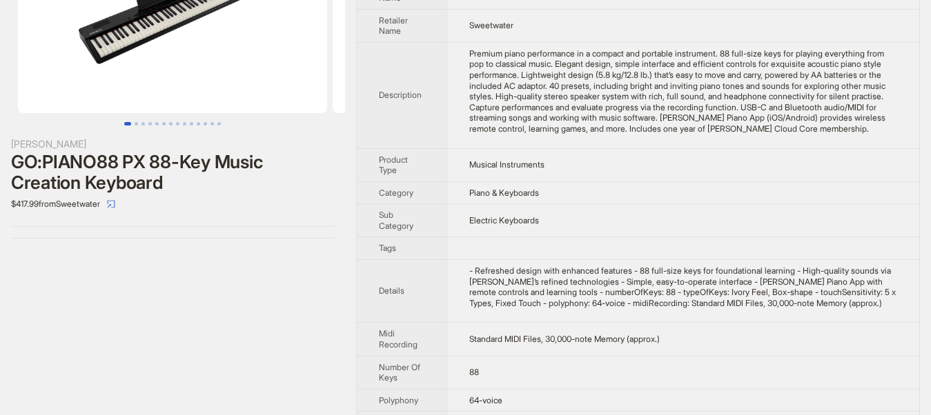
scroll to position [141, 0]
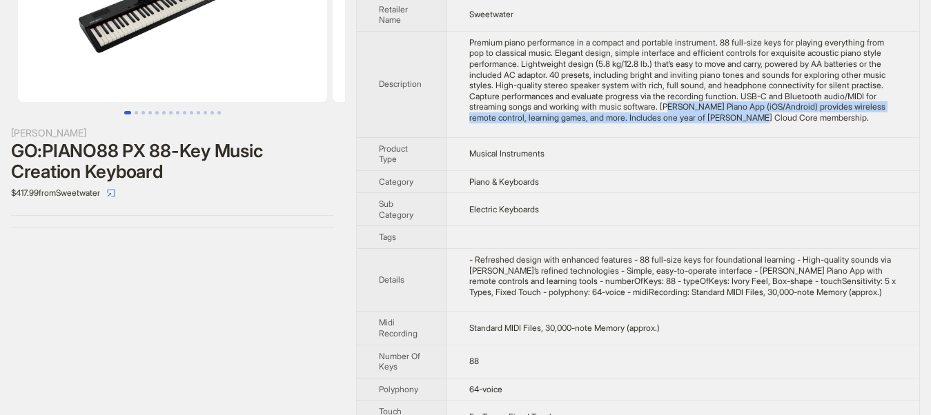
drag, startPoint x: 665, startPoint y: 112, endPoint x: 718, endPoint y: 124, distance: 55.1
click at [718, 124] on td "Premium piano performance in a compact and portable instrument. 88 full-size ke…" at bounding box center [683, 84] width 473 height 106
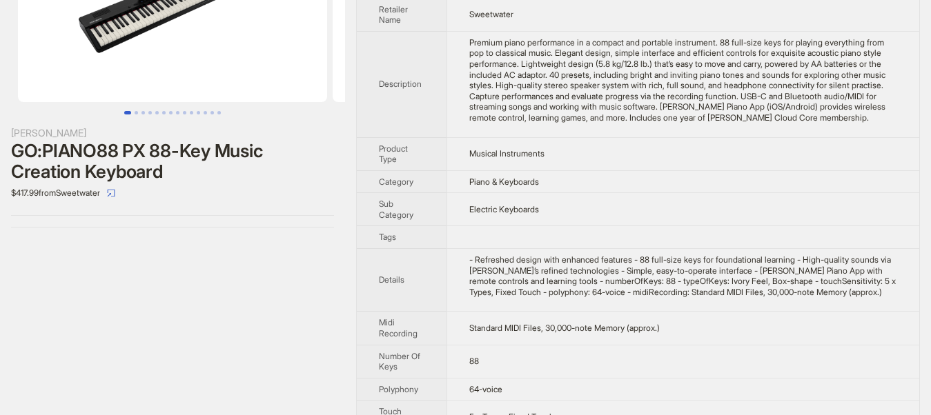
click at [259, 309] on div "[PERSON_NAME] GO:PIANO88 PX 88-Key Music Creation Keyboard $417.99 from Sweetwa…" at bounding box center [172, 183] width 345 height 592
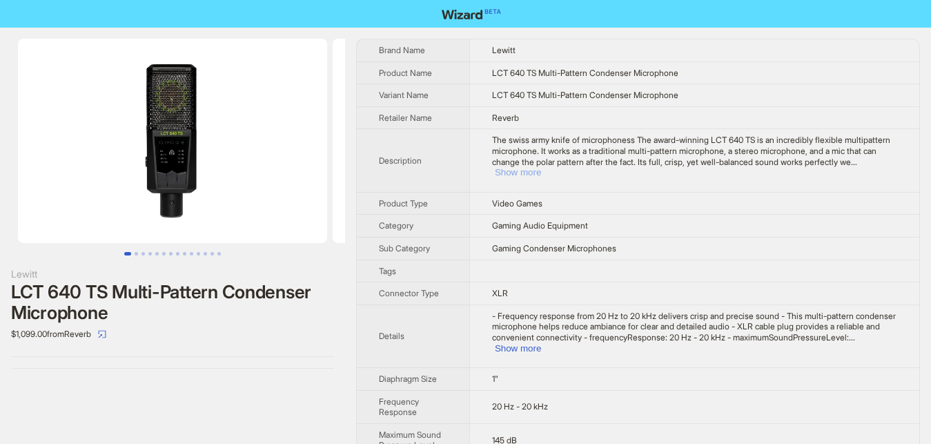
click at [541, 167] on button "Show more" at bounding box center [518, 172] width 46 height 10
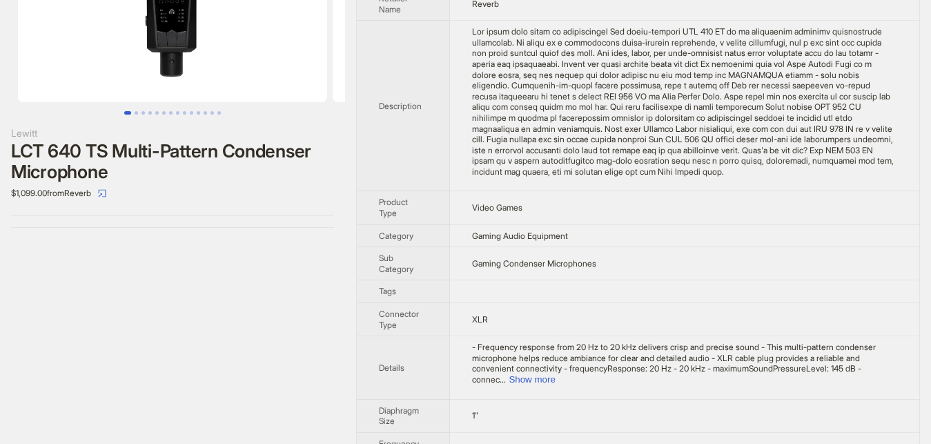
scroll to position [211, 0]
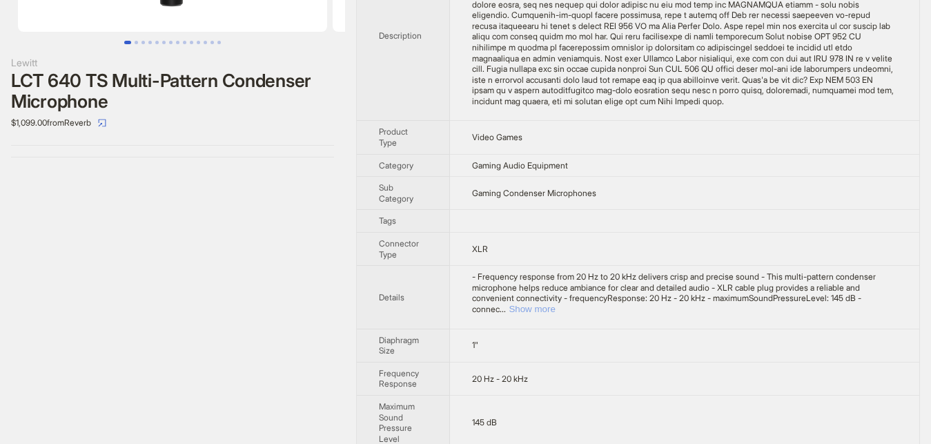
click at [555, 304] on button "Show more" at bounding box center [532, 309] width 46 height 10
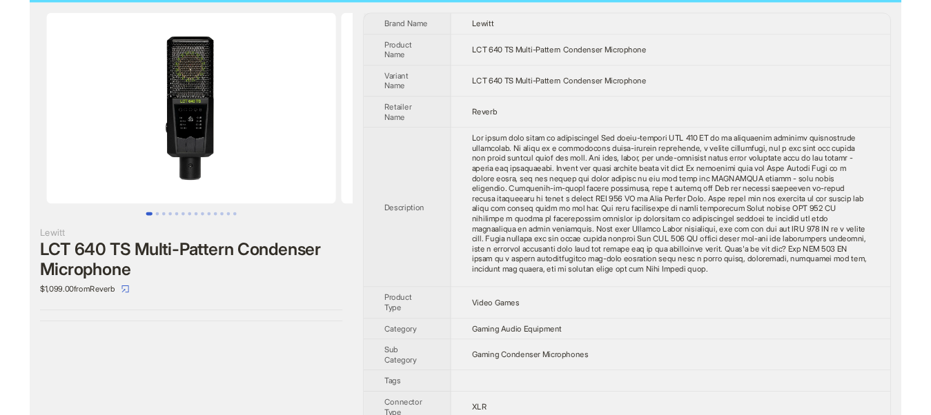
scroll to position [0, 0]
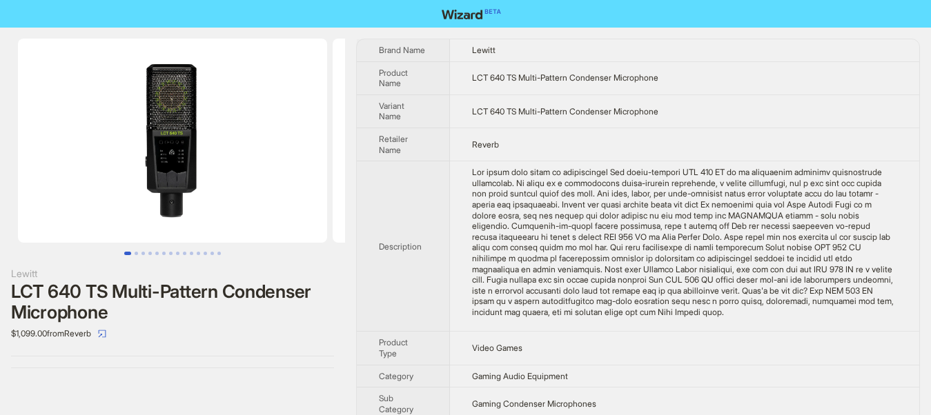
click at [315, 340] on div "$1,099.00 from Reverb" at bounding box center [172, 334] width 323 height 22
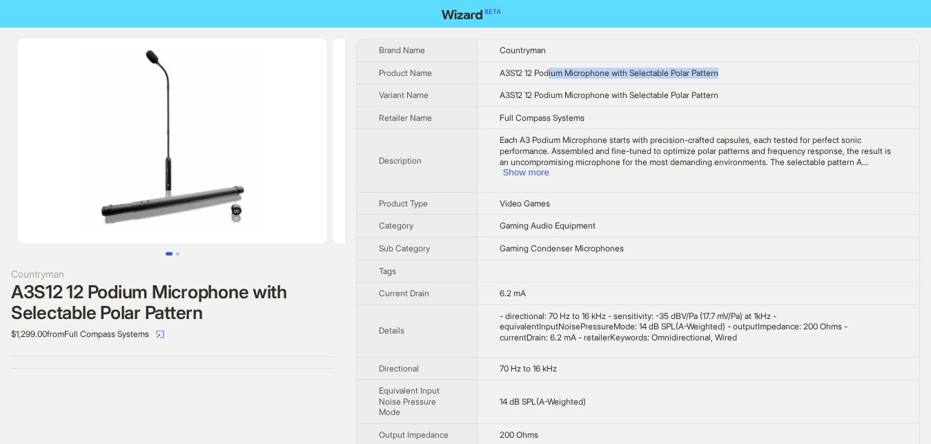
drag, startPoint x: 549, startPoint y: 72, endPoint x: 714, endPoint y: 77, distance: 165.0
click at [714, 77] on span "A3S12 12 Podium Microphone with Selectable Polar Pattern" at bounding box center [609, 73] width 219 height 10
click at [549, 167] on button "Show more" at bounding box center [525, 172] width 46 height 10
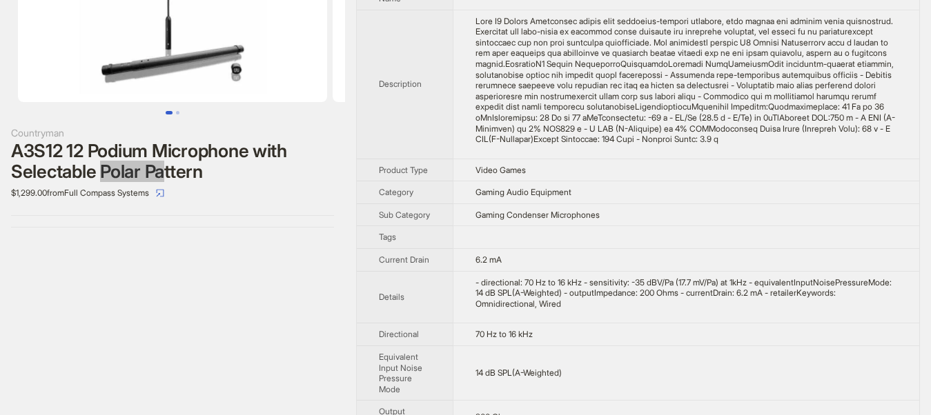
scroll to position [70, 0]
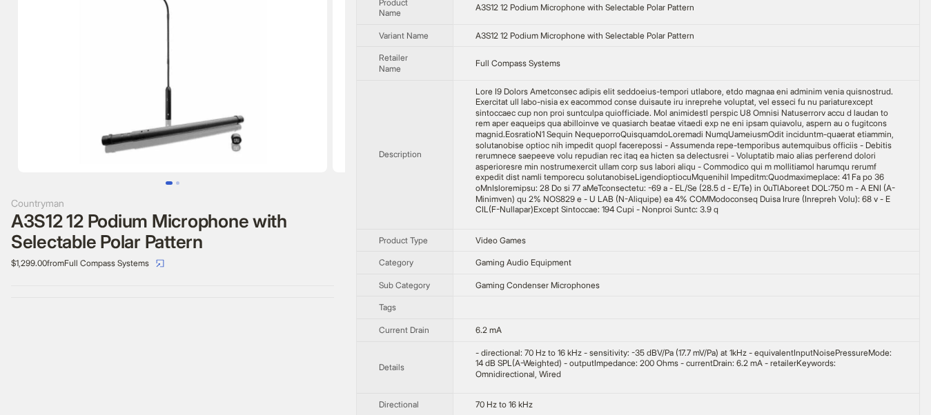
click at [178, 409] on div "Countryman A3S12 12 Podium Microphone with Selectable Polar Pattern $1,299.00 f…" at bounding box center [172, 264] width 345 height 614
click at [290, 336] on div "Countryman A3S12 12 Podium Microphone with Selectable Polar Pattern $1,299.00 f…" at bounding box center [172, 264] width 345 height 614
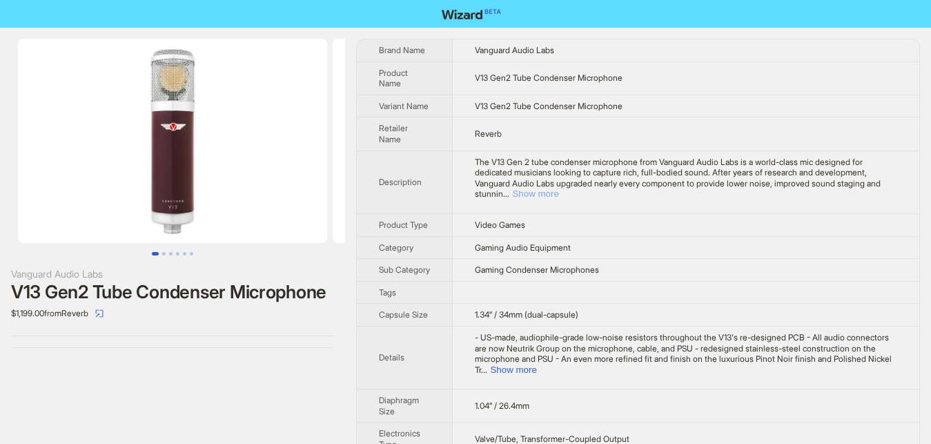
click at [558, 188] on button "Show more" at bounding box center [535, 193] width 46 height 10
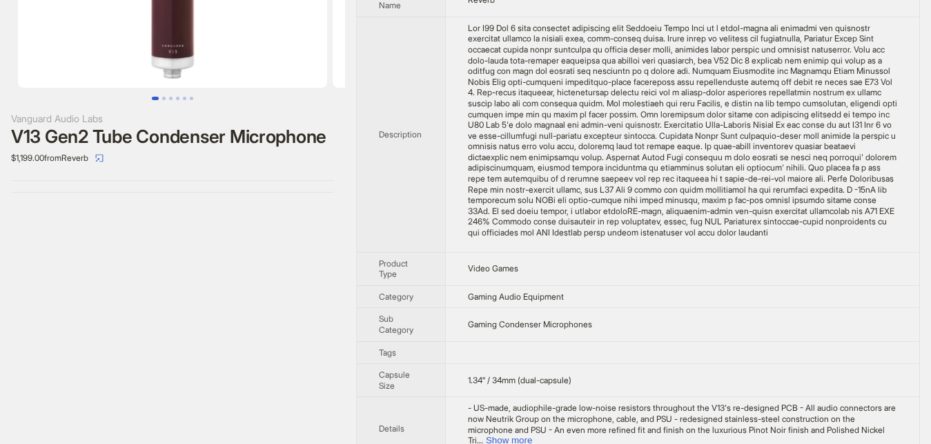
scroll to position [211, 0]
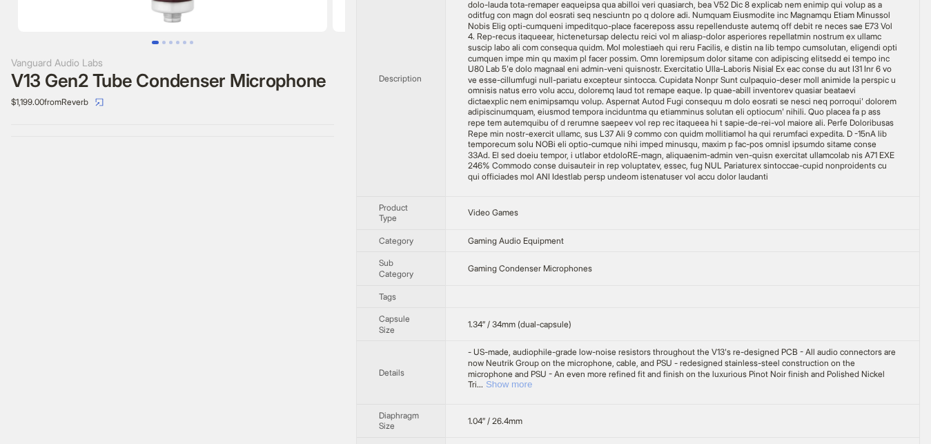
click at [532, 379] on button "Show more" at bounding box center [509, 384] width 46 height 10
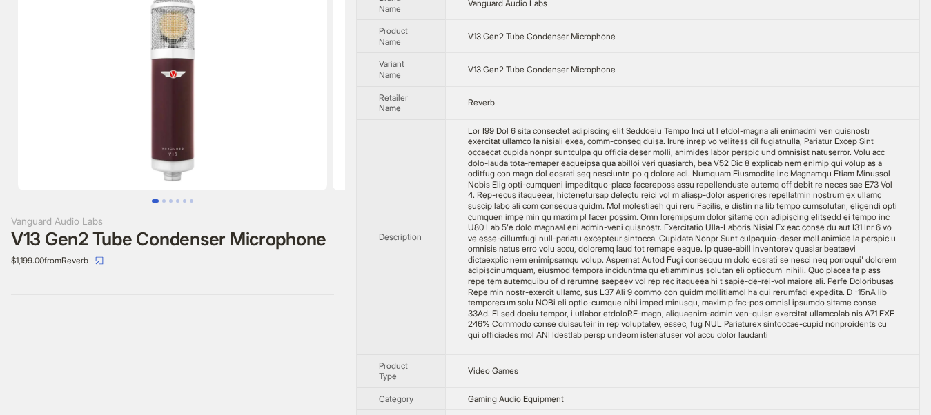
scroll to position [9, 0]
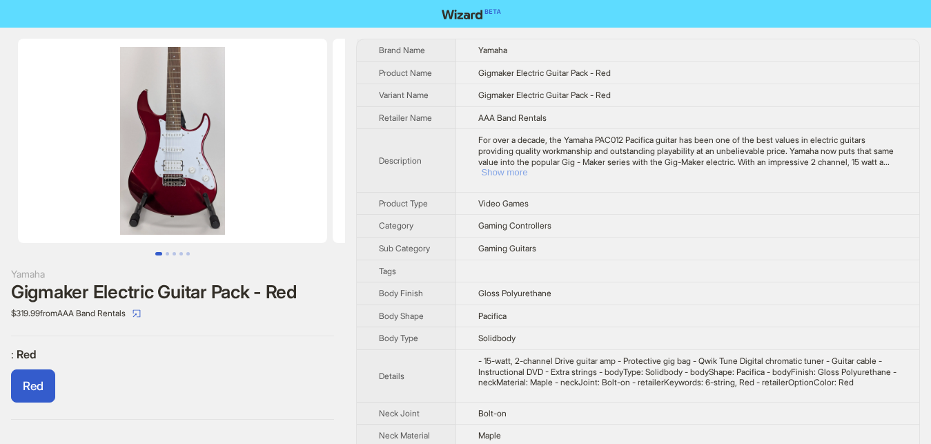
click at [527, 167] on button "Show more" at bounding box center [504, 172] width 46 height 10
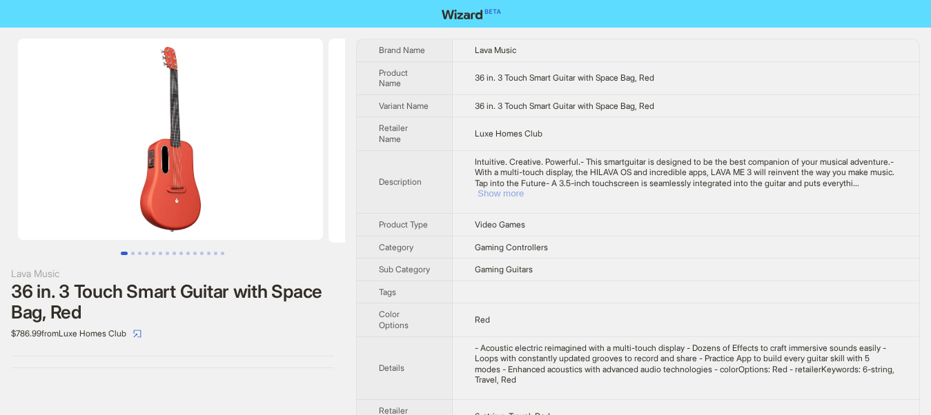
click at [524, 188] on button "Show more" at bounding box center [501, 193] width 46 height 10
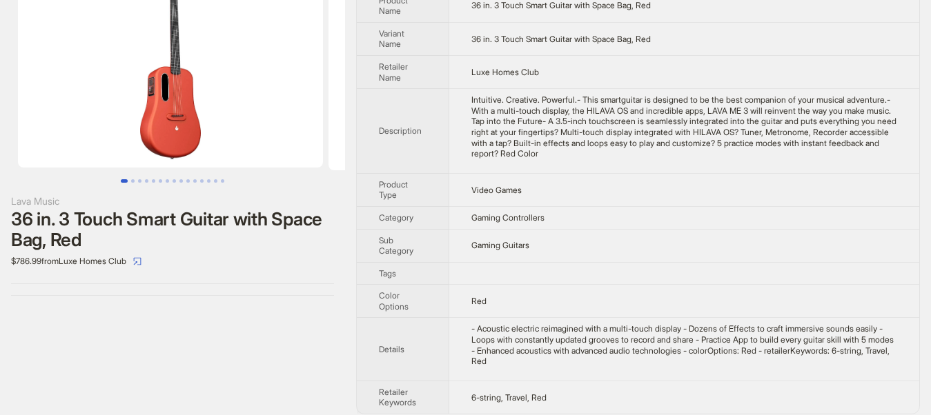
scroll to position [2, 0]
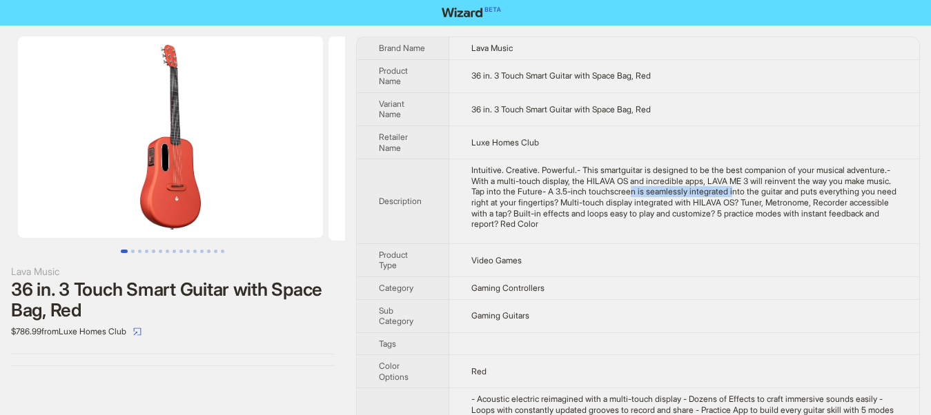
drag, startPoint x: 725, startPoint y: 193, endPoint x: 627, endPoint y: 194, distance: 97.3
click at [627, 194] on div "Intuitive. Creative. Powerful.- This smartguitar is designed to be the best com…" at bounding box center [684, 197] width 426 height 65
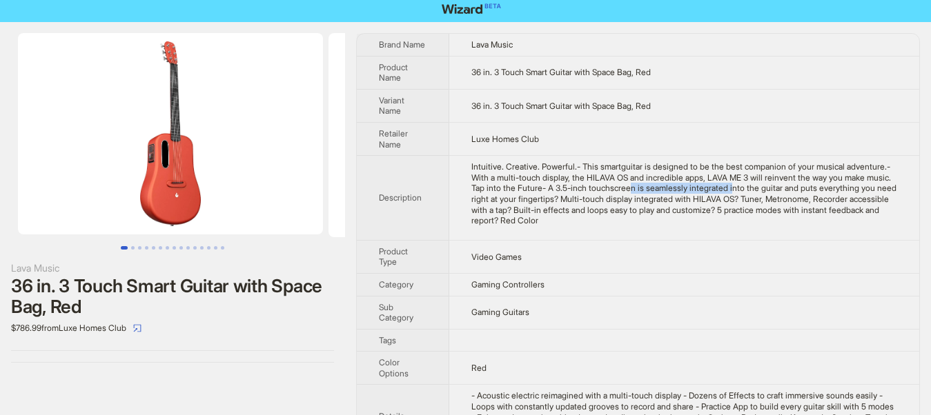
scroll to position [0, 0]
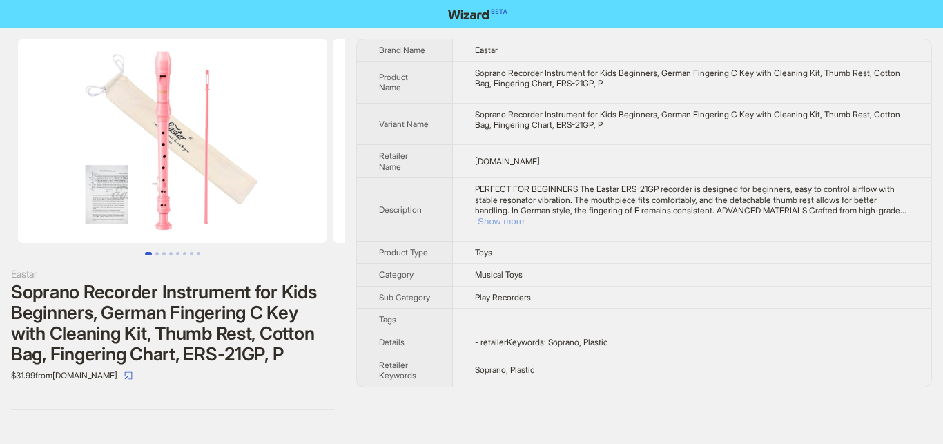
click at [524, 216] on button "Show more" at bounding box center [501, 221] width 46 height 10
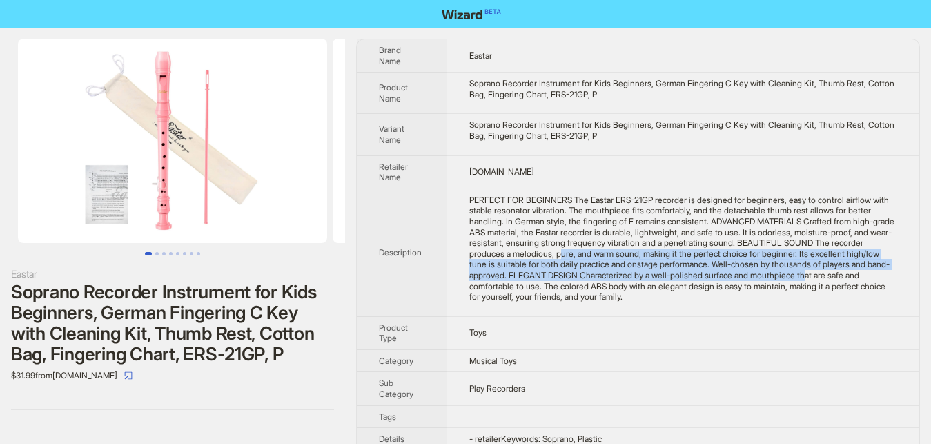
drag, startPoint x: 574, startPoint y: 256, endPoint x: 720, endPoint y: 275, distance: 146.9
click at [720, 275] on div "PERFECT FOR BEGINNERS The Eastar ERS-21GP recorder is designed for beginners, e…" at bounding box center [683, 249] width 428 height 108
click at [680, 303] on td "PERFECT FOR BEGINNERS The Eastar ERS-21GP recorder is designed for beginners, e…" at bounding box center [683, 252] width 472 height 128
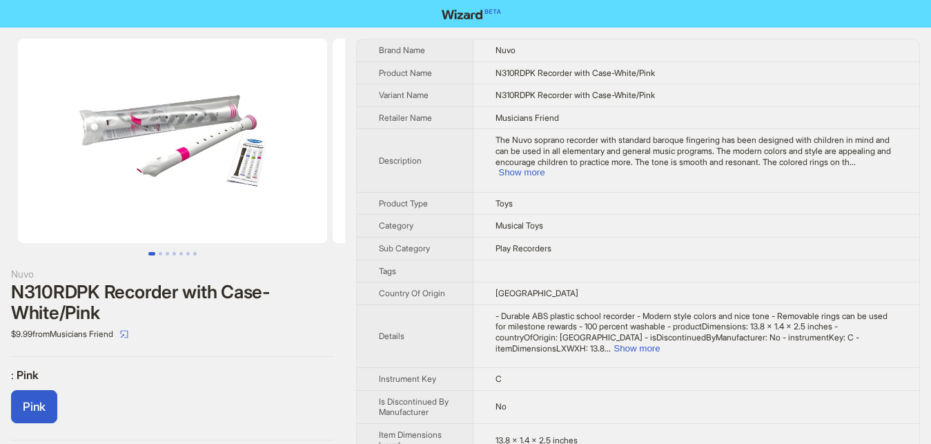
click at [885, 153] on div "The Nuvo soprano recorder with standard baroque fingering has been designed wit…" at bounding box center [697, 156] width 402 height 43
click at [545, 167] on button "Show more" at bounding box center [521, 172] width 46 height 10
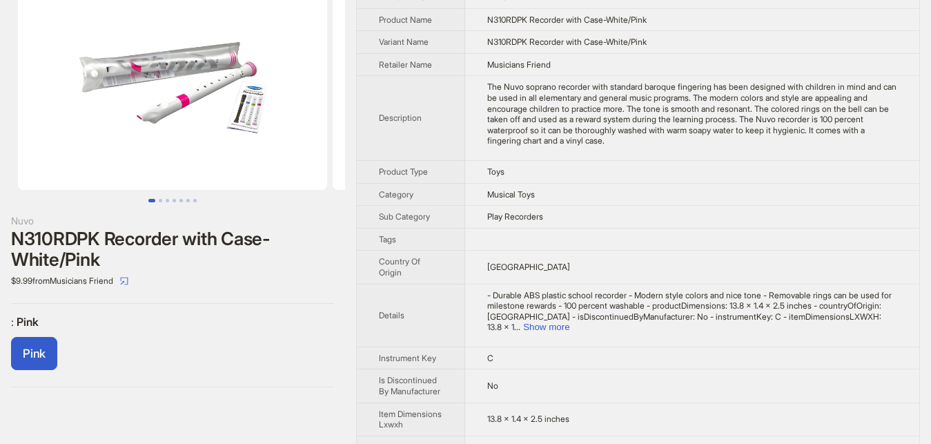
scroll to position [70, 0]
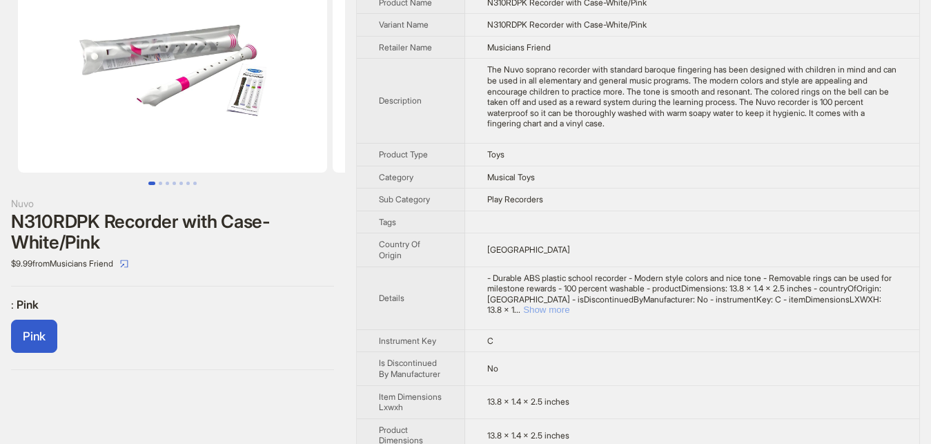
click at [569, 304] on button "Show more" at bounding box center [546, 309] width 46 height 10
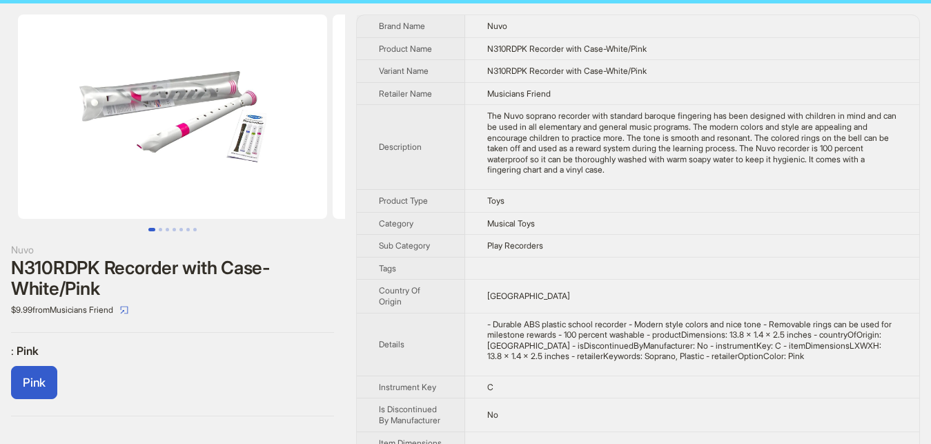
scroll to position [0, 0]
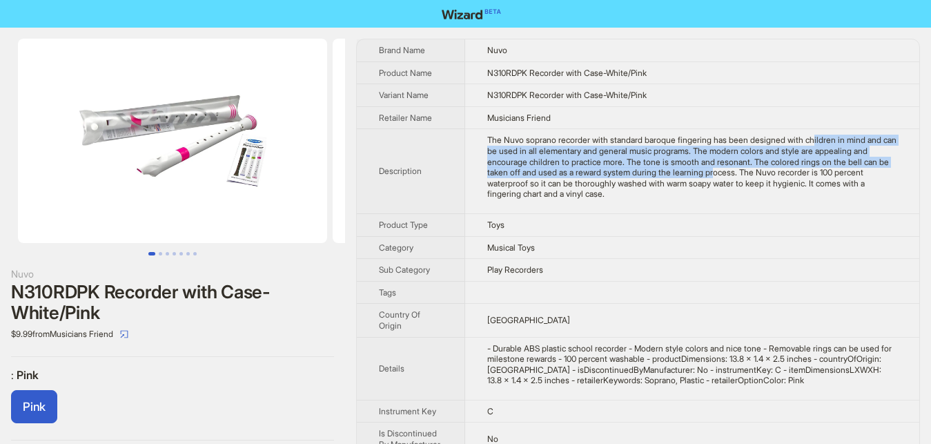
drag, startPoint x: 805, startPoint y: 141, endPoint x: 707, endPoint y: 170, distance: 102.2
click at [707, 170] on div "The Nuvo soprano recorder with standard baroque fingering has been designed wit…" at bounding box center [692, 167] width 410 height 65
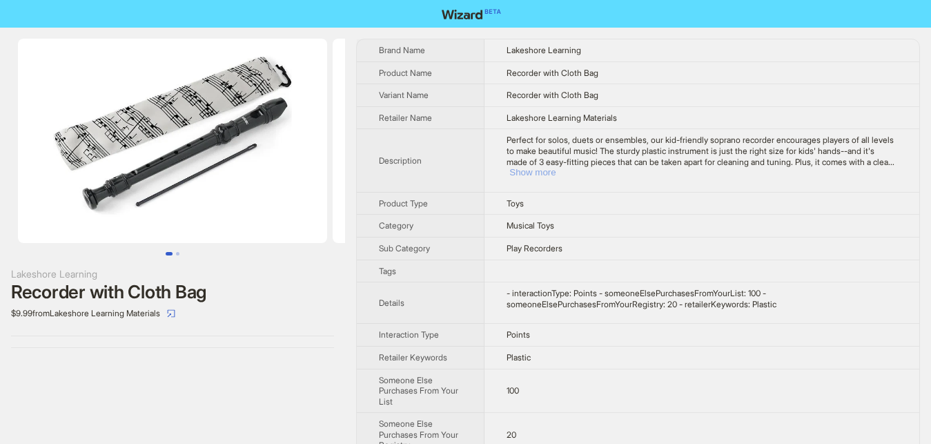
click at [556, 167] on button "Show more" at bounding box center [532, 172] width 46 height 10
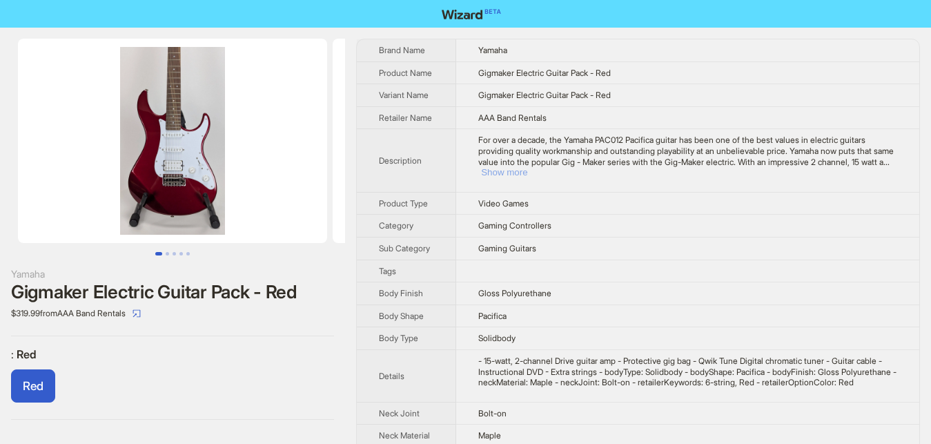
click at [527, 167] on button "Show more" at bounding box center [504, 172] width 46 height 10
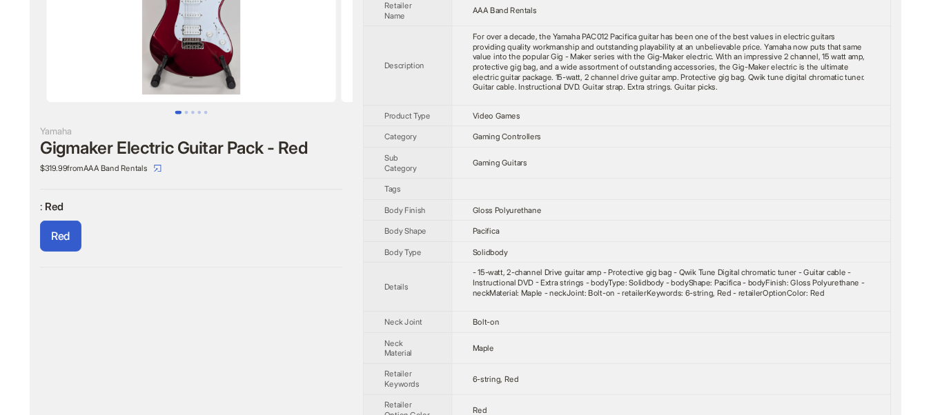
scroll to position [141, 0]
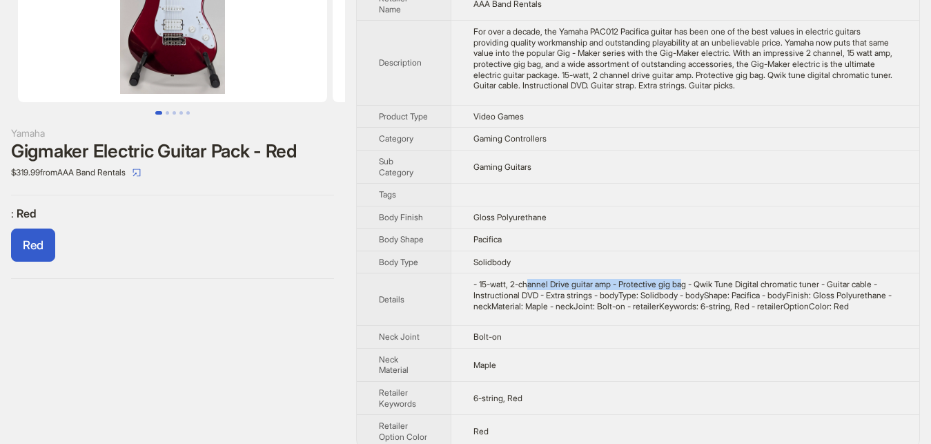
drag, startPoint x: 578, startPoint y: 294, endPoint x: 679, endPoint y: 299, distance: 101.6
click at [679, 299] on div "- 15-watt, 2-channel Drive guitar amp - Protective gig bag - Qwik Tune Digital …" at bounding box center [685, 295] width 424 height 32
click at [745, 326] on td "- 15-watt, 2-channel Drive guitar amp - Protective gig bag - Qwik Tune Digital …" at bounding box center [685, 299] width 469 height 52
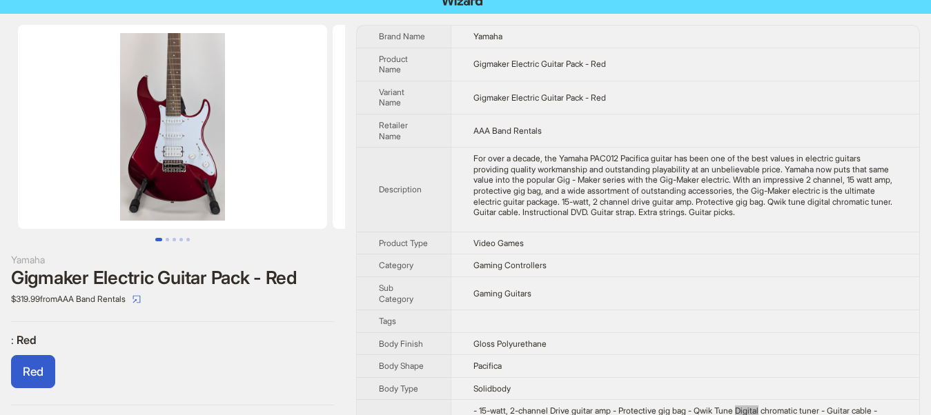
scroll to position [0, 0]
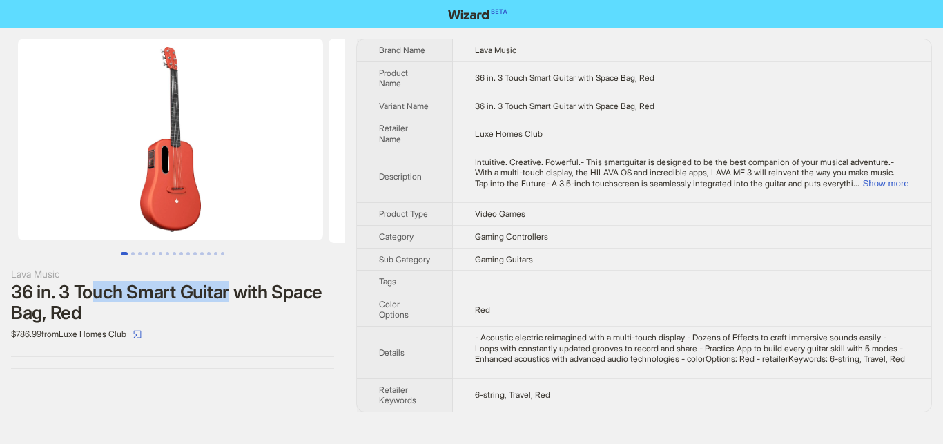
drag, startPoint x: 93, startPoint y: 288, endPoint x: 239, endPoint y: 289, distance: 146.3
click at [239, 289] on div "36 in. 3 Touch Smart Guitar with Space Bag, Red" at bounding box center [172, 302] width 323 height 41
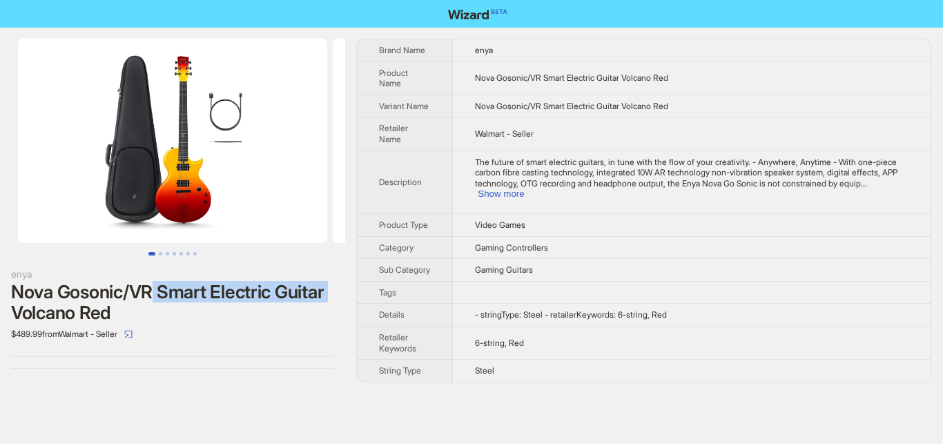
drag, startPoint x: 153, startPoint y: 293, endPoint x: 346, endPoint y: 300, distance: 194.1
click at [345, 300] on div "enya Nova Gosonic/VR Smart Electric Guitar Volcano Red $489.99 from Walmart - S…" at bounding box center [172, 204] width 345 height 352
click at [259, 374] on div "enya Nova Gosonic/VR Smart Electric Guitar Volcano Red $489.99 from Walmart - S…" at bounding box center [172, 204] width 345 height 352
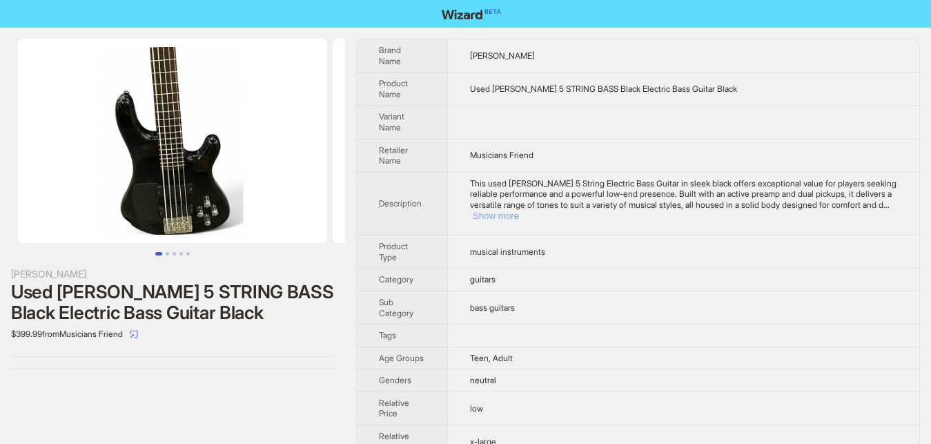
click at [519, 210] on button "Show more" at bounding box center [496, 215] width 46 height 10
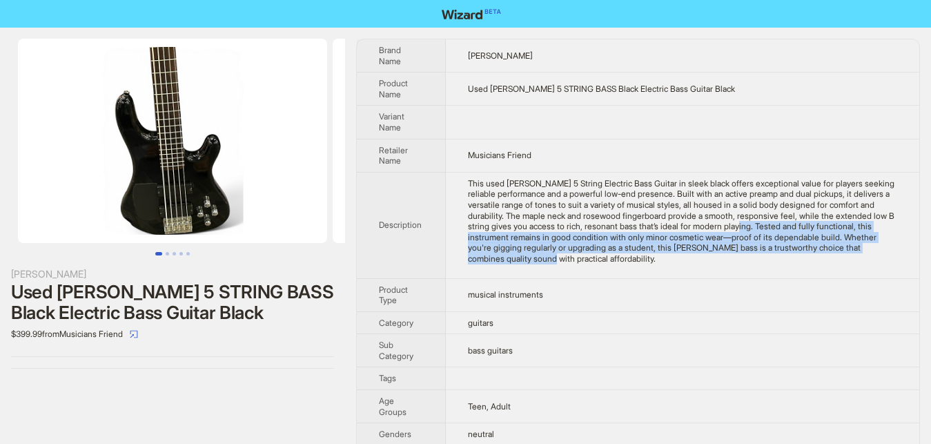
drag, startPoint x: 698, startPoint y: 227, endPoint x: 852, endPoint y: 248, distance: 155.4
click at [852, 248] on div "This used [PERSON_NAME] 5 String Electric Bass Guitar in sleek black offers exc…" at bounding box center [682, 221] width 429 height 86
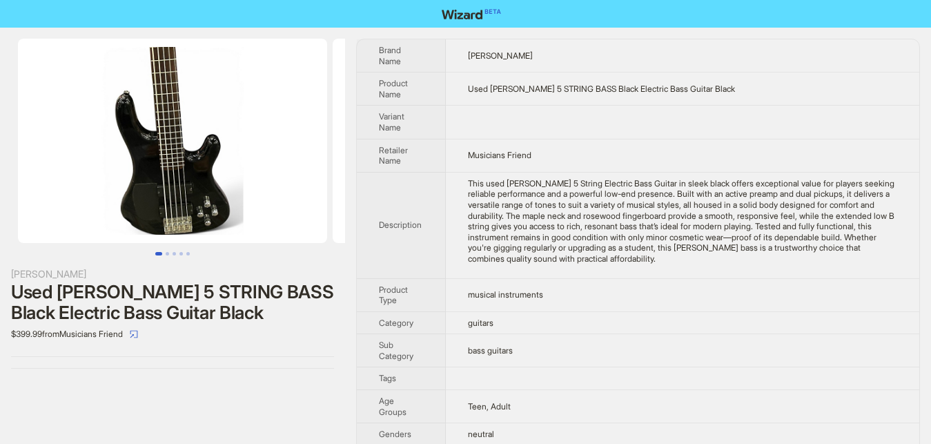
click at [649, 264] on td "This used [PERSON_NAME] 5 String Electric Bass Guitar in sleek black offers exc…" at bounding box center [682, 225] width 473 height 106
click at [2, 442] on div "[PERSON_NAME] Used [PERSON_NAME] 5 STRING BASS Black Electric Bass Guitar Black…" at bounding box center [172, 287] width 345 height 518
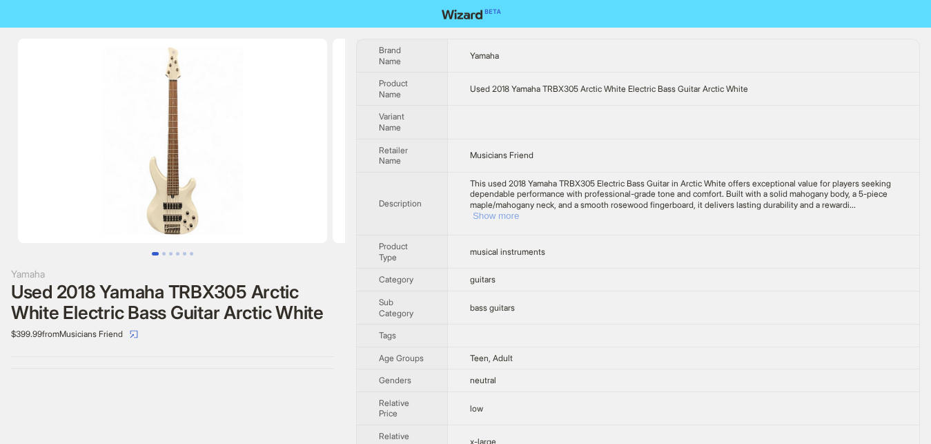
click at [519, 210] on button "Show more" at bounding box center [496, 215] width 46 height 10
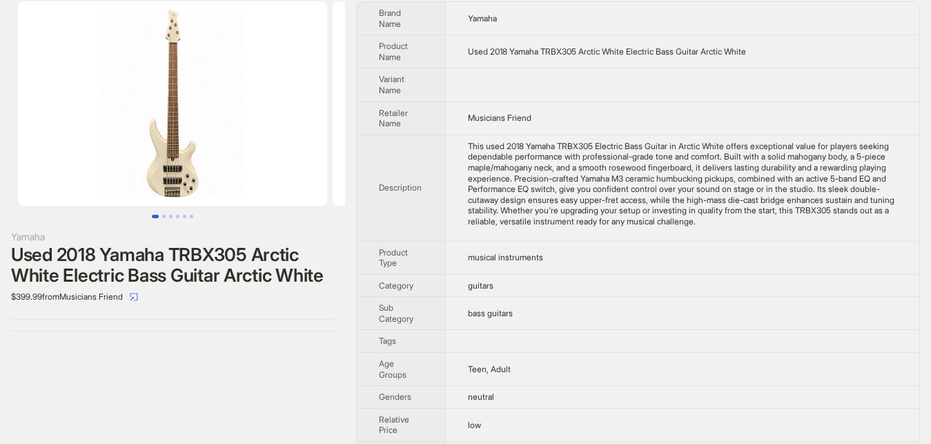
scroll to position [70, 0]
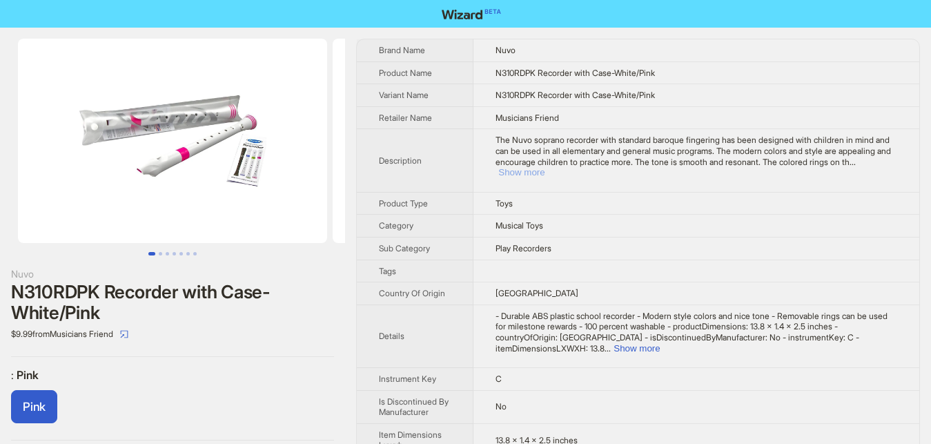
click at [545, 167] on button "Show more" at bounding box center [521, 172] width 46 height 10
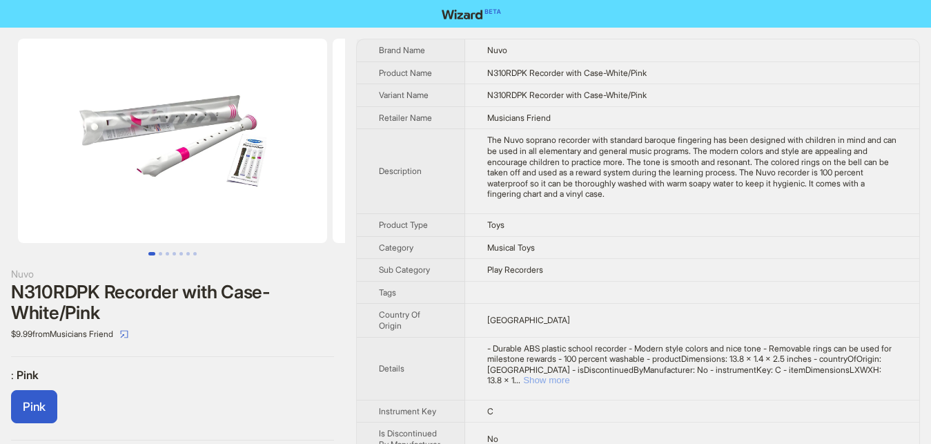
click at [569, 375] on button "Show more" at bounding box center [546, 380] width 46 height 10
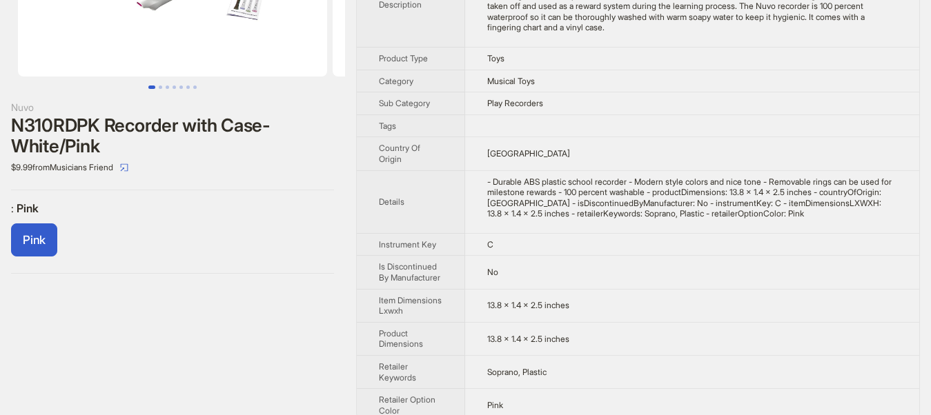
scroll to position [185, 0]
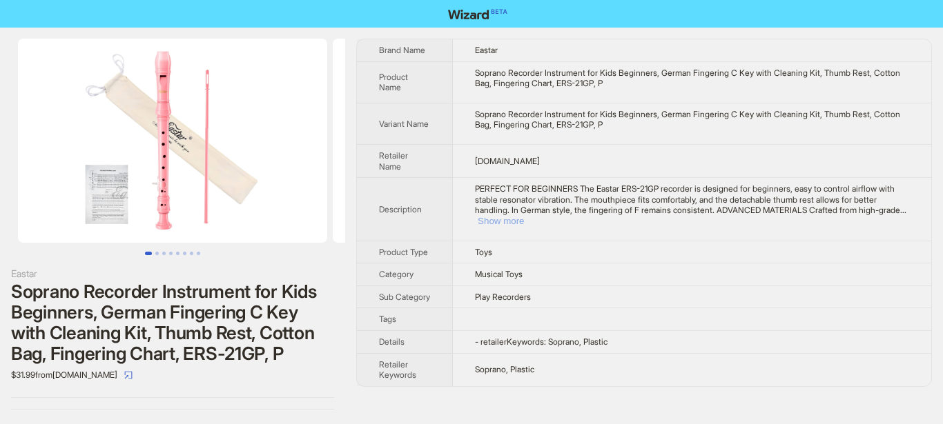
click at [524, 216] on button "Show more" at bounding box center [501, 221] width 46 height 10
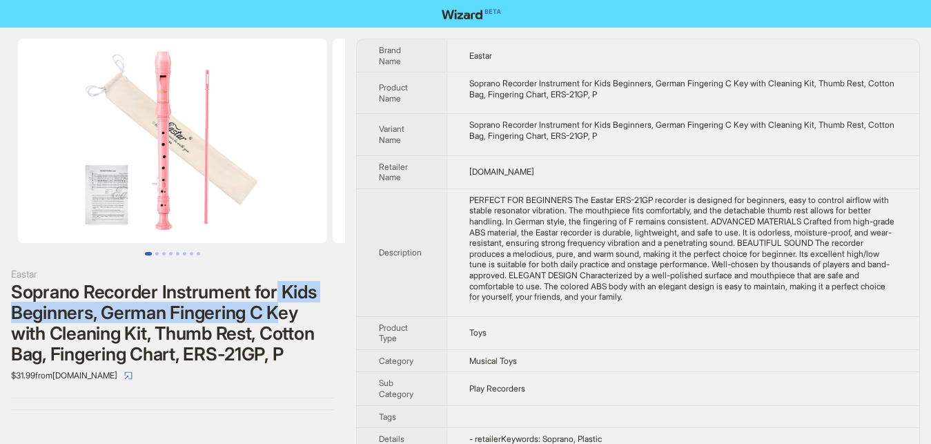
drag, startPoint x: 280, startPoint y: 293, endPoint x: 282, endPoint y: 320, distance: 27.7
click at [282, 320] on div "Soprano Recorder Instrument for Kids Beginners, German Fingering C Key with Cle…" at bounding box center [172, 323] width 323 height 83
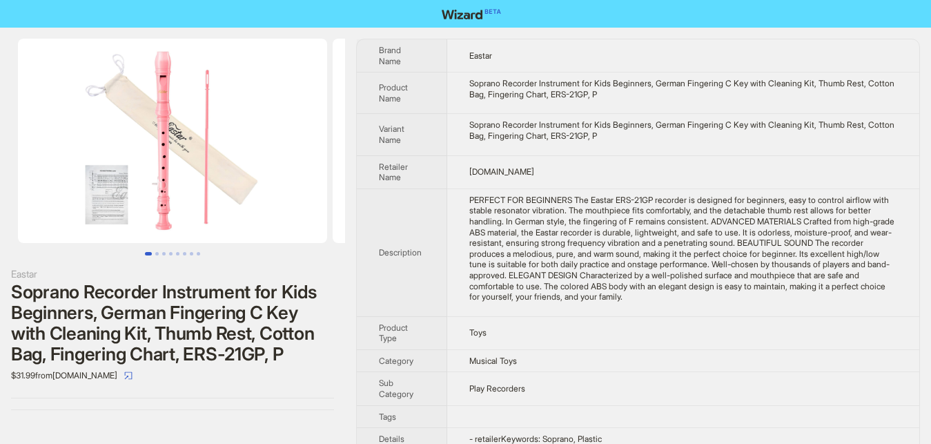
click at [207, 422] on div "Eastar Soprano Recorder Instrument for Kids Beginners, German Fingering C Key w…" at bounding box center [172, 261] width 345 height 467
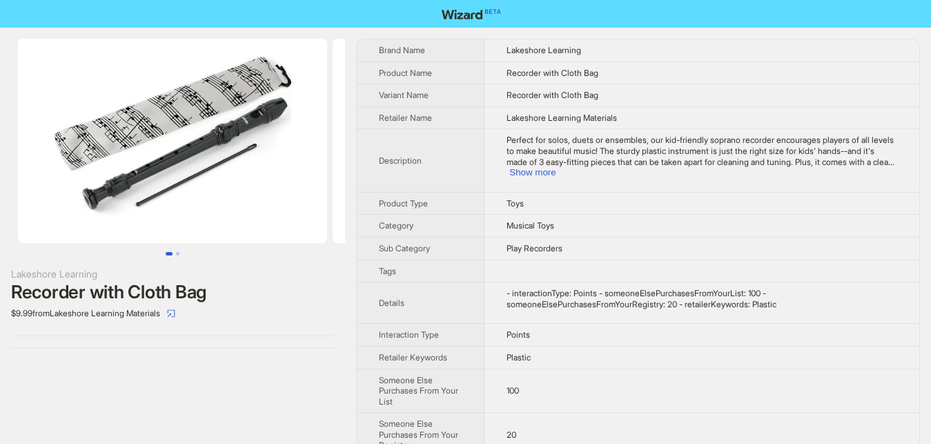
click at [874, 172] on td "Perfect for solos, duets or ensembles, our kid-friendly soprano recorder encour…" at bounding box center [701, 160] width 435 height 63
click at [876, 168] on td "Perfect for solos, duets or ensembles, our kid-friendly soprano recorder encour…" at bounding box center [701, 160] width 435 height 63
click at [556, 167] on button "Show more" at bounding box center [532, 172] width 46 height 10
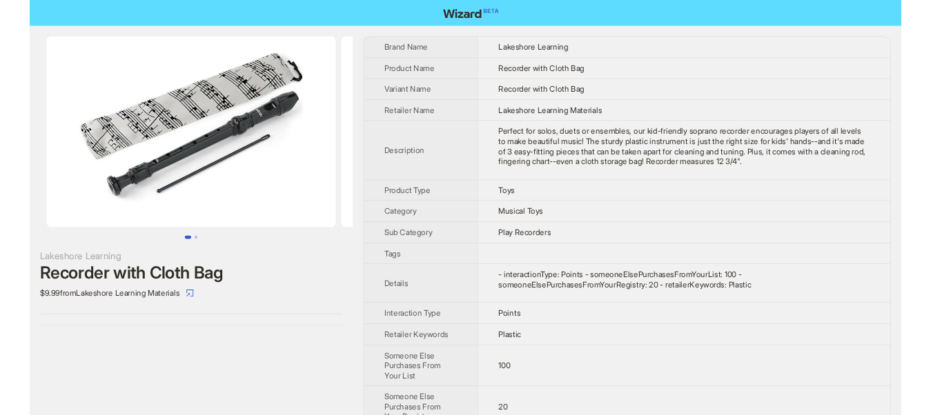
scroll to position [24, 0]
